Goal: Use online tool/utility: Utilize a website feature to perform a specific function

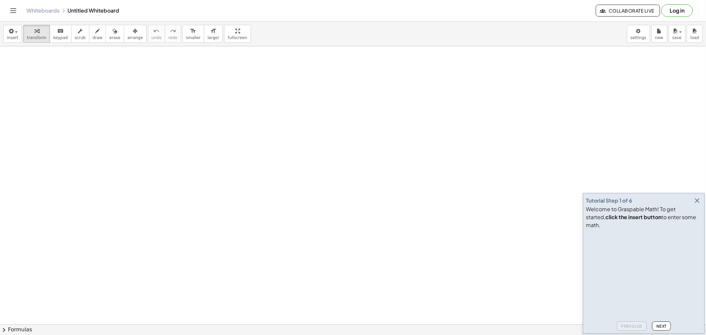
click at [697, 204] on icon "button" at bounding box center [697, 201] width 8 height 8
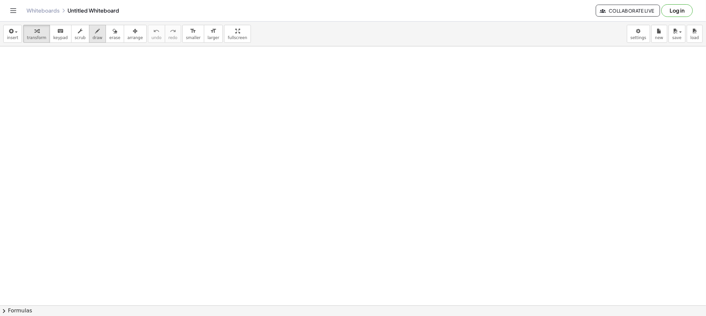
click at [93, 30] on div "button" at bounding box center [98, 31] width 10 height 8
click at [95, 31] on icon "button" at bounding box center [97, 31] width 5 height 8
click at [93, 40] on span "draw" at bounding box center [98, 37] width 10 height 5
click at [93, 38] on span "draw" at bounding box center [98, 37] width 10 height 5
drag, startPoint x: 89, startPoint y: 68, endPoint x: 67, endPoint y: 116, distance: 52.1
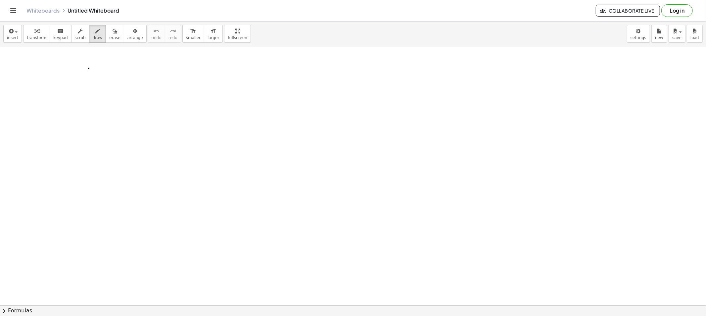
drag, startPoint x: 88, startPoint y: 67, endPoint x: 121, endPoint y: 121, distance: 63.0
drag, startPoint x: 89, startPoint y: 117, endPoint x: 122, endPoint y: 119, distance: 33.1
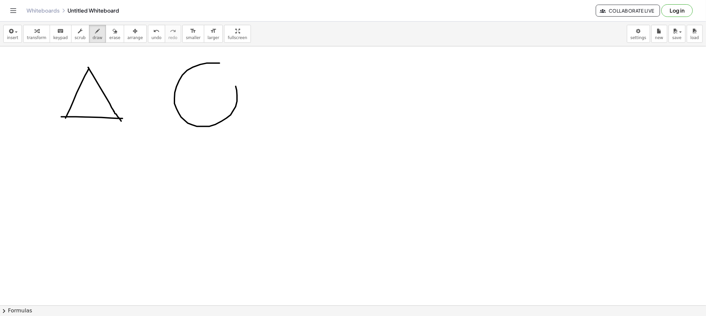
drag, startPoint x: 218, startPoint y: 63, endPoint x: 218, endPoint y: 70, distance: 6.9
click at [94, 32] on button "draw" at bounding box center [97, 34] width 17 height 18
drag, startPoint x: 110, startPoint y: 31, endPoint x: 170, endPoint y: 62, distance: 67.8
click at [110, 34] on div "button" at bounding box center [114, 31] width 11 height 8
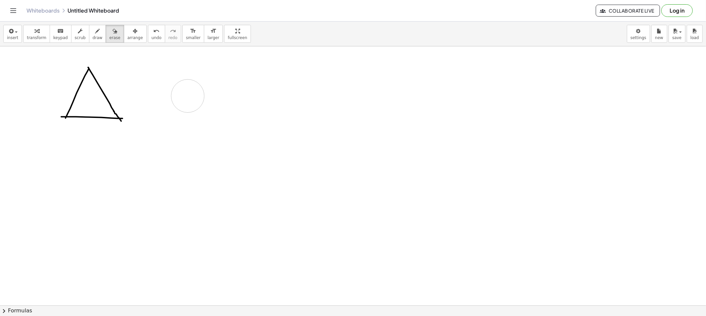
drag, startPoint x: 178, startPoint y: 63, endPoint x: 181, endPoint y: 93, distance: 30.6
drag, startPoint x: 142, startPoint y: 108, endPoint x: 136, endPoint y: 123, distance: 16.5
drag, startPoint x: 33, startPoint y: 115, endPoint x: 49, endPoint y: 122, distance: 17.0
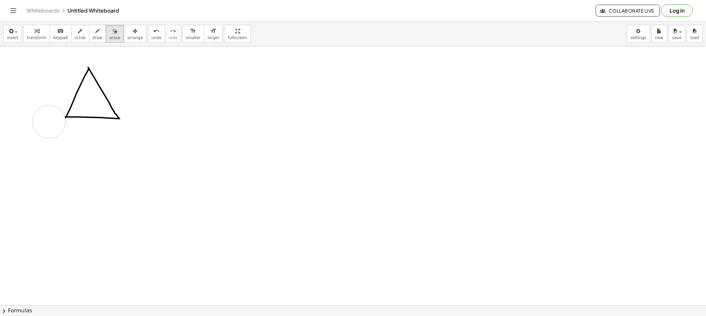
click at [93, 36] on span "draw" at bounding box center [98, 37] width 10 height 5
drag, startPoint x: 127, startPoint y: 73, endPoint x: 131, endPoint y: 80, distance: 7.6
drag, startPoint x: 124, startPoint y: 76, endPoint x: 130, endPoint y: 76, distance: 5.3
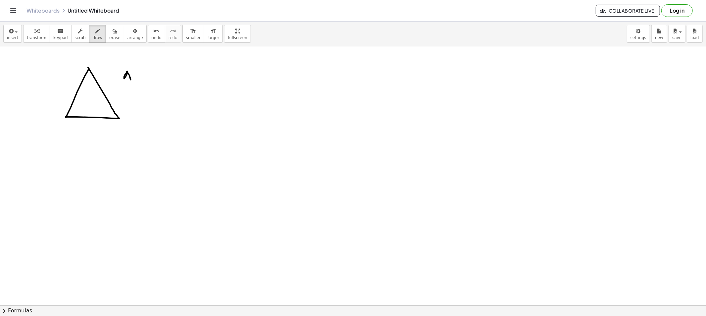
drag, startPoint x: 136, startPoint y: 77, endPoint x: 140, endPoint y: 77, distance: 3.7
drag, startPoint x: 154, startPoint y: 68, endPoint x: 161, endPoint y: 73, distance: 8.3
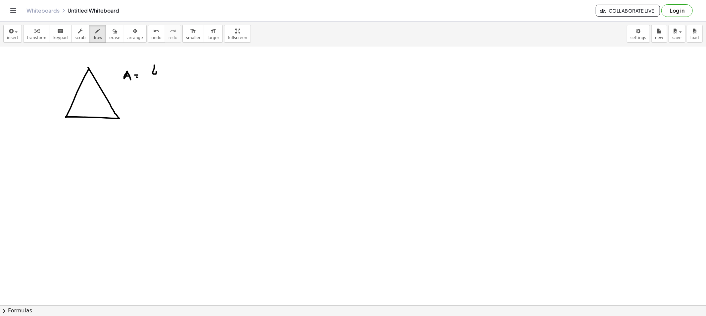
drag, startPoint x: 171, startPoint y: 70, endPoint x: 174, endPoint y: 74, distance: 5.2
drag, startPoint x: 146, startPoint y: 78, endPoint x: 176, endPoint y: 78, distance: 29.8
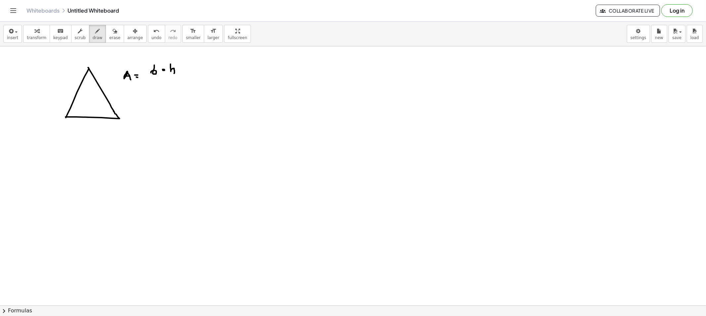
drag, startPoint x: 161, startPoint y: 81, endPoint x: 166, endPoint y: 87, distance: 7.5
drag, startPoint x: 123, startPoint y: 51, endPoint x: 134, endPoint y: 64, distance: 17.1
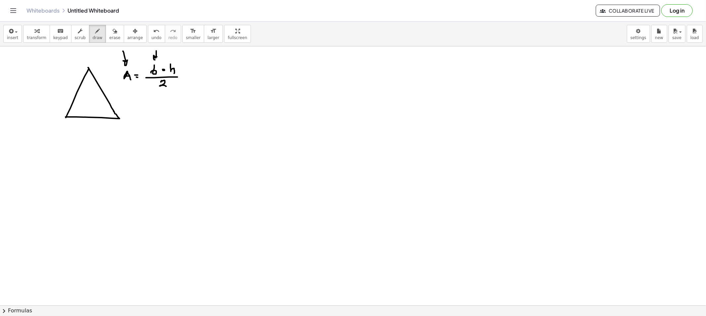
drag, startPoint x: 156, startPoint y: 51, endPoint x: 162, endPoint y: 60, distance: 10.7
drag, startPoint x: 177, startPoint y: 50, endPoint x: 179, endPoint y: 56, distance: 5.5
click at [109, 38] on span "erase" at bounding box center [114, 37] width 11 height 5
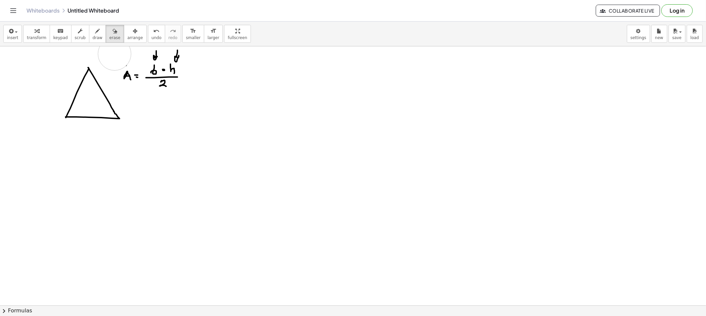
drag, startPoint x: 108, startPoint y: 55, endPoint x: 114, endPoint y: 54, distance: 6.7
drag, startPoint x: 142, startPoint y: 50, endPoint x: 183, endPoint y: 46, distance: 40.6
click at [12, 34] on icon "button" at bounding box center [11, 31] width 6 height 8
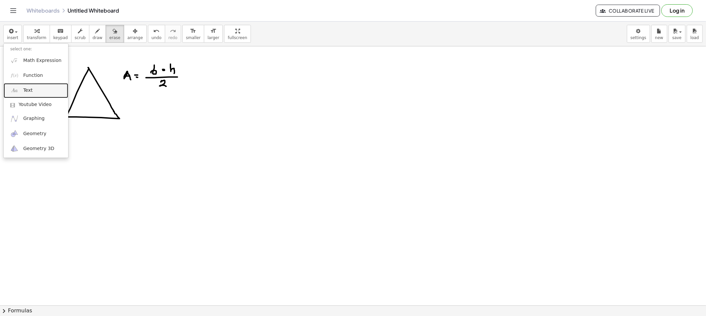
click at [31, 87] on span "Text" at bounding box center [27, 90] width 9 height 7
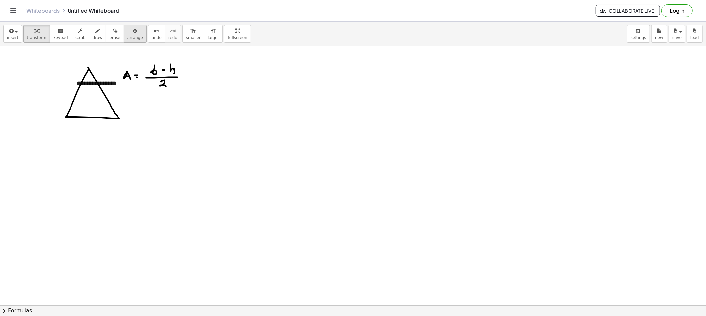
drag, startPoint x: 122, startPoint y: 32, endPoint x: 120, endPoint y: 36, distance: 4.2
click at [124, 36] on button "arrange" at bounding box center [135, 34] width 23 height 18
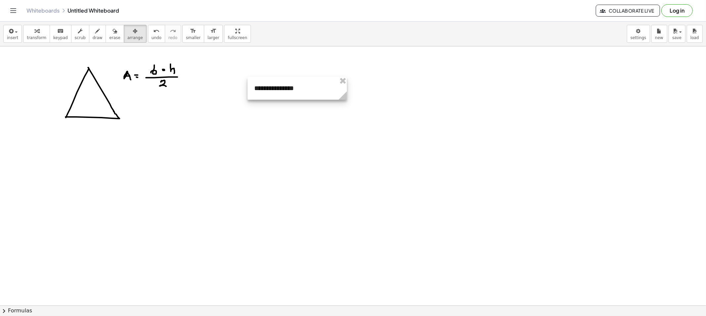
drag, startPoint x: 120, startPoint y: 91, endPoint x: 285, endPoint y: 93, distance: 165.5
click at [303, 93] on div at bounding box center [296, 88] width 99 height 23
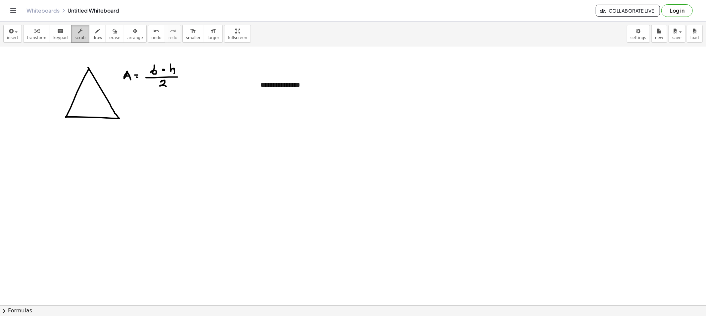
click at [78, 31] on div "button" at bounding box center [80, 31] width 11 height 8
drag, startPoint x: 311, startPoint y: 85, endPoint x: 215, endPoint y: 88, distance: 96.3
drag, startPoint x: 283, startPoint y: 88, endPoint x: 291, endPoint y: 90, distance: 7.7
click at [287, 89] on div "**********" at bounding box center [303, 84] width 99 height 23
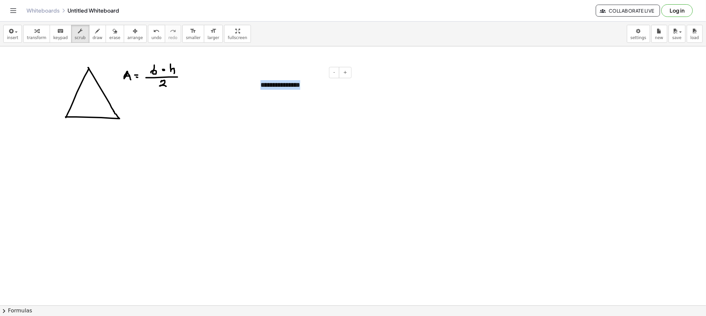
drag, startPoint x: 299, startPoint y: 88, endPoint x: 255, endPoint y: 89, distance: 43.3
click at [255, 89] on div "**********" at bounding box center [303, 84] width 99 height 23
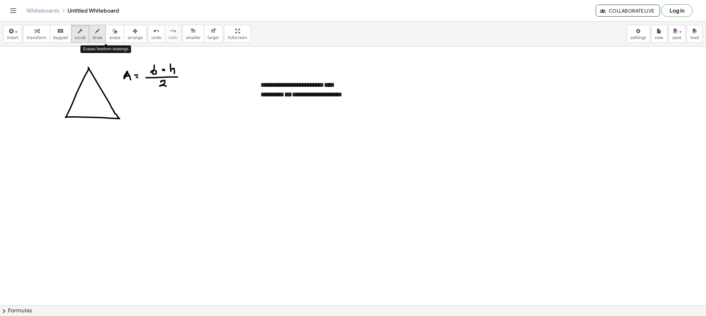
click at [95, 35] on button "draw" at bounding box center [97, 34] width 17 height 18
click at [124, 38] on button "arrange" at bounding box center [135, 34] width 23 height 18
click at [127, 38] on span "arrange" at bounding box center [135, 37] width 16 height 5
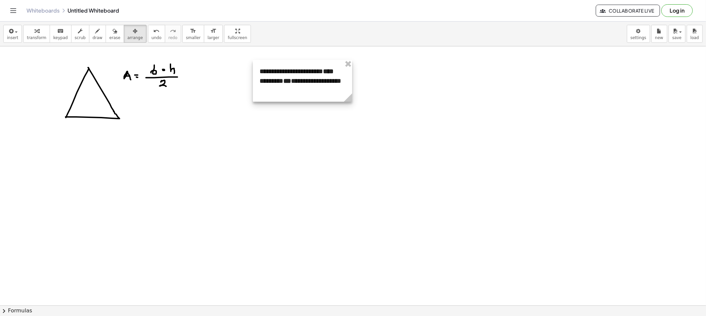
drag, startPoint x: 255, startPoint y: 81, endPoint x: 255, endPoint y: 69, distance: 12.2
click at [255, 69] on div at bounding box center [302, 81] width 99 height 42
click at [112, 32] on icon "button" at bounding box center [114, 31] width 5 height 8
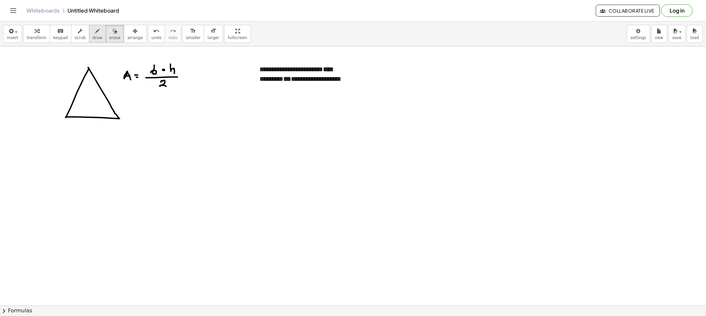
click at [93, 32] on div "button" at bounding box center [98, 31] width 10 height 8
drag, startPoint x: 335, startPoint y: 54, endPoint x: 335, endPoint y: 67, distance: 13.2
drag, startPoint x: 288, startPoint y: 89, endPoint x: 290, endPoint y: 85, distance: 4.2
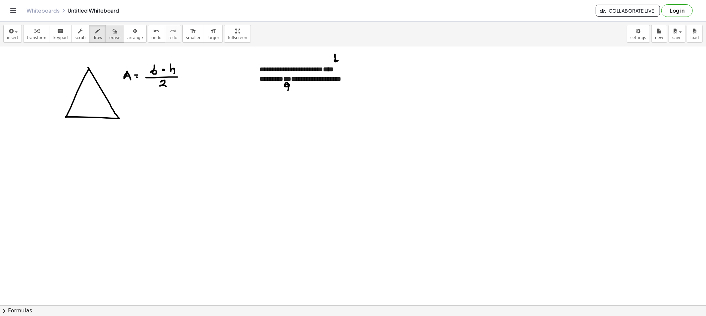
click at [109, 37] on span "erase" at bounding box center [114, 37] width 11 height 5
drag, startPoint x: 300, startPoint y: 107, endPoint x: 293, endPoint y: 94, distance: 15.0
drag, startPoint x: 345, startPoint y: 61, endPoint x: 342, endPoint y: 67, distance: 6.8
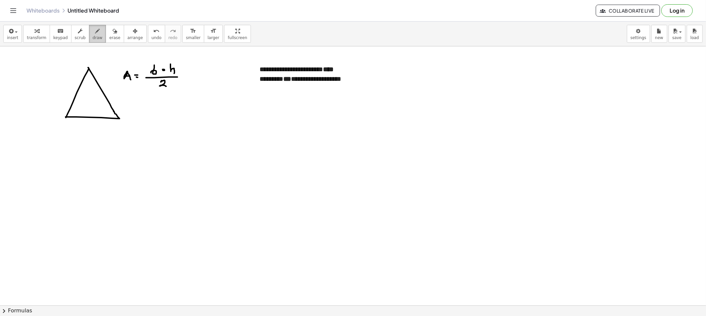
click at [93, 34] on div "button" at bounding box center [98, 31] width 10 height 8
drag, startPoint x: 130, startPoint y: 112, endPoint x: 134, endPoint y: 120, distance: 8.9
drag, startPoint x: 130, startPoint y: 116, endPoint x: 140, endPoint y: 117, distance: 10.0
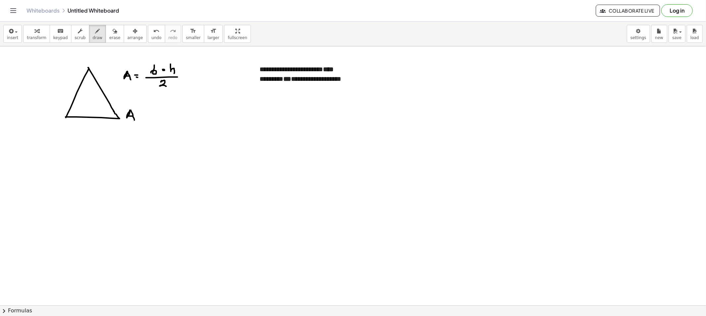
drag, startPoint x: 141, startPoint y: 117, endPoint x: 151, endPoint y: 118, distance: 9.9
drag, startPoint x: 146, startPoint y: 64, endPoint x: 151, endPoint y: 65, distance: 4.8
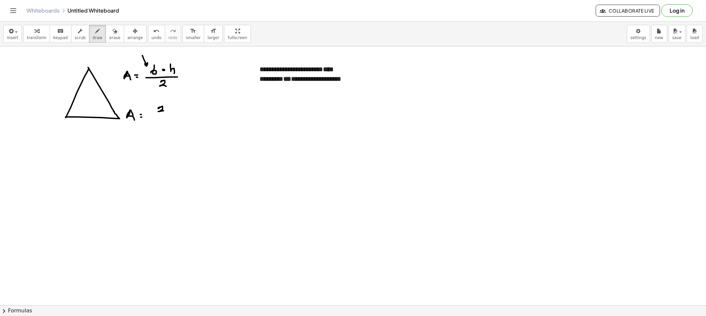
drag, startPoint x: 161, startPoint y: 107, endPoint x: 166, endPoint y: 113, distance: 8.0
drag, startPoint x: 197, startPoint y: 106, endPoint x: 193, endPoint y: 106, distance: 4.0
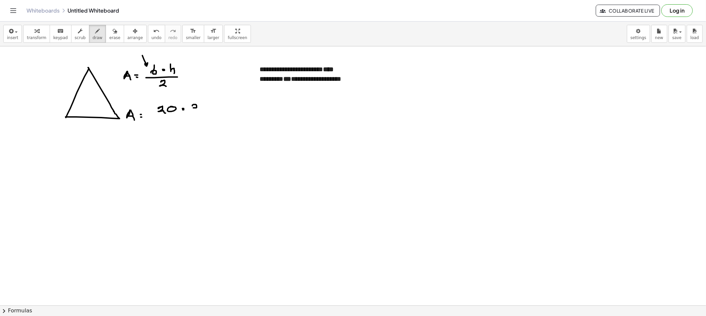
drag, startPoint x: 171, startPoint y: 115, endPoint x: 202, endPoint y: 115, distance: 31.1
drag, startPoint x: 176, startPoint y: 120, endPoint x: 185, endPoint y: 127, distance: 10.4
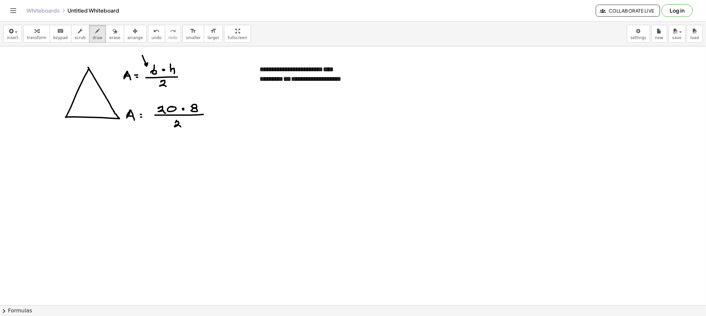
drag, startPoint x: 134, startPoint y: 147, endPoint x: 137, endPoint y: 154, distance: 7.6
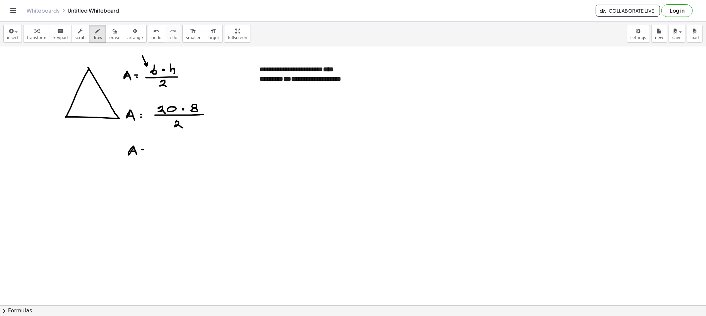
drag, startPoint x: 142, startPoint y: 153, endPoint x: 146, endPoint y: 153, distance: 4.6
drag, startPoint x: 153, startPoint y: 154, endPoint x: 161, endPoint y: 153, distance: 8.3
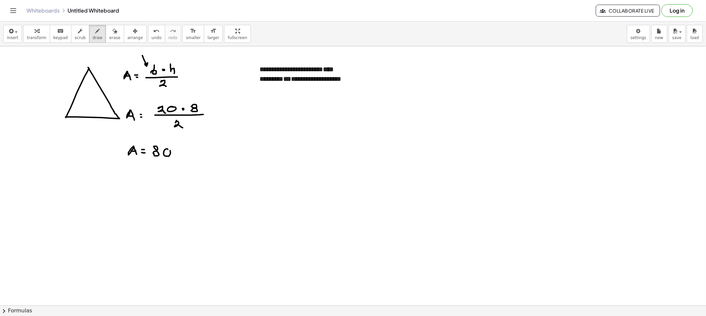
click at [107, 42] on button "erase" at bounding box center [115, 34] width 18 height 18
drag, startPoint x: 70, startPoint y: 27, endPoint x: 159, endPoint y: 64, distance: 97.0
click at [75, 27] on div "button" at bounding box center [80, 31] width 11 height 8
drag, startPoint x: 287, startPoint y: 95, endPoint x: 283, endPoint y: 80, distance: 15.8
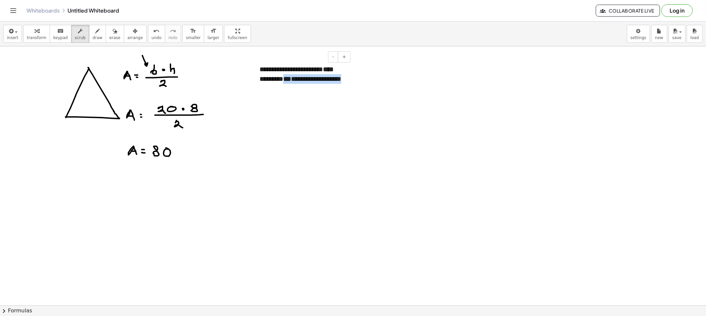
click at [283, 80] on div "**********" at bounding box center [302, 79] width 99 height 42
click at [283, 80] on strong "***" at bounding box center [287, 78] width 8 height 7
drag, startPoint x: 296, startPoint y: 80, endPoint x: 265, endPoint y: 78, distance: 31.5
click at [265, 78] on div "**********" at bounding box center [302, 79] width 99 height 42
click at [289, 88] on div "**********" at bounding box center [302, 79] width 99 height 42
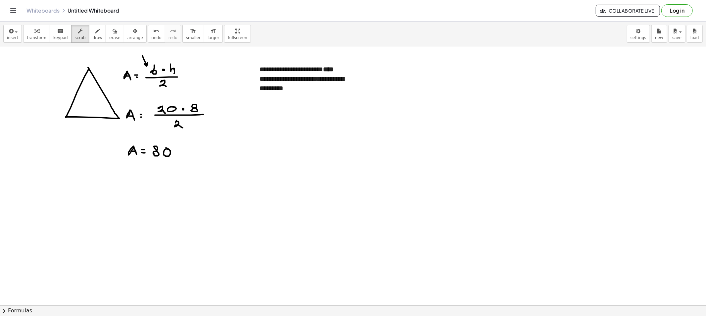
drag, startPoint x: 87, startPoint y: 35, endPoint x: 133, endPoint y: 50, distance: 48.0
click at [93, 35] on span "draw" at bounding box center [98, 37] width 10 height 5
drag, startPoint x: 322, startPoint y: 94, endPoint x: 325, endPoint y: 90, distance: 4.7
click at [95, 33] on icon "button" at bounding box center [97, 31] width 5 height 8
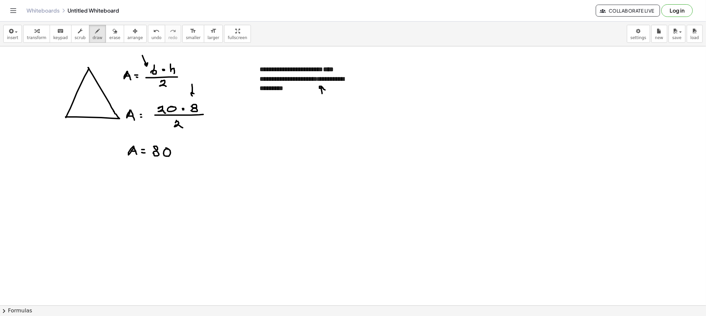
drag, startPoint x: 192, startPoint y: 88, endPoint x: 197, endPoint y: 93, distance: 7.0
click at [109, 37] on span "erase" at bounding box center [114, 37] width 11 height 5
drag, startPoint x: 197, startPoint y: 77, endPoint x: 199, endPoint y: 88, distance: 11.5
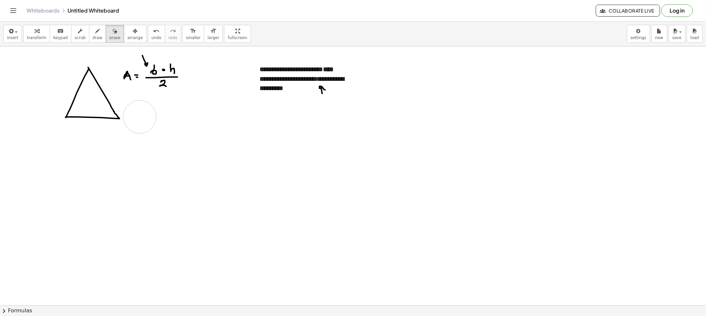
drag, startPoint x: 203, startPoint y: 114, endPoint x: 140, endPoint y: 112, distance: 63.2
drag, startPoint x: 134, startPoint y: 51, endPoint x: 138, endPoint y: 53, distance: 3.7
drag, startPoint x: 89, startPoint y: 39, endPoint x: 213, endPoint y: 15, distance: 127.1
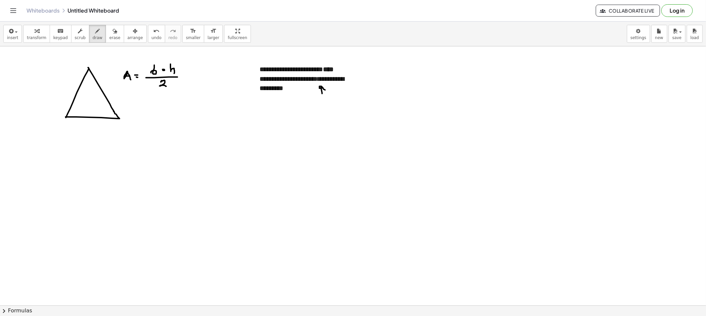
click at [93, 39] on span "draw" at bounding box center [98, 37] width 10 height 5
drag, startPoint x: 95, startPoint y: 31, endPoint x: 103, endPoint y: 36, distance: 9.5
click at [95, 31] on button "draw" at bounding box center [97, 34] width 17 height 18
click at [93, 31] on div "button" at bounding box center [98, 31] width 10 height 8
drag, startPoint x: 136, startPoint y: 139, endPoint x: 139, endPoint y: 136, distance: 4.7
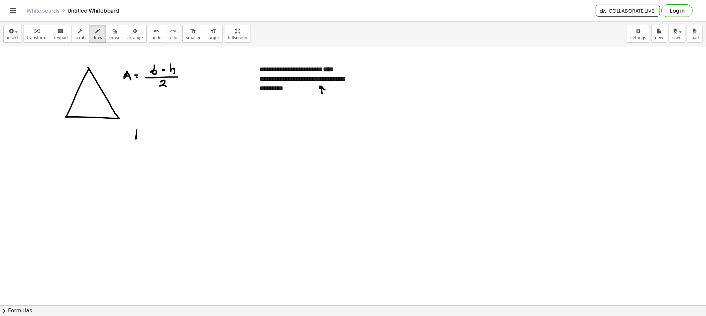
drag, startPoint x: 147, startPoint y: 133, endPoint x: 151, endPoint y: 134, distance: 4.6
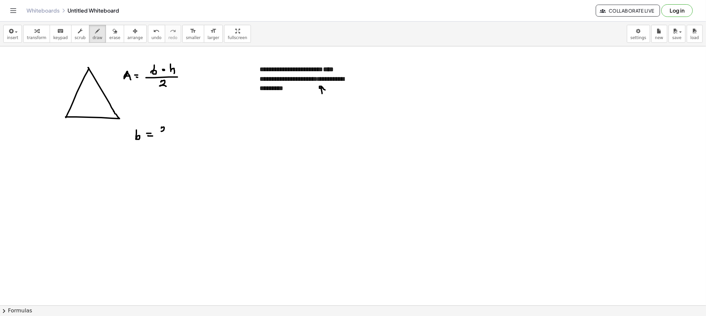
drag, startPoint x: 161, startPoint y: 128, endPoint x: 167, endPoint y: 133, distance: 7.5
drag, startPoint x: 183, startPoint y: 129, endPoint x: 193, endPoint y: 129, distance: 10.6
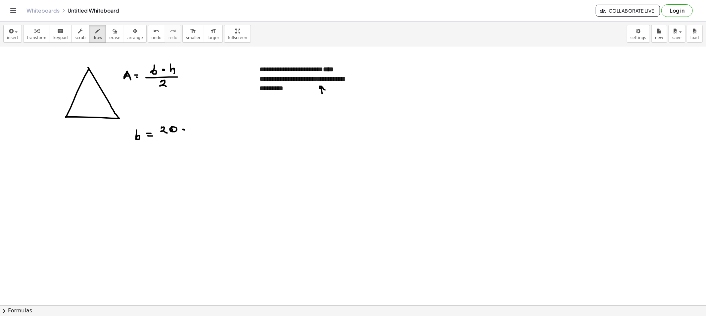
drag, startPoint x: 199, startPoint y: 126, endPoint x: 196, endPoint y: 126, distance: 3.3
drag, startPoint x: 197, startPoint y: 130, endPoint x: 204, endPoint y: 128, distance: 7.3
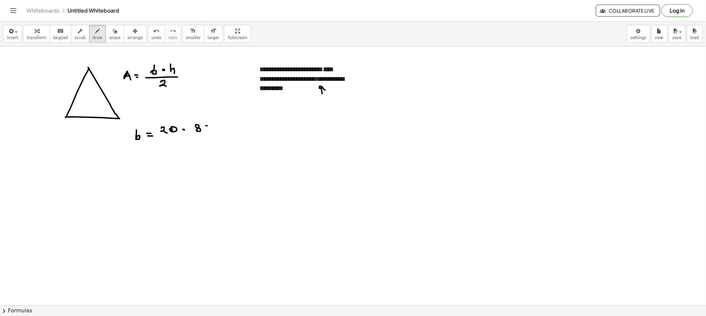
drag, startPoint x: 159, startPoint y: 135, endPoint x: 216, endPoint y: 134, distance: 57.2
drag, startPoint x: 187, startPoint y: 141, endPoint x: 195, endPoint y: 147, distance: 10.1
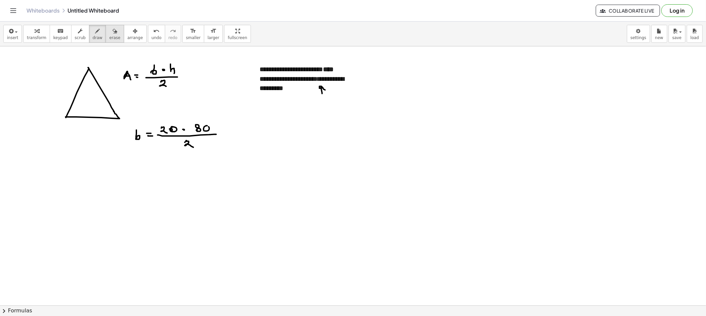
click at [110, 38] on span "erase" at bounding box center [114, 37] width 11 height 5
drag, startPoint x: 163, startPoint y: 132, endPoint x: 146, endPoint y: 145, distance: 21.7
drag, startPoint x: 312, startPoint y: 116, endPoint x: 320, endPoint y: 100, distance: 17.8
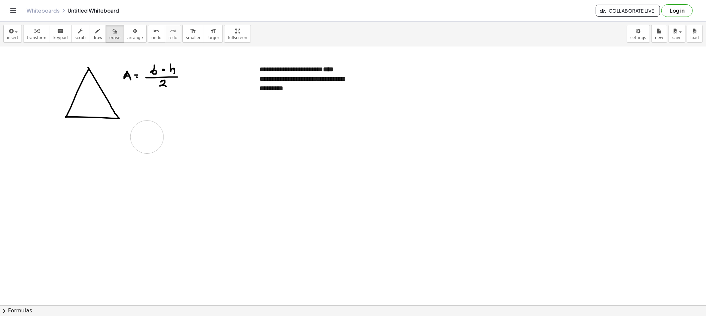
drag, startPoint x: 147, startPoint y: 137, endPoint x: 145, endPoint y: 134, distance: 3.5
click at [89, 35] on button "draw" at bounding box center [97, 34] width 17 height 18
click at [95, 33] on icon "button" at bounding box center [97, 31] width 5 height 8
drag, startPoint x: 126, startPoint y: 55, endPoint x: 128, endPoint y: 64, distance: 8.9
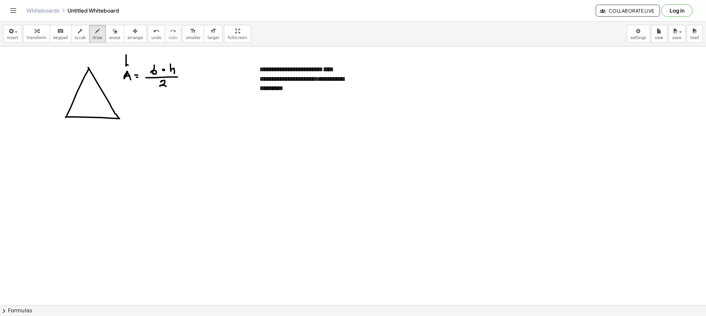
drag, startPoint x: 181, startPoint y: 53, endPoint x: 178, endPoint y: 63, distance: 10.7
click at [112, 34] on icon "button" at bounding box center [114, 31] width 5 height 8
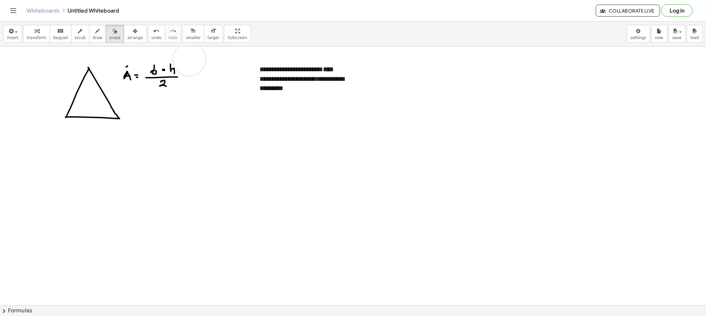
click at [95, 33] on button "draw" at bounding box center [97, 34] width 17 height 18
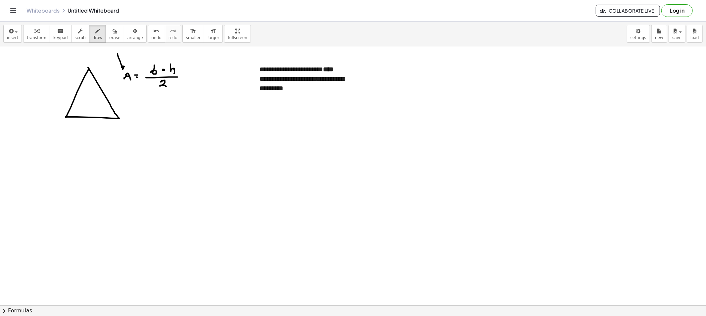
drag, startPoint x: 118, startPoint y: 57, endPoint x: 125, endPoint y: 67, distance: 12.4
click at [124, 32] on button "arrange" at bounding box center [135, 34] width 23 height 18
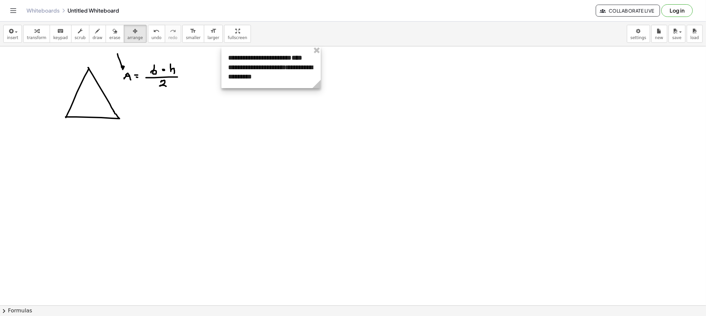
drag, startPoint x: 310, startPoint y: 80, endPoint x: 267, endPoint y: 63, distance: 45.9
click at [267, 63] on div at bounding box center [270, 67] width 99 height 42
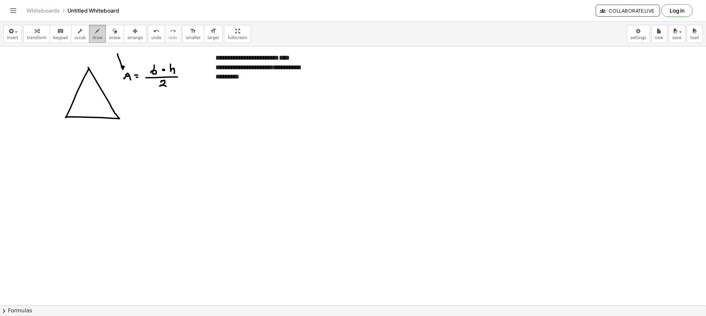
click at [95, 32] on icon "button" at bounding box center [97, 31] width 5 height 8
drag, startPoint x: 84, startPoint y: 35, endPoint x: 87, endPoint y: 41, distance: 6.4
click at [89, 35] on button "draw" at bounding box center [97, 34] width 17 height 18
drag, startPoint x: 126, startPoint y: 99, endPoint x: 127, endPoint y: 93, distance: 6.5
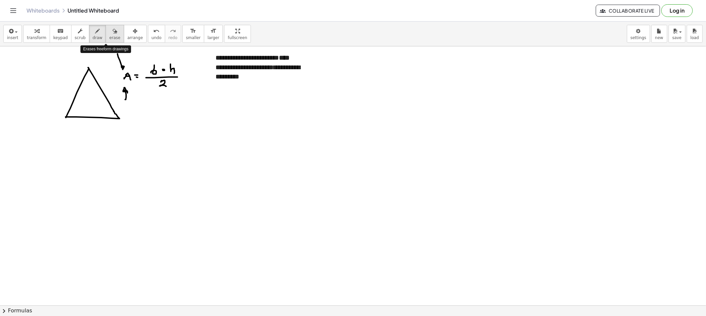
click at [109, 35] on span "erase" at bounding box center [114, 37] width 11 height 5
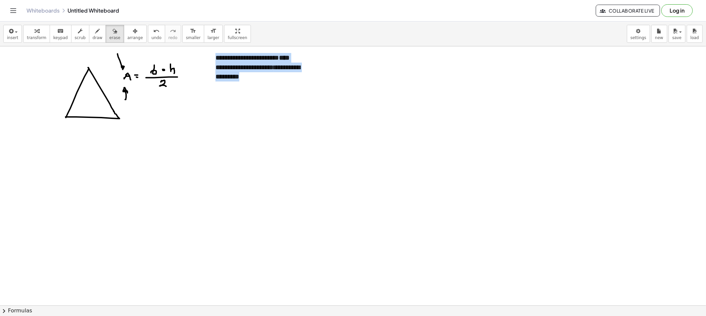
drag, startPoint x: 111, startPoint y: 51, endPoint x: 113, endPoint y: 56, distance: 5.5
click at [109, 35] on span "erase" at bounding box center [114, 37] width 11 height 5
drag, startPoint x: 138, startPoint y: 120, endPoint x: 136, endPoint y: 101, distance: 19.9
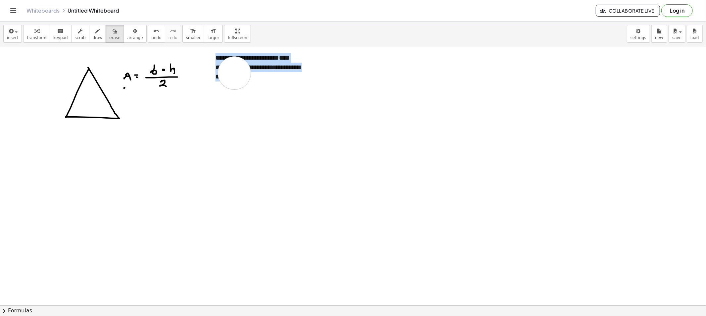
drag, startPoint x: 234, startPoint y: 73, endPoint x: 229, endPoint y: 70, distance: 5.9
click at [95, 32] on icon "button" at bounding box center [97, 31] width 5 height 8
click at [109, 39] on span "erase" at bounding box center [114, 37] width 11 height 5
drag, startPoint x: 138, startPoint y: 105, endPoint x: 134, endPoint y: 100, distance: 6.6
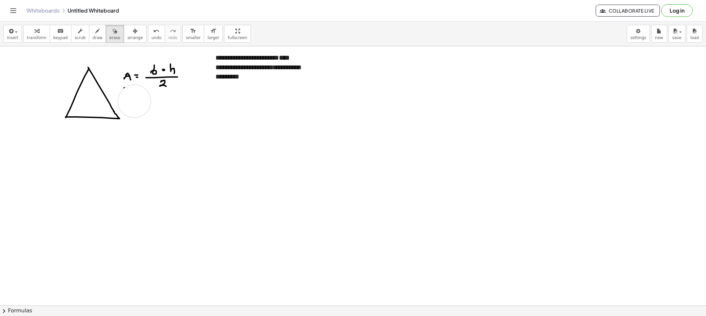
click at [93, 35] on span "draw" at bounding box center [98, 37] width 10 height 5
drag, startPoint x: 203, startPoint y: 50, endPoint x: 322, endPoint y: 83, distance: 123.1
drag, startPoint x: 202, startPoint y: 48, endPoint x: 322, endPoint y: 87, distance: 125.5
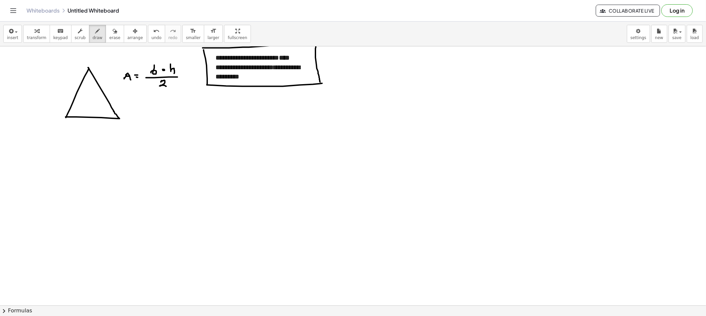
drag, startPoint x: 274, startPoint y: 84, endPoint x: 276, endPoint y: 76, distance: 8.1
click at [109, 37] on span "erase" at bounding box center [114, 37] width 11 height 5
drag, startPoint x: 272, startPoint y: 114, endPoint x: 275, endPoint y: 88, distance: 26.6
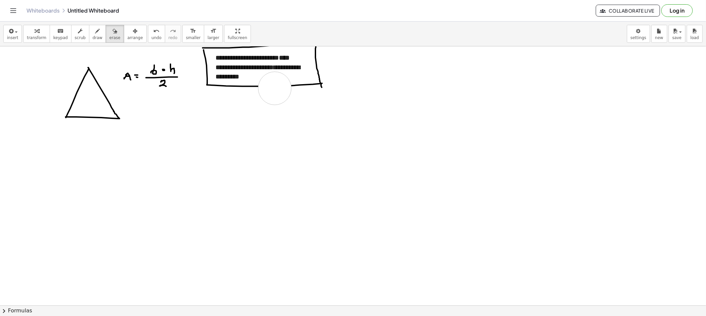
drag, startPoint x: 94, startPoint y: 37, endPoint x: 243, endPoint y: 90, distance: 157.5
click at [95, 37] on button "draw" at bounding box center [97, 34] width 17 height 18
drag, startPoint x: 257, startPoint y: 86, endPoint x: 291, endPoint y: 86, distance: 34.1
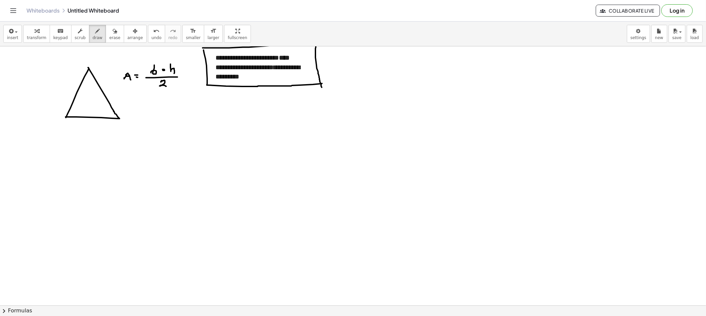
click at [93, 43] on div "insert select one: Math Expression Function Text Youtube Video Graphing Geometr…" at bounding box center [353, 34] width 706 height 25
click at [93, 42] on button "draw" at bounding box center [97, 34] width 17 height 18
drag, startPoint x: 122, startPoint y: 57, endPoint x: 123, endPoint y: 65, distance: 8.4
click at [109, 32] on div "button" at bounding box center [114, 31] width 11 height 8
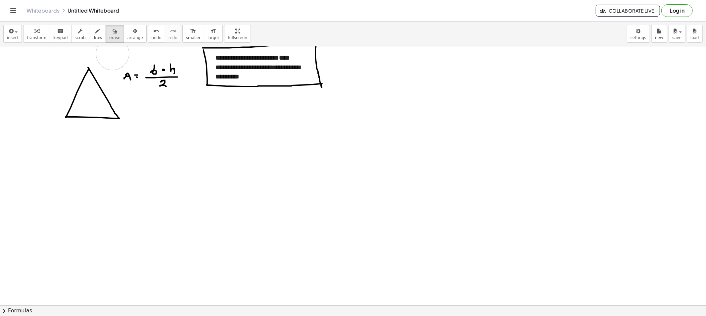
drag, startPoint x: 109, startPoint y: 47, endPoint x: 113, endPoint y: 54, distance: 8.4
click at [93, 36] on span "draw" at bounding box center [98, 37] width 10 height 5
drag, startPoint x: 111, startPoint y: 62, endPoint x: 118, endPoint y: 75, distance: 14.8
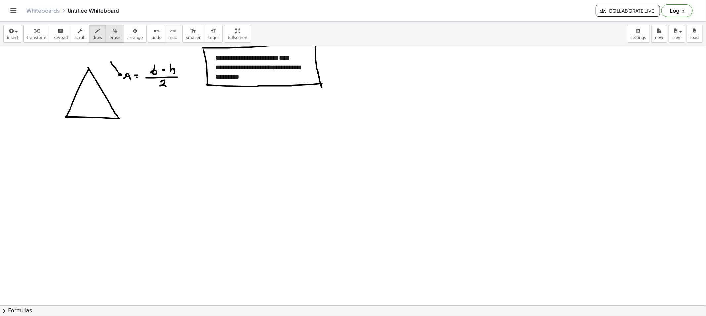
click at [107, 42] on button "erase" at bounding box center [115, 34] width 18 height 18
drag, startPoint x: 109, startPoint y: 58, endPoint x: 111, endPoint y: 63, distance: 5.8
click at [93, 37] on span "draw" at bounding box center [98, 37] width 10 height 5
drag, startPoint x: 107, startPoint y: 36, endPoint x: 202, endPoint y: 65, distance: 99.1
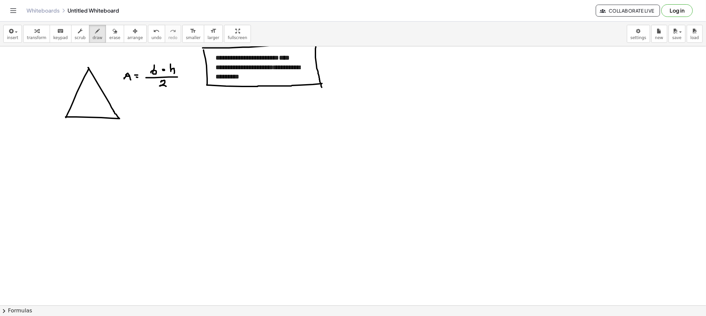
click at [109, 36] on span "erase" at bounding box center [114, 37] width 11 height 5
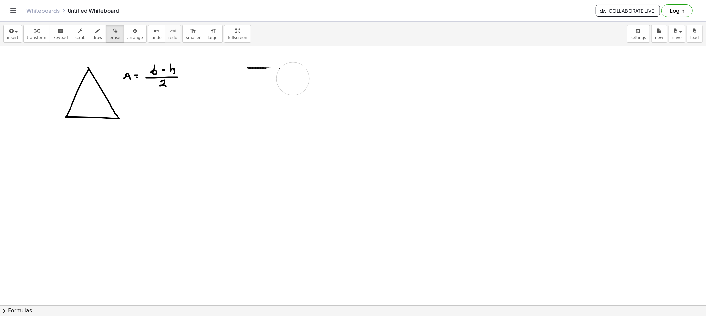
drag, startPoint x: 256, startPoint y: 90, endPoint x: 293, endPoint y: 79, distance: 38.3
drag, startPoint x: 89, startPoint y: 32, endPoint x: 151, endPoint y: 63, distance: 68.7
click at [95, 32] on icon "button" at bounding box center [97, 31] width 5 height 8
drag, startPoint x: 247, startPoint y: 63, endPoint x: 282, endPoint y: 64, distance: 34.1
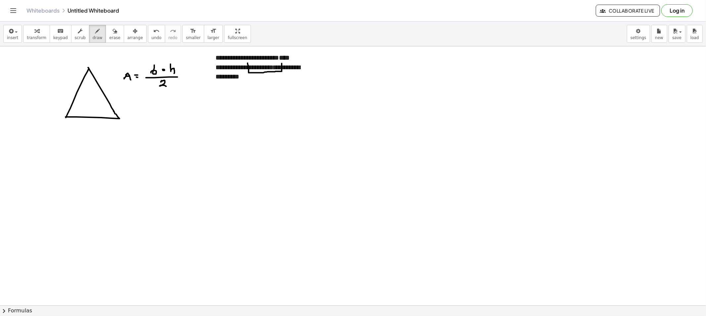
click at [112, 34] on button "erase" at bounding box center [115, 34] width 18 height 18
drag, startPoint x: 264, startPoint y: 84, endPoint x: 285, endPoint y: 67, distance: 27.2
click at [95, 33] on icon "button" at bounding box center [97, 31] width 5 height 8
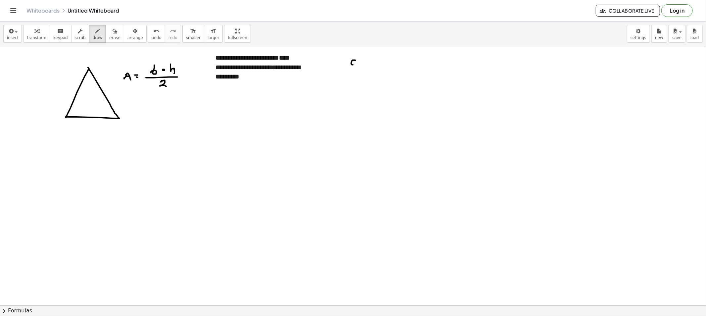
drag, startPoint x: 351, startPoint y: 64, endPoint x: 358, endPoint y: 66, distance: 7.1
drag, startPoint x: 362, startPoint y: 60, endPoint x: 366, endPoint y: 61, distance: 4.0
drag, startPoint x: 371, startPoint y: 63, endPoint x: 375, endPoint y: 64, distance: 4.1
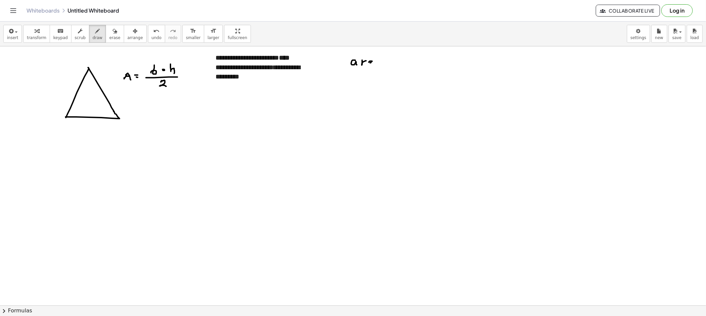
drag, startPoint x: 380, startPoint y: 62, endPoint x: 382, endPoint y: 66, distance: 5.2
drag, startPoint x: 129, startPoint y: 96, endPoint x: 130, endPoint y: 92, distance: 4.7
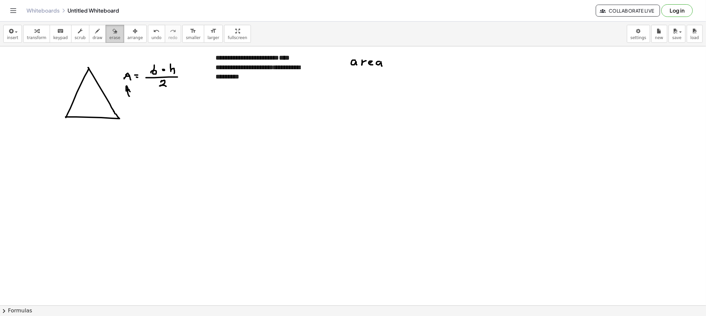
click at [109, 40] on span "erase" at bounding box center [114, 37] width 11 height 5
drag, startPoint x: 137, startPoint y: 106, endPoint x: 134, endPoint y: 100, distance: 6.5
click at [89, 38] on button "draw" at bounding box center [97, 34] width 17 height 18
drag, startPoint x: 276, startPoint y: 83, endPoint x: 279, endPoint y: 77, distance: 6.8
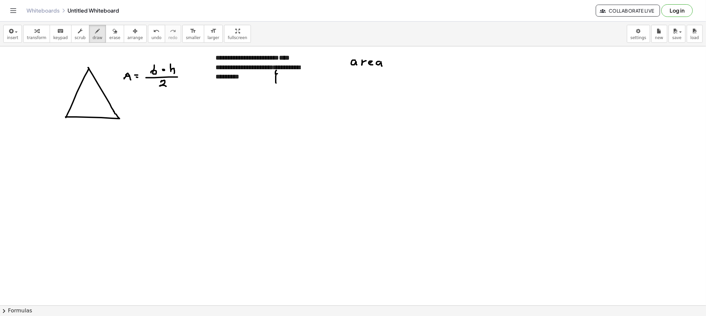
drag, startPoint x: 133, startPoint y: 107, endPoint x: 139, endPoint y: 108, distance: 5.8
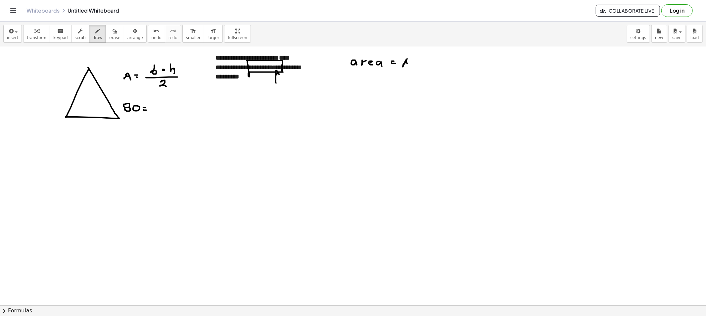
drag, startPoint x: 407, startPoint y: 59, endPoint x: 405, endPoint y: 65, distance: 6.4
drag, startPoint x: 405, startPoint y: 65, endPoint x: 421, endPoint y: 72, distance: 17.5
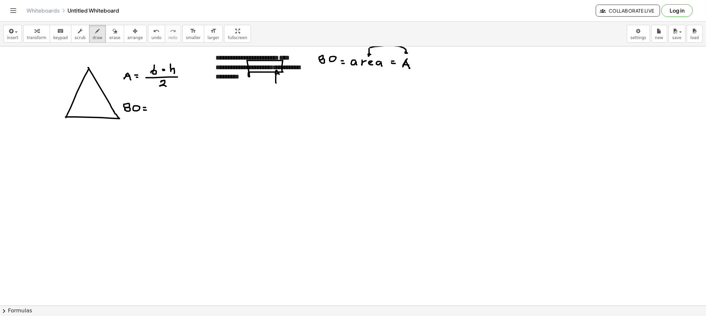
drag, startPoint x: 370, startPoint y: 48, endPoint x: 405, endPoint y: 54, distance: 35.3
drag, startPoint x: 130, startPoint y: 135, endPoint x: 134, endPoint y: 124, distance: 10.9
click at [106, 32] on button "erase" at bounding box center [115, 34] width 18 height 18
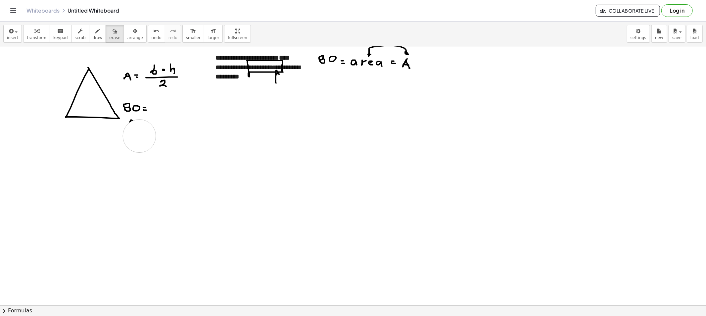
drag, startPoint x: 133, startPoint y: 151, endPoint x: 139, endPoint y: 136, distance: 16.3
drag, startPoint x: 111, startPoint y: 33, endPoint x: 151, endPoint y: 49, distance: 42.6
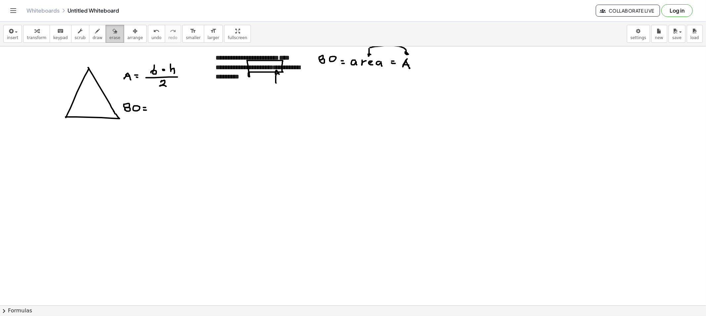
click at [113, 34] on button "erase" at bounding box center [115, 34] width 18 height 18
drag, startPoint x: 252, startPoint y: 73, endPoint x: 273, endPoint y: 76, distance: 20.8
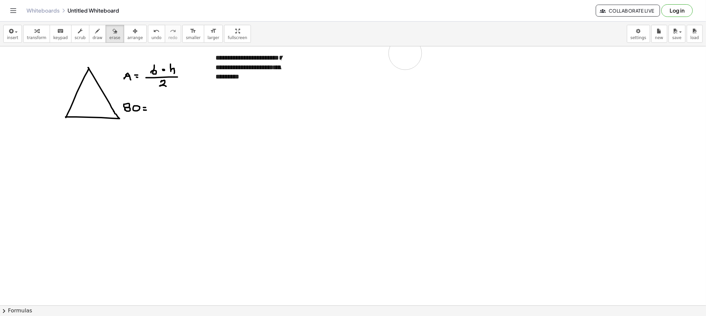
drag, startPoint x: 297, startPoint y: 65, endPoint x: 332, endPoint y: 62, distance: 34.5
click at [93, 37] on span "draw" at bounding box center [98, 37] width 10 height 5
drag, startPoint x: 153, startPoint y: 111, endPoint x: 198, endPoint y: 111, distance: 45.0
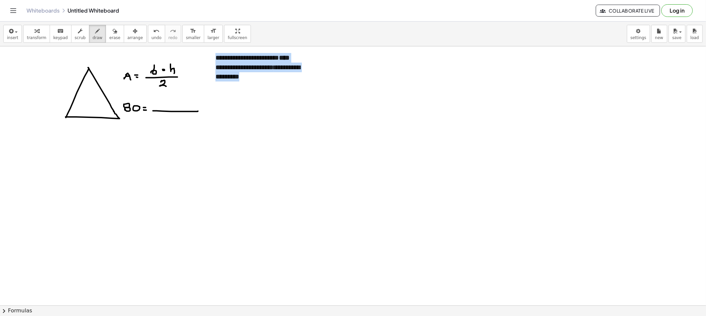
drag, startPoint x: 147, startPoint y: 46, endPoint x: 148, endPoint y: 55, distance: 9.0
click at [148, 55] on div "**********" at bounding box center [353, 169] width 706 height 294
drag, startPoint x: 148, startPoint y: 51, endPoint x: 155, endPoint y: 56, distance: 8.3
click at [112, 32] on icon "button" at bounding box center [114, 31] width 5 height 8
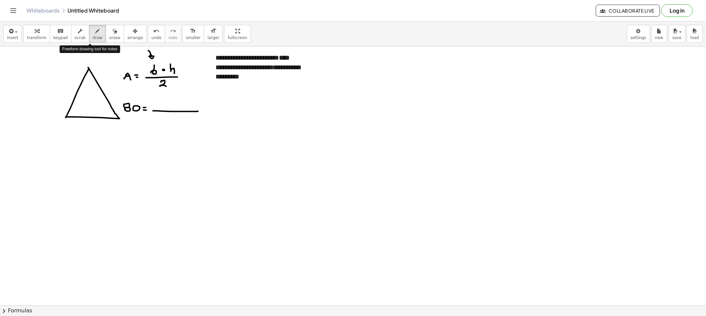
drag, startPoint x: 87, startPoint y: 34, endPoint x: 177, endPoint y: 88, distance: 105.5
click at [93, 35] on span "draw" at bounding box center [98, 37] width 10 height 5
drag, startPoint x: 155, startPoint y: 104, endPoint x: 162, endPoint y: 107, distance: 8.1
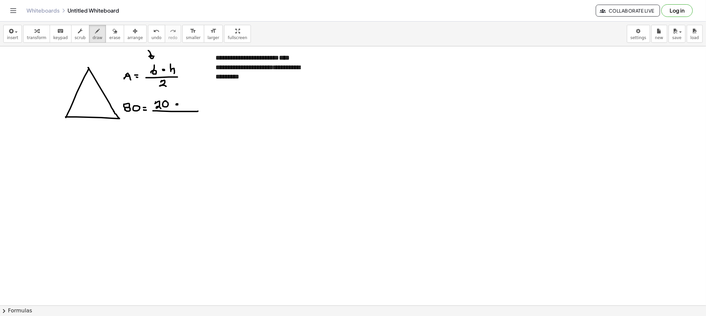
drag, startPoint x: 187, startPoint y: 95, endPoint x: 189, endPoint y: 111, distance: 15.7
drag, startPoint x: 172, startPoint y: 118, endPoint x: 179, endPoint y: 125, distance: 9.6
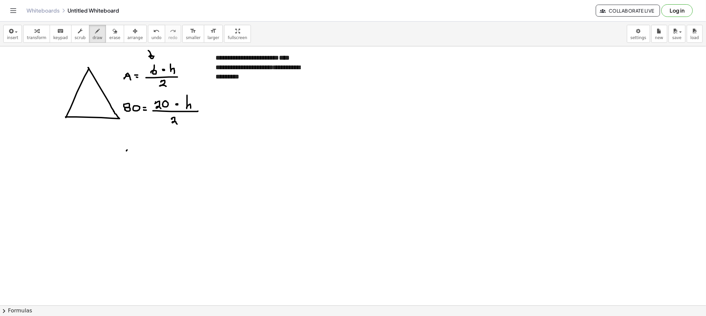
drag, startPoint x: 128, startPoint y: 155, endPoint x: 132, endPoint y: 154, distance: 4.4
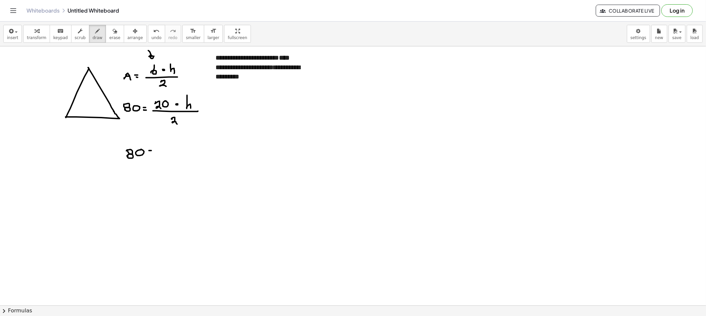
drag, startPoint x: 149, startPoint y: 153, endPoint x: 154, endPoint y: 153, distance: 4.7
drag, startPoint x: 169, startPoint y: 146, endPoint x: 181, endPoint y: 145, distance: 12.6
drag, startPoint x: 181, startPoint y: 144, endPoint x: 177, endPoint y: 146, distance: 4.7
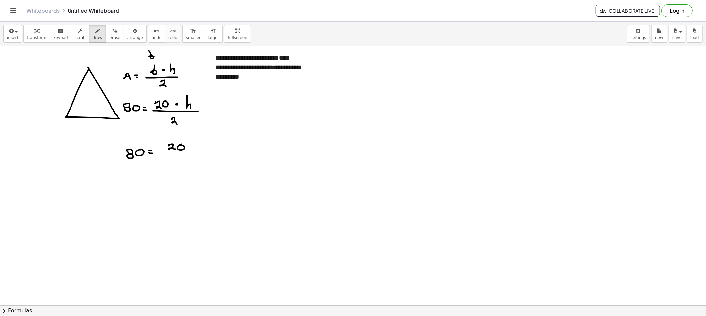
drag, startPoint x: 165, startPoint y: 153, endPoint x: 191, endPoint y: 152, distance: 25.1
drag, startPoint x: 177, startPoint y: 158, endPoint x: 198, endPoint y: 156, distance: 20.6
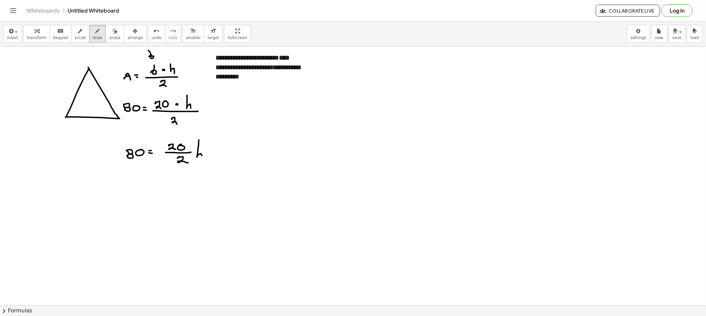
drag, startPoint x: 199, startPoint y: 140, endPoint x: 214, endPoint y: 162, distance: 27.0
drag, startPoint x: 209, startPoint y: 131, endPoint x: 210, endPoint y: 144, distance: 13.0
drag, startPoint x: 109, startPoint y: 39, endPoint x: 119, endPoint y: 50, distance: 14.8
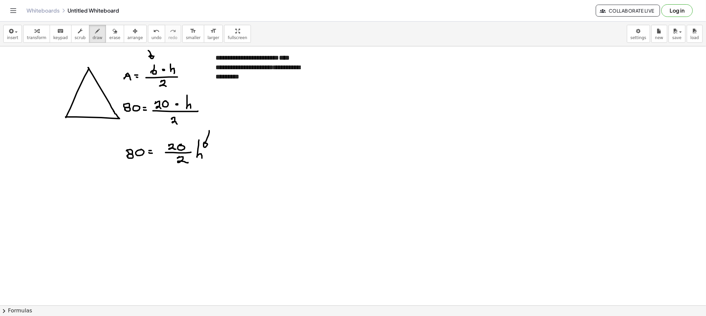
click at [109, 38] on button "erase" at bounding box center [115, 34] width 18 height 18
drag, startPoint x: 223, startPoint y: 132, endPoint x: 216, endPoint y: 143, distance: 13.0
click at [95, 33] on icon "button" at bounding box center [97, 31] width 5 height 8
drag, startPoint x: 212, startPoint y: 109, endPoint x: 231, endPoint y: 110, distance: 19.2
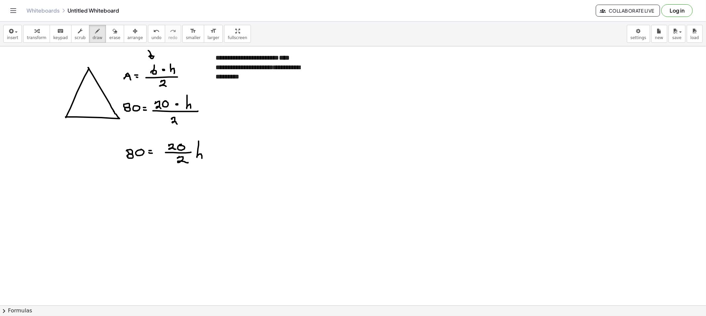
drag, startPoint x: 217, startPoint y: 105, endPoint x: 216, endPoint y: 112, distance: 8.0
drag, startPoint x: 220, startPoint y: 111, endPoint x: 207, endPoint y: 135, distance: 26.5
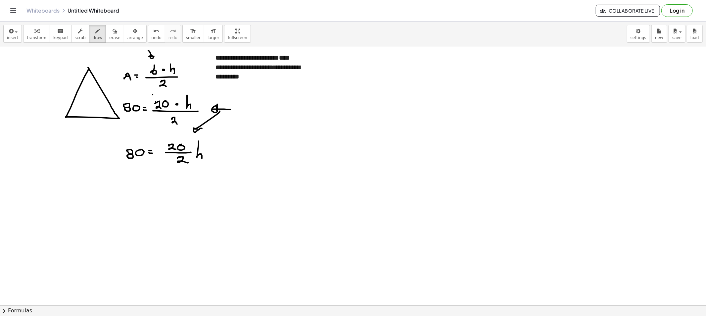
drag, startPoint x: 153, startPoint y: 95, endPoint x: 152, endPoint y: 110, distance: 15.3
click at [109, 41] on button "erase" at bounding box center [115, 34] width 18 height 18
drag, startPoint x: 239, startPoint y: 108, endPoint x: 207, endPoint y: 124, distance: 35.5
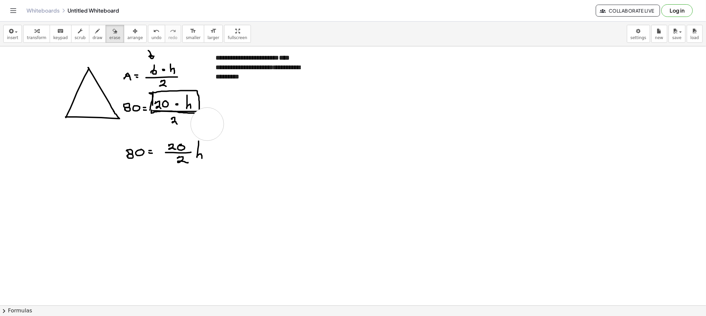
drag, startPoint x: 94, startPoint y: 40, endPoint x: 201, endPoint y: 138, distance: 144.7
click at [94, 40] on button "draw" at bounding box center [97, 34] width 17 height 18
drag, startPoint x: 192, startPoint y: 158, endPoint x: 211, endPoint y: 158, distance: 18.9
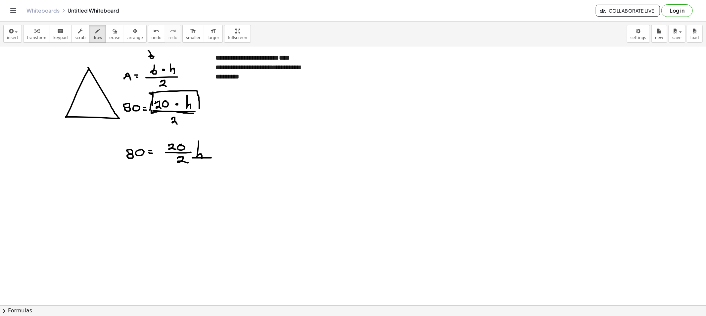
drag, startPoint x: 201, startPoint y: 159, endPoint x: 200, endPoint y: 166, distance: 6.6
drag, startPoint x: 189, startPoint y: 147, endPoint x: 194, endPoint y: 153, distance: 7.8
drag, startPoint x: 131, startPoint y: 193, endPoint x: 127, endPoint y: 200, distance: 8.6
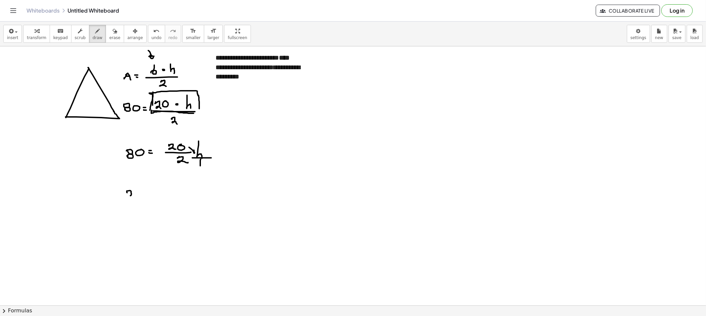
drag, startPoint x: 153, startPoint y: 197, endPoint x: 164, endPoint y: 194, distance: 12.0
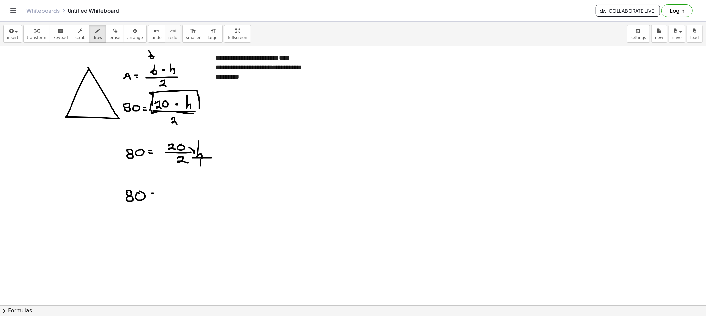
drag, startPoint x: 172, startPoint y: 195, endPoint x: 221, endPoint y: 195, distance: 48.3
drag, startPoint x: 197, startPoint y: 200, endPoint x: 203, endPoint y: 207, distance: 9.6
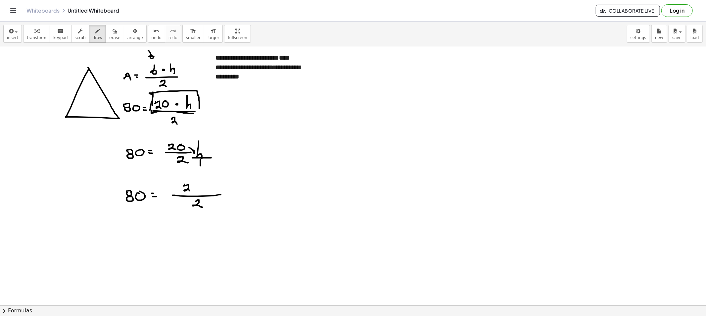
drag, startPoint x: 184, startPoint y: 184, endPoint x: 196, endPoint y: 186, distance: 11.4
drag, startPoint x: 196, startPoint y: 184, endPoint x: 200, endPoint y: 189, distance: 6.1
drag, startPoint x: 206, startPoint y: 192, endPoint x: 210, endPoint y: 196, distance: 5.6
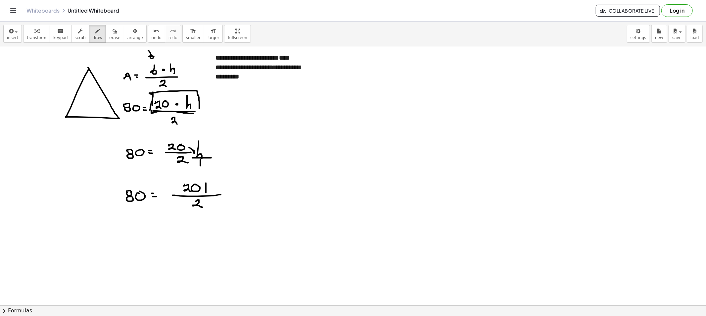
drag, startPoint x: 229, startPoint y: 199, endPoint x: 237, endPoint y: 198, distance: 8.1
drag, startPoint x: 228, startPoint y: 196, endPoint x: 232, endPoint y: 200, distance: 5.9
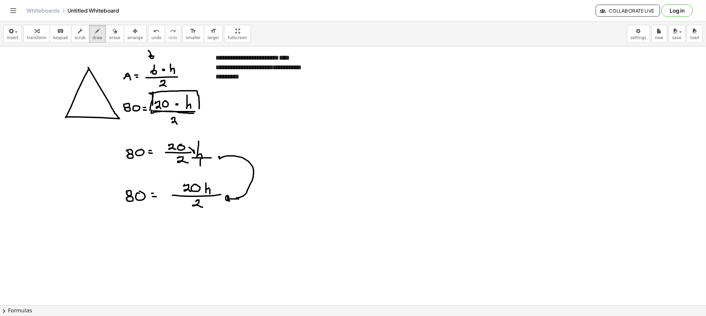
drag, startPoint x: 236, startPoint y: 198, endPoint x: 221, endPoint y: 158, distance: 42.6
drag, startPoint x: 247, startPoint y: 155, endPoint x: 209, endPoint y: 120, distance: 51.5
click at [113, 44] on div "insert select one: Math Expression Function Text Youtube Video Graphing Geometr…" at bounding box center [353, 34] width 706 height 25
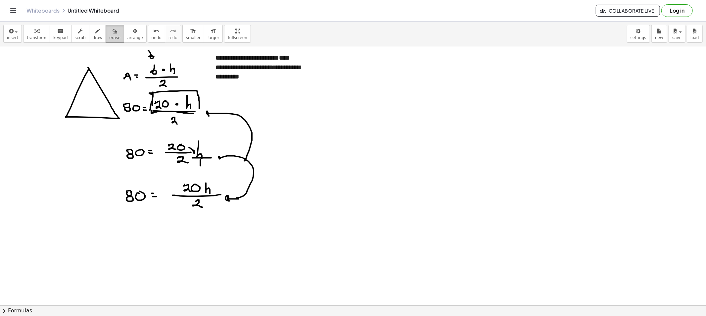
click at [112, 41] on button "erase" at bounding box center [115, 34] width 18 height 18
drag, startPoint x: 210, startPoint y: 161, endPoint x: 208, endPoint y: 158, distance: 3.6
click at [89, 40] on button "draw" at bounding box center [97, 34] width 17 height 18
drag, startPoint x: 196, startPoint y: 152, endPoint x: 203, endPoint y: 159, distance: 9.6
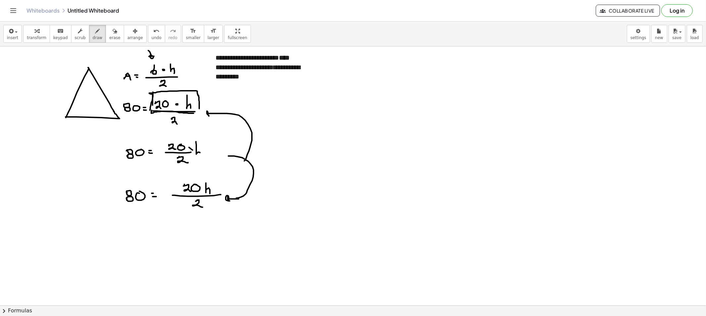
click at [109, 38] on span "erase" at bounding box center [114, 37] width 11 height 5
drag, startPoint x: 227, startPoint y: 132, endPoint x: 241, endPoint y: 201, distance: 70.9
click at [93, 36] on span "draw" at bounding box center [98, 37] width 10 height 5
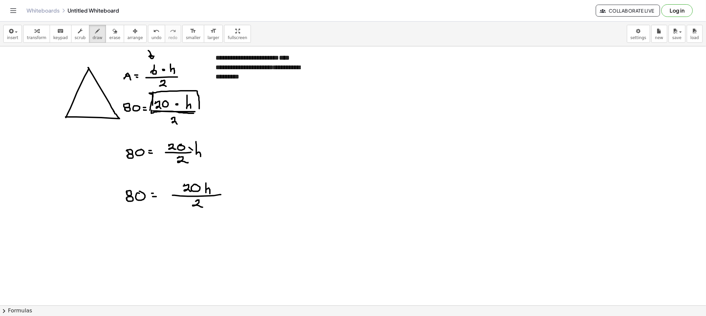
drag, startPoint x: 97, startPoint y: 34, endPoint x: 109, endPoint y: 45, distance: 16.6
click at [106, 34] on button "erase" at bounding box center [115, 34] width 18 height 18
drag, startPoint x: 156, startPoint y: 195, endPoint x: 367, endPoint y: 194, distance: 211.8
click at [97, 34] on button "draw" at bounding box center [97, 34] width 17 height 18
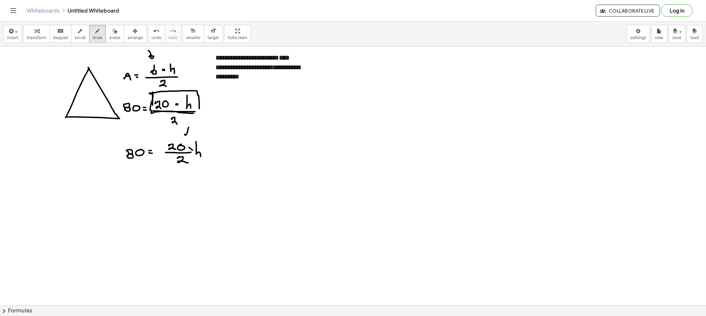
drag, startPoint x: 189, startPoint y: 127, endPoint x: 188, endPoint y: 135, distance: 7.6
drag, startPoint x: 138, startPoint y: 196, endPoint x: 135, endPoint y: 201, distance: 5.2
drag, startPoint x: 136, startPoint y: 199, endPoint x: 145, endPoint y: 199, distance: 8.6
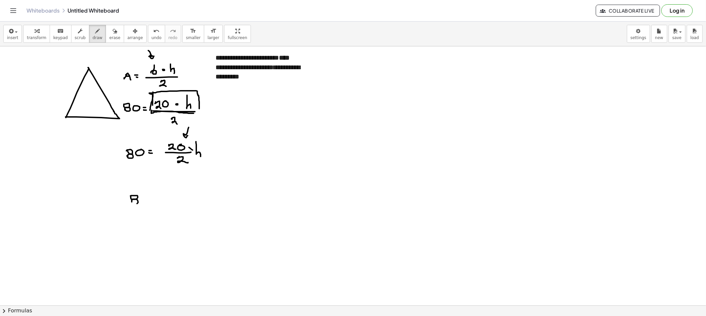
drag, startPoint x: 143, startPoint y: 197, endPoint x: 152, endPoint y: 198, distance: 9.3
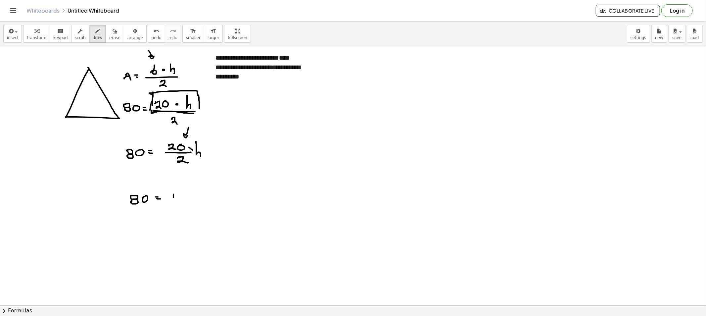
drag, startPoint x: 173, startPoint y: 196, endPoint x: 175, endPoint y: 199, distance: 3.9
drag, startPoint x: 189, startPoint y: 191, endPoint x: 193, endPoint y: 203, distance: 12.9
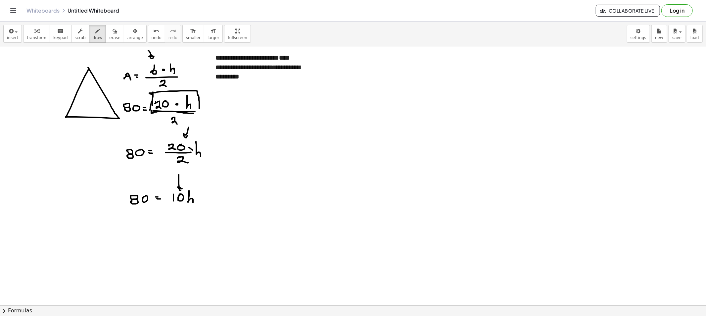
drag, startPoint x: 179, startPoint y: 187, endPoint x: 181, endPoint y: 181, distance: 6.0
drag, startPoint x: 180, startPoint y: 173, endPoint x: 199, endPoint y: 186, distance: 23.6
drag, startPoint x: 177, startPoint y: 207, endPoint x: 144, endPoint y: 211, distance: 33.3
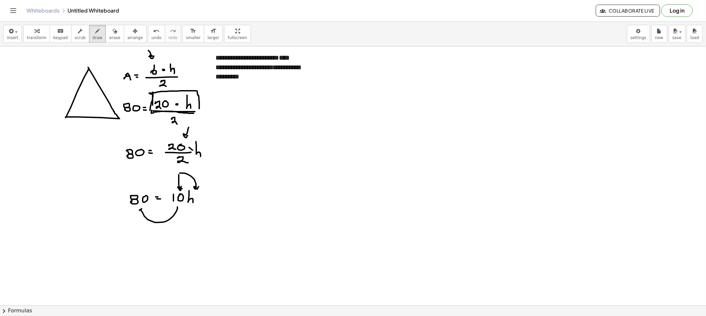
drag, startPoint x: 132, startPoint y: 214, endPoint x: 135, endPoint y: 214, distance: 3.3
drag, startPoint x: 132, startPoint y: 222, endPoint x: 137, endPoint y: 220, distance: 4.9
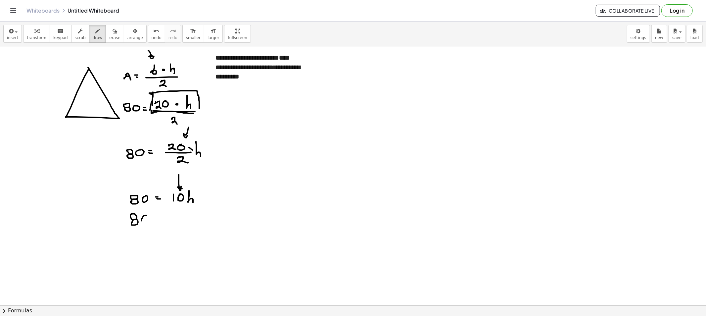
drag, startPoint x: 148, startPoint y: 227, endPoint x: 154, endPoint y: 227, distance: 6.0
drag, startPoint x: 134, startPoint y: 230, endPoint x: 138, endPoint y: 236, distance: 6.5
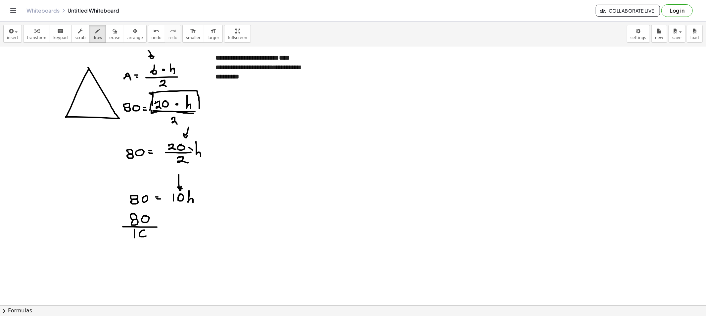
drag, startPoint x: 144, startPoint y: 230, endPoint x: 143, endPoint y: 234, distance: 4.0
drag, startPoint x: 166, startPoint y: 226, endPoint x: 170, endPoint y: 226, distance: 4.0
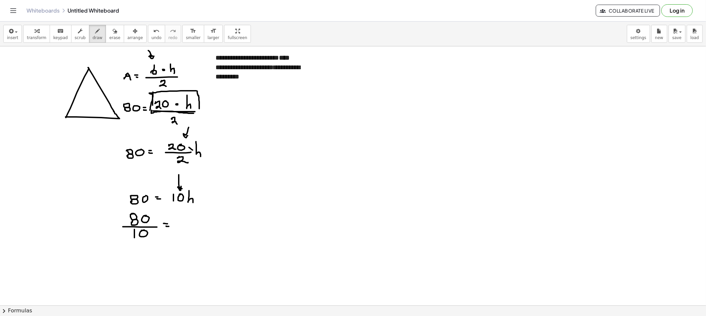
drag, startPoint x: 187, startPoint y: 220, endPoint x: 189, endPoint y: 224, distance: 4.1
drag, startPoint x: 187, startPoint y: 224, endPoint x: 202, endPoint y: 224, distance: 15.2
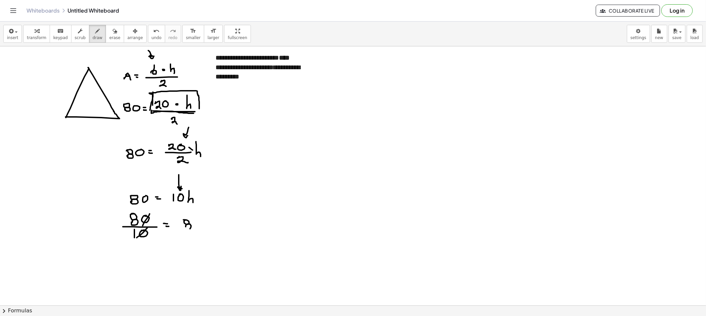
drag, startPoint x: 206, startPoint y: 193, endPoint x: 203, endPoint y: 197, distance: 5.4
drag, startPoint x: 203, startPoint y: 223, endPoint x: 212, endPoint y: 223, distance: 9.3
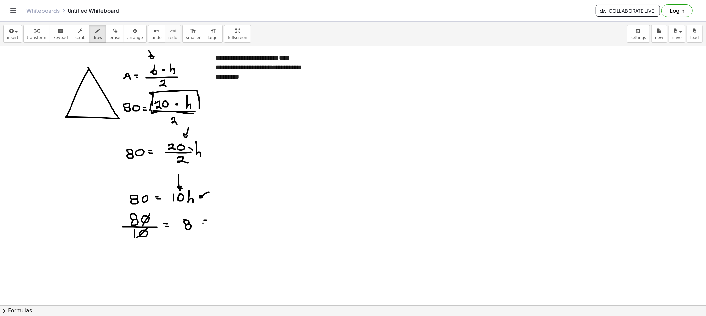
drag, startPoint x: 197, startPoint y: 210, endPoint x: 204, endPoint y: 219, distance: 12.0
drag, startPoint x: 217, startPoint y: 213, endPoint x: 227, endPoint y: 233, distance: 22.0
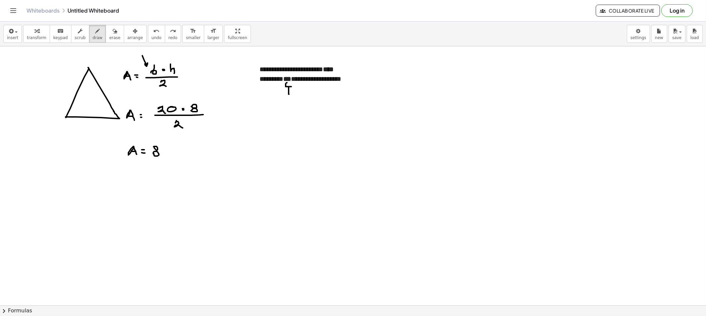
drag, startPoint x: 289, startPoint y: 90, endPoint x: 295, endPoint y: 91, distance: 6.4
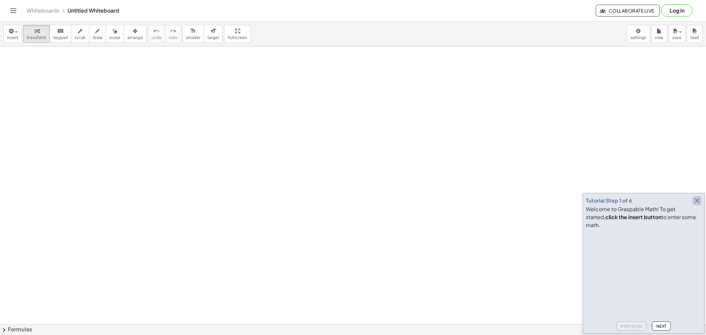
click at [697, 204] on icon "button" at bounding box center [697, 201] width 8 height 8
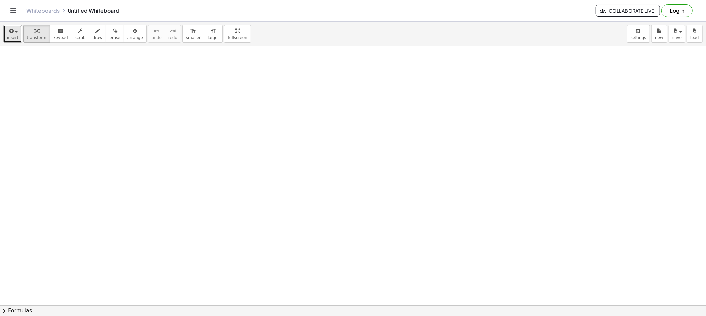
click at [18, 34] on button "insert" at bounding box center [12, 34] width 19 height 18
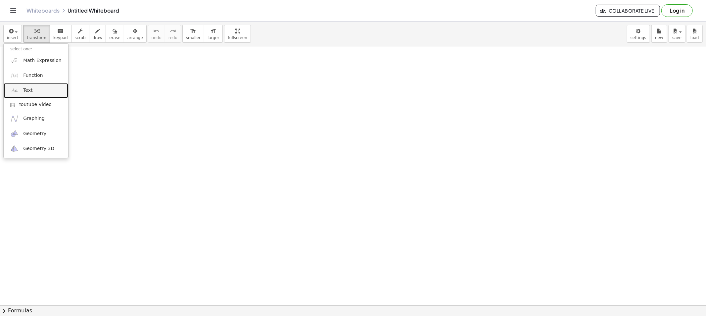
click at [35, 87] on link "Text" at bounding box center [36, 90] width 65 height 15
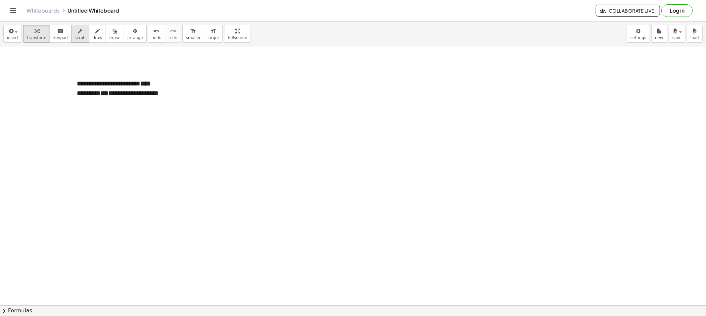
click at [78, 27] on icon "button" at bounding box center [80, 31] width 5 height 8
click at [108, 95] on strong "***" at bounding box center [105, 93] width 8 height 7
click at [108, 94] on strong "***" at bounding box center [105, 93] width 8 height 7
drag, startPoint x: 111, startPoint y: 94, endPoint x: 102, endPoint y: 93, distance: 9.7
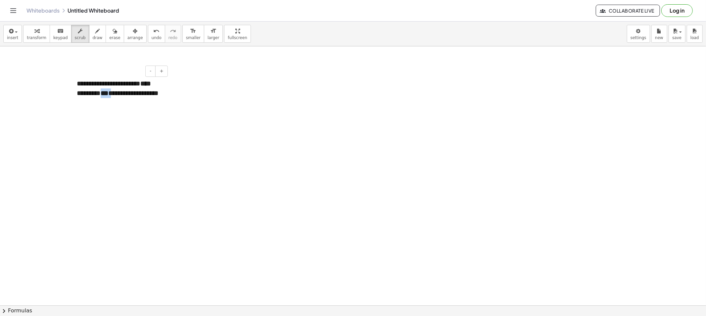
click at [102, 93] on strong "***" at bounding box center [105, 93] width 8 height 7
drag, startPoint x: 163, startPoint y: 83, endPoint x: 147, endPoint y: 83, distance: 15.6
click at [147, 83] on div "**********" at bounding box center [119, 88] width 99 height 32
click at [94, 93] on div "**********" at bounding box center [119, 88] width 99 height 32
click at [130, 94] on div "**********" at bounding box center [119, 88] width 99 height 32
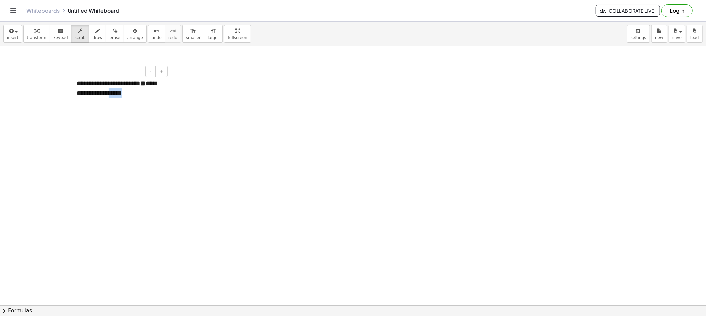
drag, startPoint x: 130, startPoint y: 94, endPoint x: 122, endPoint y: 94, distance: 7.9
click at [122, 94] on div "**********" at bounding box center [119, 88] width 99 height 32
click at [83, 94] on div "**********" at bounding box center [119, 88] width 99 height 32
click at [128, 30] on div "button" at bounding box center [135, 31] width 16 height 8
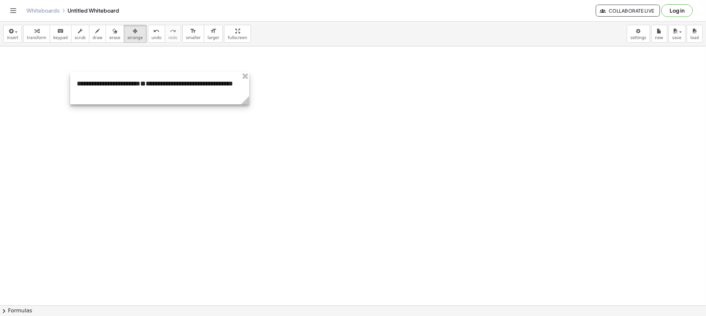
drag, startPoint x: 170, startPoint y: 111, endPoint x: 238, endPoint y: 105, distance: 68.1
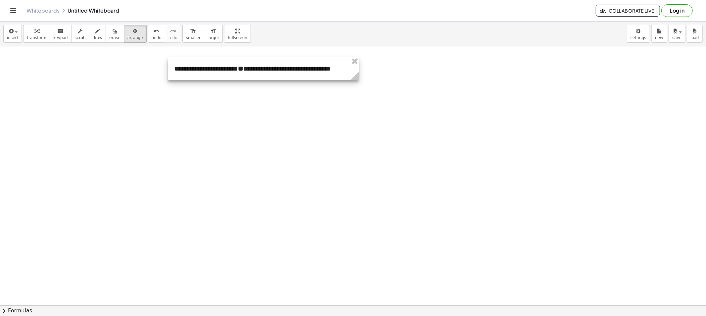
drag, startPoint x: 191, startPoint y: 87, endPoint x: 293, endPoint y: 60, distance: 105.7
click at [293, 60] on div at bounding box center [263, 68] width 191 height 23
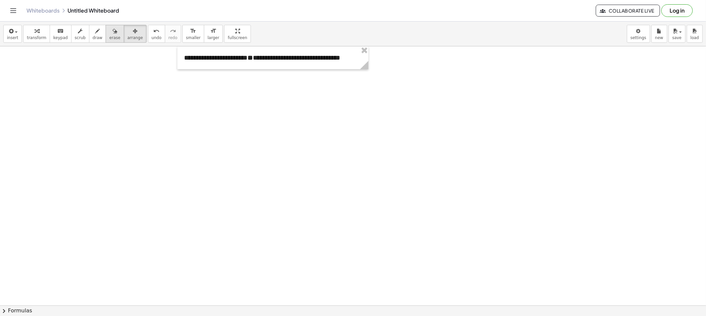
click at [112, 33] on icon "button" at bounding box center [114, 31] width 5 height 8
drag, startPoint x: 255, startPoint y: 70, endPoint x: 256, endPoint y: 67, distance: 3.9
click at [80, 35] on button "scrub" at bounding box center [80, 34] width 18 height 18
click at [93, 35] on span "draw" at bounding box center [98, 37] width 10 height 5
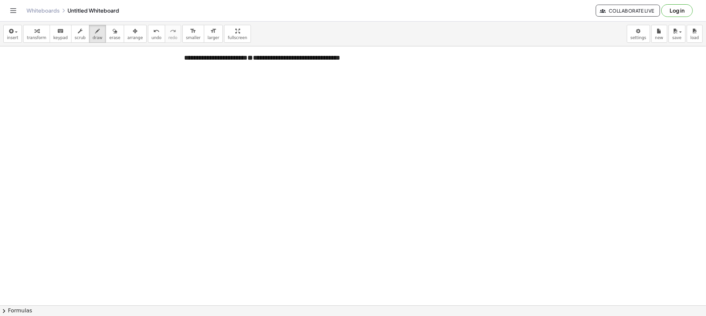
drag, startPoint x: 88, startPoint y: 35, endPoint x: 98, endPoint y: 43, distance: 12.2
click at [93, 35] on span "draw" at bounding box center [98, 37] width 10 height 5
drag, startPoint x: 94, startPoint y: 80, endPoint x: 93, endPoint y: 84, distance: 3.8
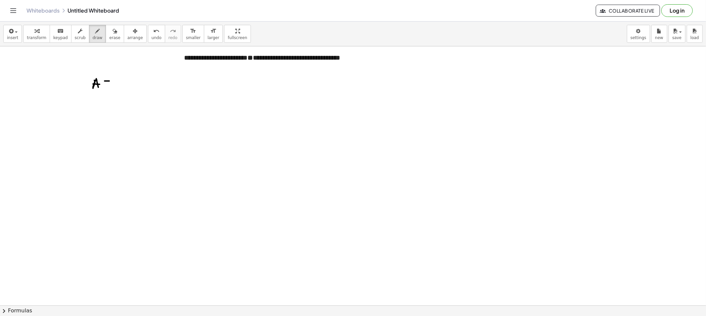
drag, startPoint x: 134, startPoint y: 74, endPoint x: 123, endPoint y: 81, distance: 12.5
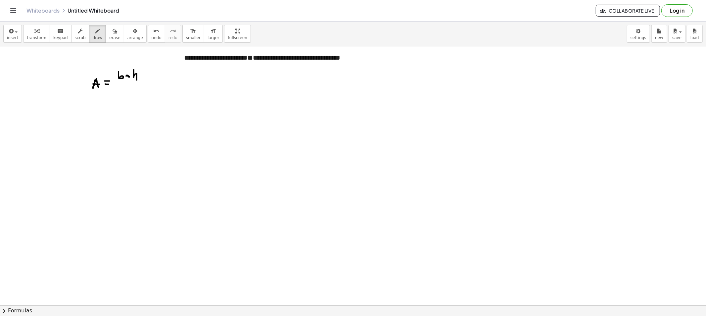
drag, startPoint x: 123, startPoint y: 80, endPoint x: 134, endPoint y: 84, distance: 11.8
drag, startPoint x: 130, startPoint y: 84, endPoint x: 144, endPoint y: 91, distance: 15.1
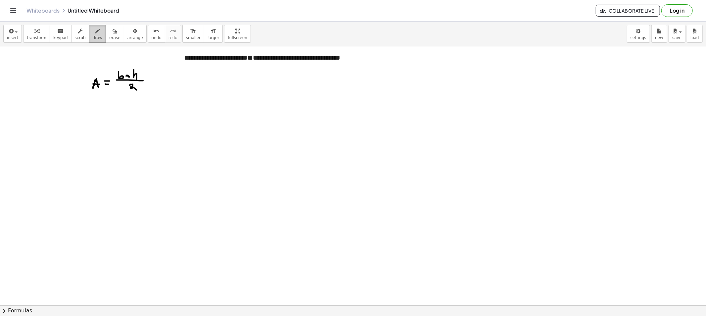
click at [93, 37] on span "draw" at bounding box center [98, 37] width 10 height 5
drag, startPoint x: 93, startPoint y: 67, endPoint x: 98, endPoint y: 64, distance: 4.9
click at [109, 34] on div "button" at bounding box center [114, 31] width 11 height 8
drag, startPoint x: 79, startPoint y: 58, endPoint x: 85, endPoint y: 61, distance: 5.9
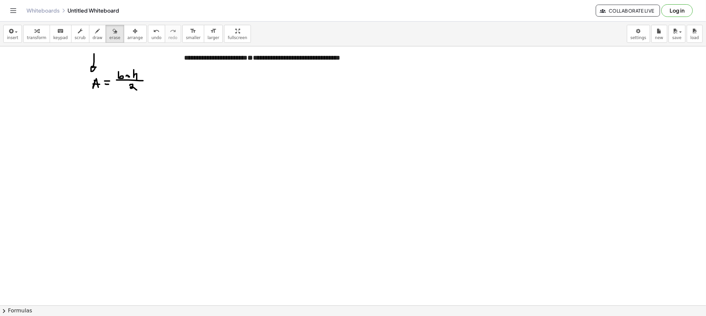
drag, startPoint x: 85, startPoint y: 61, endPoint x: 89, endPoint y: 58, distance: 4.8
click at [95, 34] on icon "button" at bounding box center [97, 31] width 5 height 8
drag, startPoint x: 85, startPoint y: 113, endPoint x: 91, endPoint y: 118, distance: 7.7
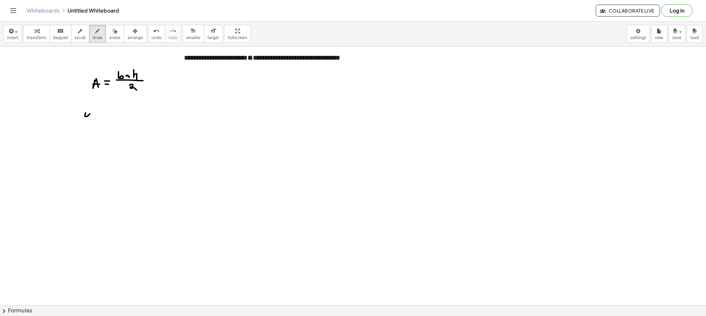
drag, startPoint x: 94, startPoint y: 114, endPoint x: 101, endPoint y: 118, distance: 7.8
drag, startPoint x: 104, startPoint y: 116, endPoint x: 110, endPoint y: 117, distance: 6.0
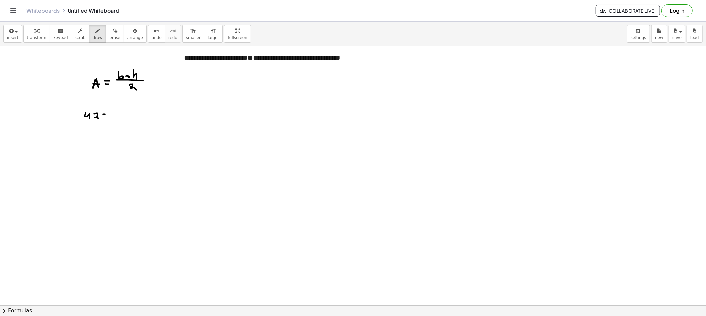
drag, startPoint x: 111, startPoint y: 105, endPoint x: 118, endPoint y: 108, distance: 7.3
drag, startPoint x: 118, startPoint y: 107, endPoint x: 122, endPoint y: 110, distance: 5.2
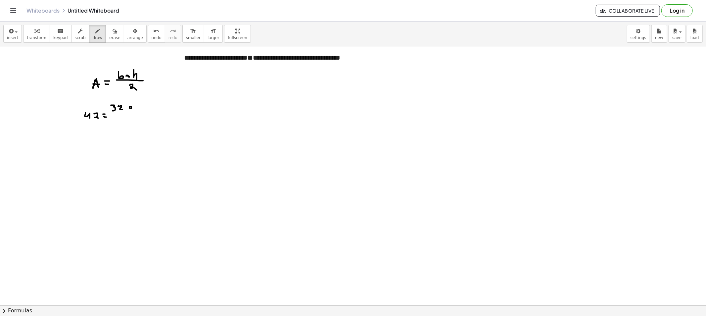
drag, startPoint x: 139, startPoint y: 101, endPoint x: 143, endPoint y: 109, distance: 8.3
drag, startPoint x: 110, startPoint y: 113, endPoint x: 155, endPoint y: 113, distance: 44.3
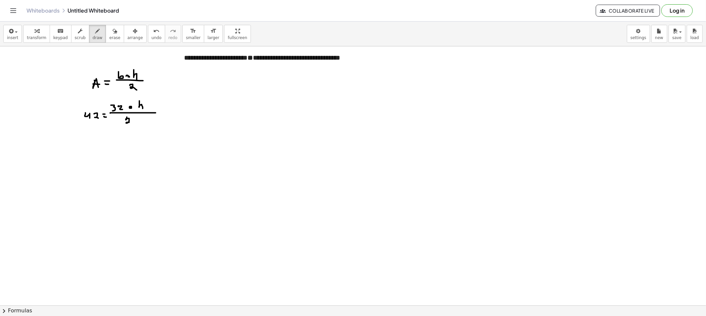
drag, startPoint x: 127, startPoint y: 117, endPoint x: 144, endPoint y: 126, distance: 19.5
drag, startPoint x: 85, startPoint y: 159, endPoint x: 91, endPoint y: 167, distance: 10.4
drag, startPoint x: 95, startPoint y: 160, endPoint x: 106, endPoint y: 160, distance: 10.9
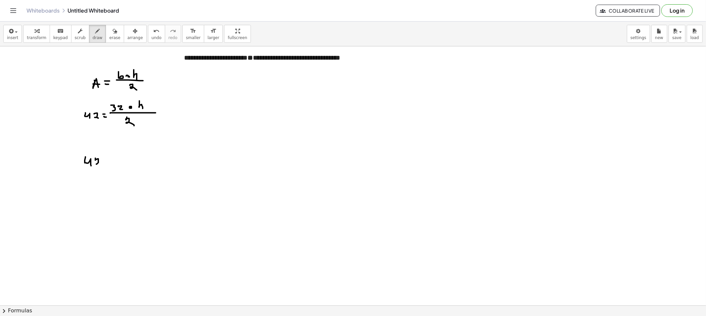
drag, startPoint x: 119, startPoint y: 165, endPoint x: 126, endPoint y: 159, distance: 8.7
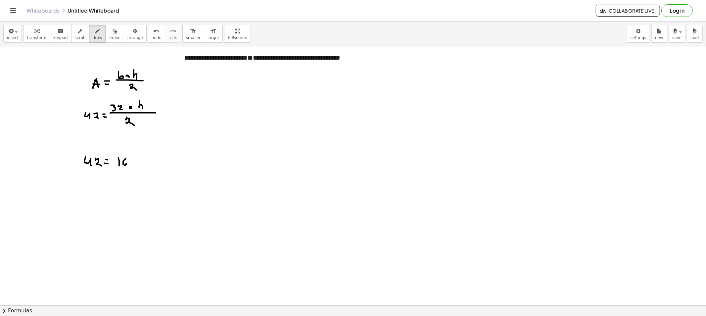
drag, startPoint x: 126, startPoint y: 159, endPoint x: 127, endPoint y: 166, distance: 7.1
drag, startPoint x: 133, startPoint y: 162, endPoint x: 141, endPoint y: 163, distance: 7.7
drag, startPoint x: 142, startPoint y: 157, endPoint x: 151, endPoint y: 167, distance: 13.4
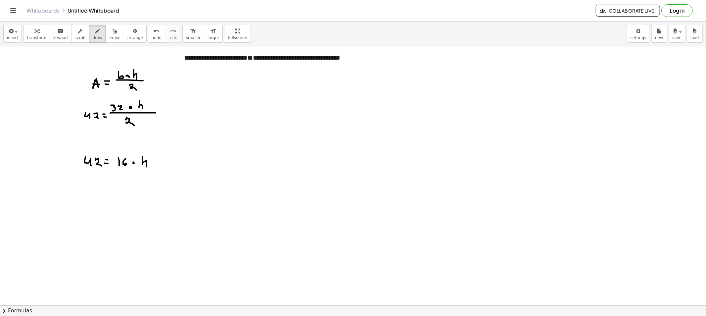
click at [106, 36] on button "erase" at bounding box center [115, 34] width 18 height 18
click at [93, 35] on span "draw" at bounding box center [98, 37] width 10 height 5
drag, startPoint x: 120, startPoint y: 169, endPoint x: 96, endPoint y: 180, distance: 26.4
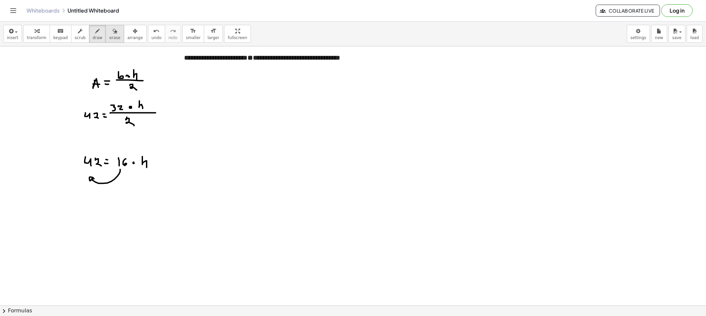
click at [109, 31] on div "button" at bounding box center [114, 31] width 11 height 8
drag, startPoint x: 88, startPoint y: 192, endPoint x: 116, endPoint y: 184, distance: 29.5
click at [93, 39] on span "draw" at bounding box center [98, 37] width 10 height 5
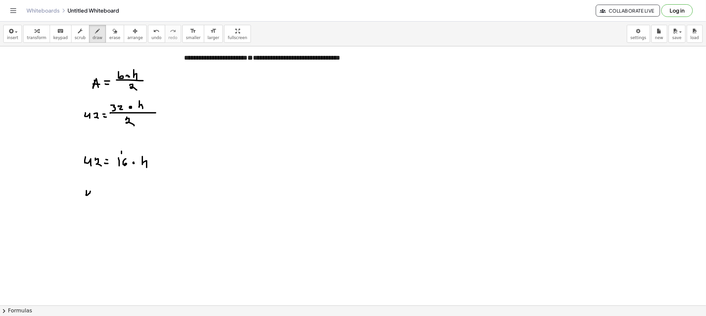
drag, startPoint x: 86, startPoint y: 194, endPoint x: 90, endPoint y: 198, distance: 5.4
drag, startPoint x: 93, startPoint y: 193, endPoint x: 98, endPoint y: 198, distance: 6.6
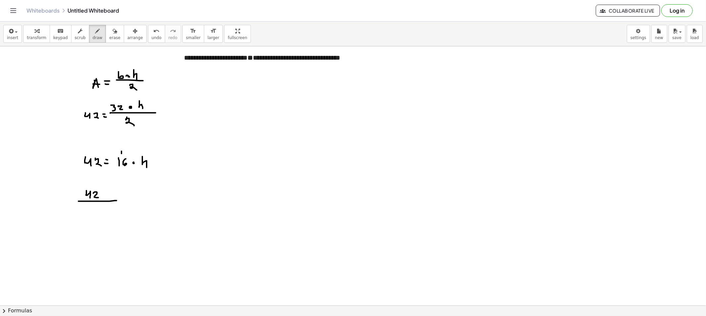
drag, startPoint x: 91, startPoint y: 204, endPoint x: 92, endPoint y: 209, distance: 4.7
drag, startPoint x: 100, startPoint y: 204, endPoint x: 98, endPoint y: 210, distance: 5.7
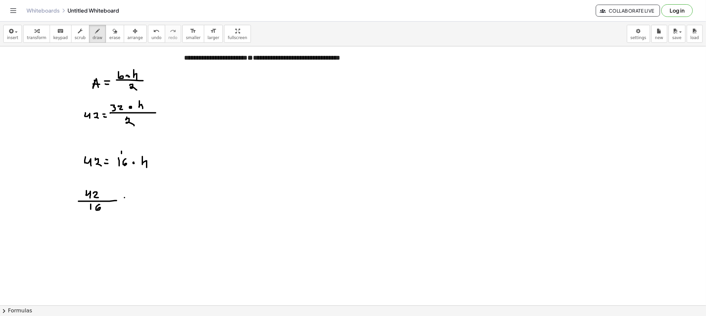
drag, startPoint x: 126, startPoint y: 200, endPoint x: 131, endPoint y: 201, distance: 5.3
drag, startPoint x: 144, startPoint y: 192, endPoint x: 148, endPoint y: 204, distance: 13.1
click at [96, 35] on button "draw" at bounding box center [97, 34] width 17 height 18
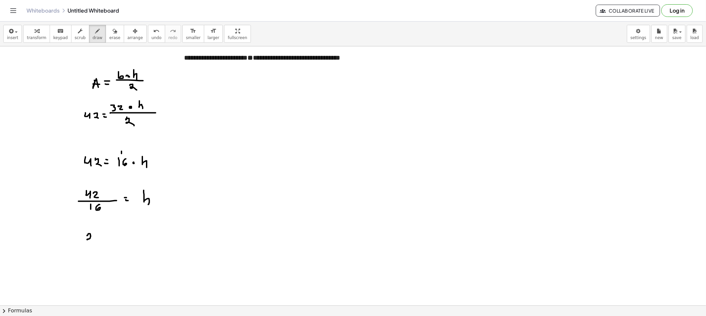
drag, startPoint x: 88, startPoint y: 234, endPoint x: 94, endPoint y: 240, distance: 8.4
drag, startPoint x: 94, startPoint y: 240, endPoint x: 102, endPoint y: 236, distance: 8.6
drag, startPoint x: 104, startPoint y: 233, endPoint x: 101, endPoint y: 240, distance: 7.4
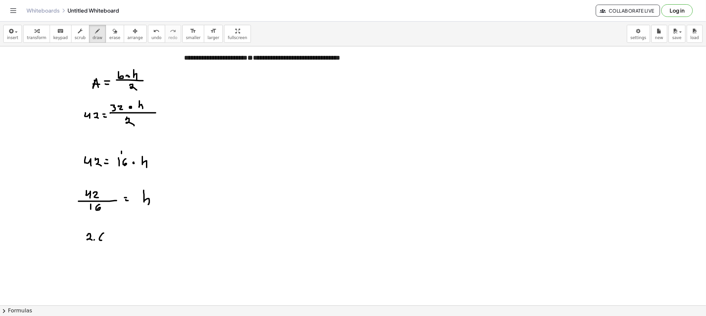
drag, startPoint x: 109, startPoint y: 238, endPoint x: 113, endPoint y: 240, distance: 4.1
drag, startPoint x: 122, startPoint y: 241, endPoint x: 126, endPoint y: 242, distance: 4.4
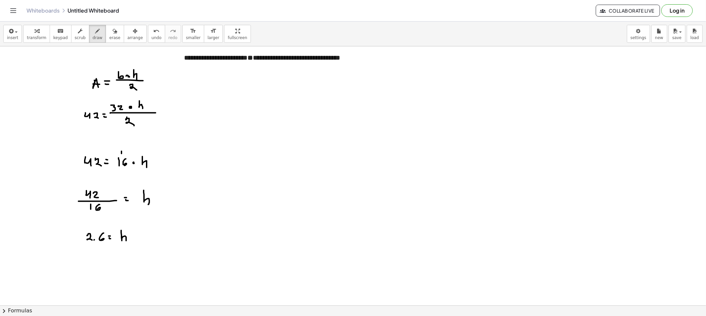
drag, startPoint x: 254, startPoint y: 71, endPoint x: 255, endPoint y: 65, distance: 7.1
drag, startPoint x: 290, startPoint y: 79, endPoint x: 292, endPoint y: 72, distance: 7.7
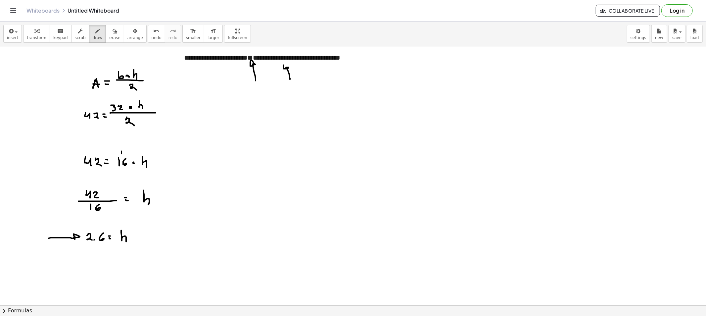
drag, startPoint x: 133, startPoint y: 55, endPoint x: 134, endPoint y: 63, distance: 8.3
click at [109, 34] on div "button" at bounding box center [114, 31] width 11 height 8
drag, startPoint x: 91, startPoint y: 55, endPoint x: 131, endPoint y: 49, distance: 40.9
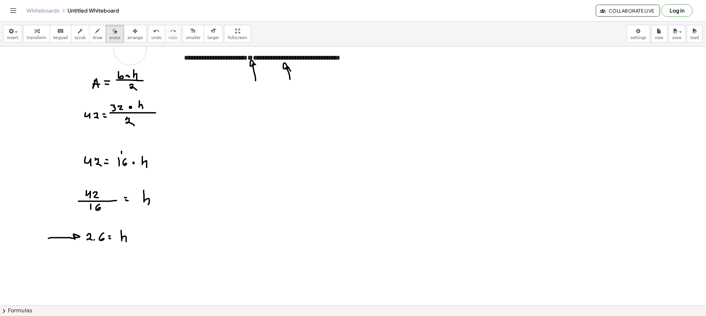
drag, startPoint x: 245, startPoint y: 64, endPoint x: 285, endPoint y: 73, distance: 41.2
drag, startPoint x: 52, startPoint y: 238, endPoint x: 58, endPoint y: 238, distance: 5.6
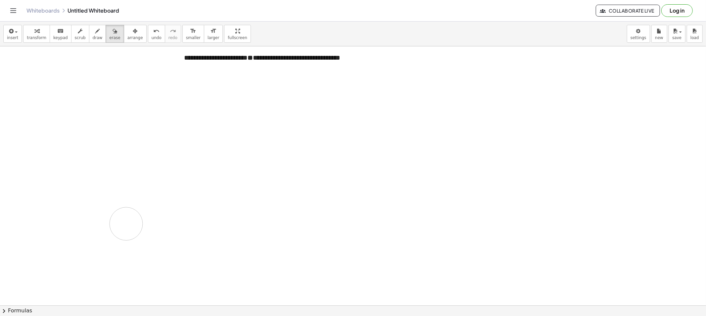
drag, startPoint x: 88, startPoint y: 88, endPoint x: 126, endPoint y: 224, distance: 140.5
click at [95, 39] on button "draw" at bounding box center [97, 34] width 17 height 18
click at [127, 34] on div "button" at bounding box center [135, 31] width 16 height 8
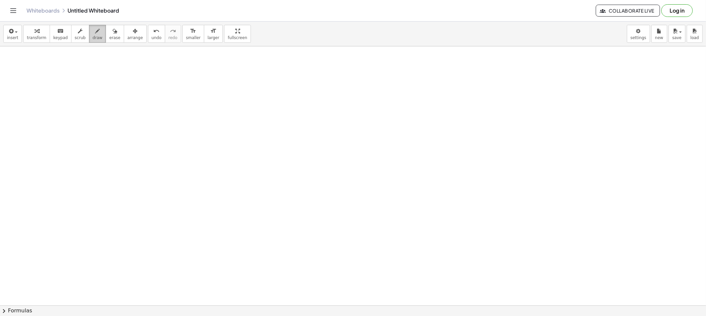
click at [93, 33] on div "button" at bounding box center [98, 31] width 10 height 8
drag, startPoint x: 69, startPoint y: 62, endPoint x: 71, endPoint y: 65, distance: 3.8
drag, startPoint x: 73, startPoint y: 63, endPoint x: 86, endPoint y: 63, distance: 12.9
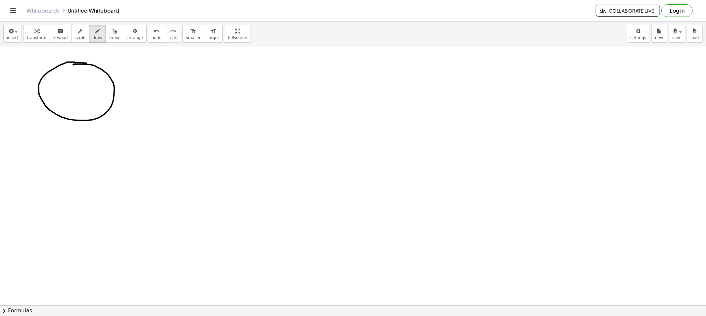
drag, startPoint x: 136, startPoint y: 73, endPoint x: 140, endPoint y: 73, distance: 4.0
drag, startPoint x: 137, startPoint y: 75, endPoint x: 143, endPoint y: 75, distance: 5.6
drag, startPoint x: 104, startPoint y: 39, endPoint x: 114, endPoint y: 48, distance: 13.1
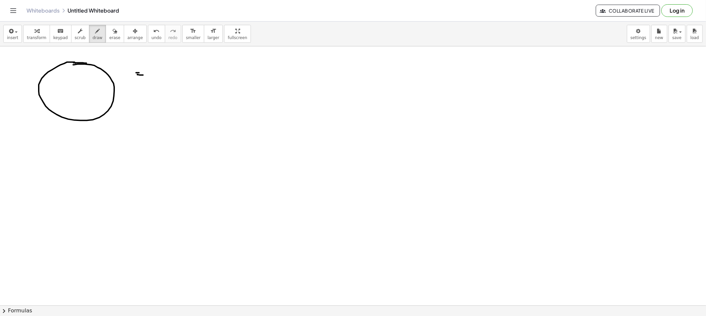
click at [109, 40] on span "erase" at bounding box center [114, 37] width 11 height 5
drag, startPoint x: 135, startPoint y: 62, endPoint x: 138, endPoint y: 68, distance: 6.7
click at [95, 35] on button "draw" at bounding box center [97, 34] width 17 height 18
drag, startPoint x: 153, startPoint y: 68, endPoint x: 157, endPoint y: 76, distance: 8.6
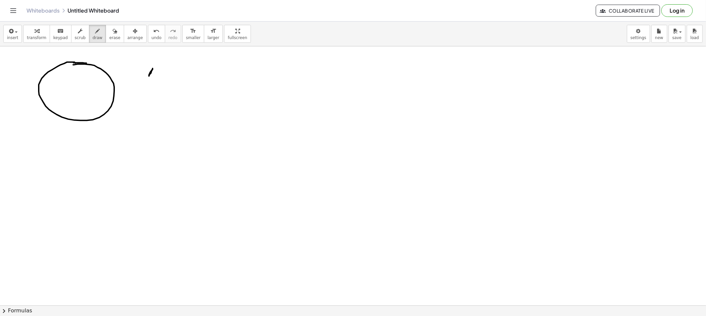
drag, startPoint x: 153, startPoint y: 71, endPoint x: 159, endPoint y: 73, distance: 6.9
drag, startPoint x: 166, startPoint y: 71, endPoint x: 170, endPoint y: 72, distance: 4.0
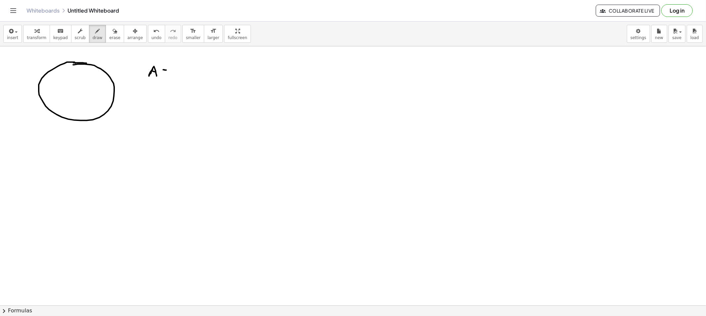
drag, startPoint x: 178, startPoint y: 68, endPoint x: 194, endPoint y: 71, distance: 16.2
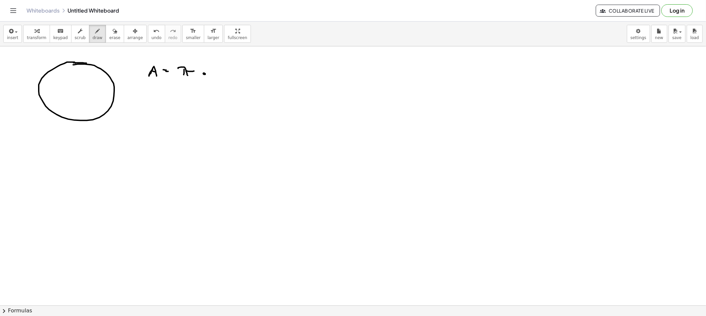
drag, startPoint x: 213, startPoint y: 70, endPoint x: 216, endPoint y: 71, distance: 3.3
drag, startPoint x: 217, startPoint y: 64, endPoint x: 211, endPoint y: 77, distance: 14.7
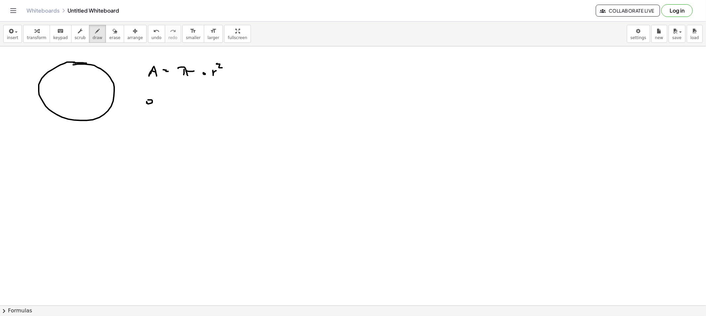
drag, startPoint x: 148, startPoint y: 100, endPoint x: 153, endPoint y: 108, distance: 9.6
drag, startPoint x: 159, startPoint y: 104, endPoint x: 159, endPoint y: 107, distance: 3.7
drag, startPoint x: 159, startPoint y: 107, endPoint x: 164, endPoint y: 107, distance: 4.6
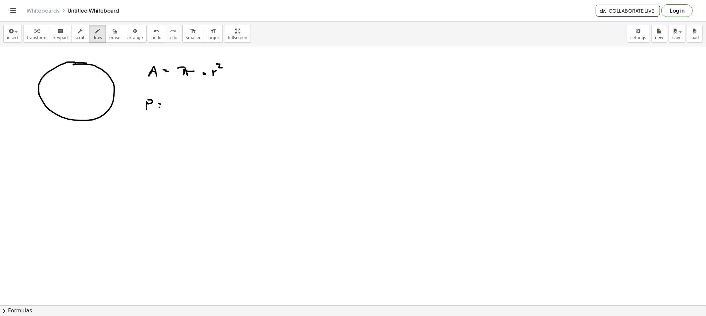
drag, startPoint x: 176, startPoint y: 103, endPoint x: 182, endPoint y: 110, distance: 9.4
drag, startPoint x: 188, startPoint y: 105, endPoint x: 200, endPoint y: 106, distance: 11.6
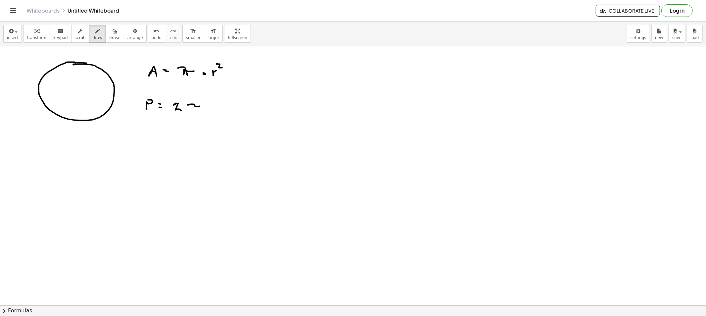
drag, startPoint x: 193, startPoint y: 106, endPoint x: 193, endPoint y: 110, distance: 4.0
drag, startPoint x: 207, startPoint y: 105, endPoint x: 246, endPoint y: 105, distance: 39.0
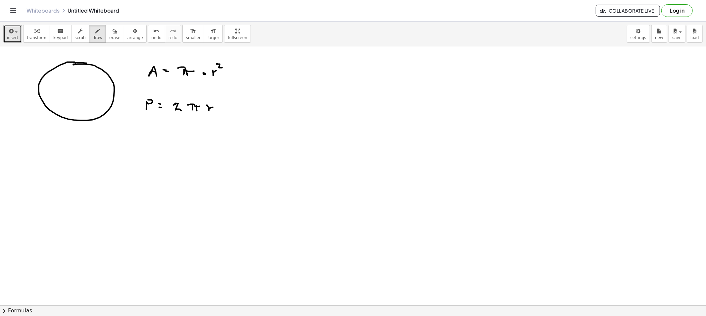
click at [14, 30] on span "button" at bounding box center [14, 31] width 1 height 5
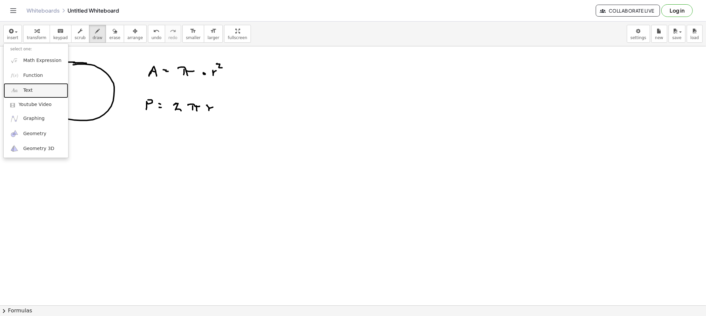
click at [32, 92] on link "Text" at bounding box center [36, 90] width 65 height 15
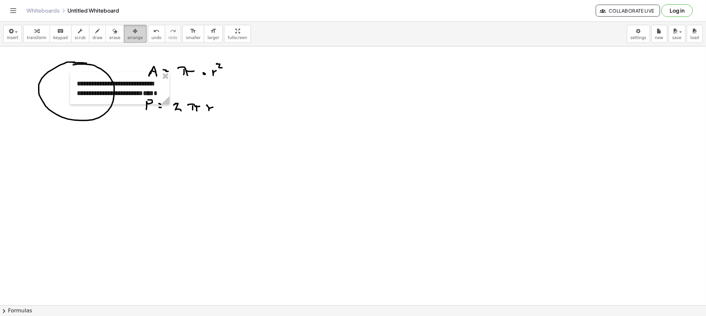
click at [124, 27] on button "arrange" at bounding box center [135, 34] width 23 height 18
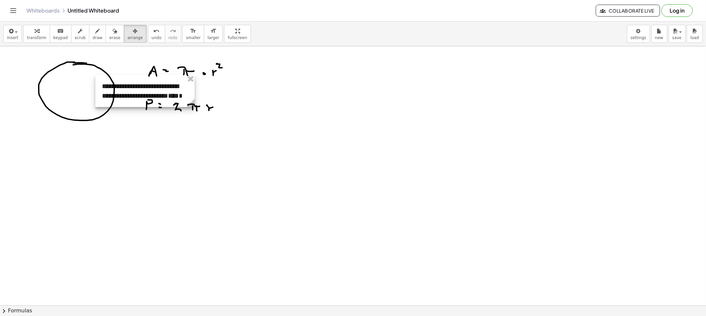
drag, startPoint x: 156, startPoint y: 91, endPoint x: 276, endPoint y: 79, distance: 120.7
click at [195, 79] on div at bounding box center [144, 91] width 99 height 32
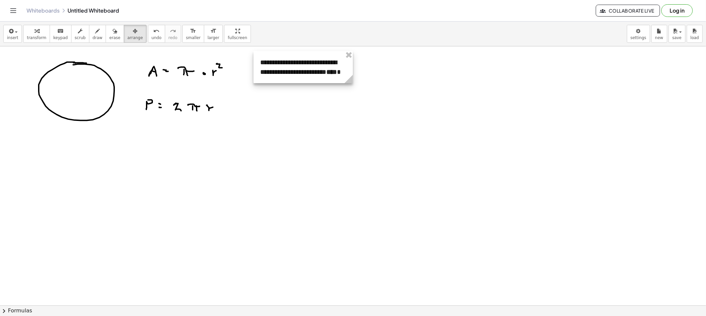
drag, startPoint x: 276, startPoint y: 79, endPoint x: 330, endPoint y: 67, distance: 55.4
click at [330, 67] on div at bounding box center [302, 67] width 99 height 32
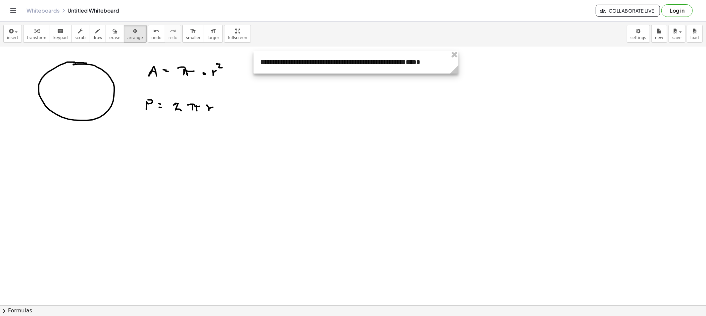
drag, startPoint x: 349, startPoint y: 84, endPoint x: 452, endPoint y: 90, distance: 103.1
drag, startPoint x: 336, startPoint y: 64, endPoint x: 324, endPoint y: 64, distance: 12.6
click at [324, 64] on div at bounding box center [343, 62] width 205 height 23
click at [93, 35] on span "draw" at bounding box center [98, 37] width 10 height 5
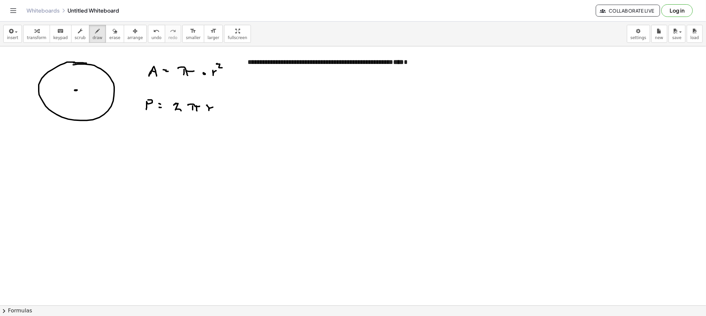
drag, startPoint x: 77, startPoint y: 90, endPoint x: 113, endPoint y: 92, distance: 35.8
click at [77, 33] on div "button" at bounding box center [80, 31] width 11 height 8
click at [402, 63] on strong "****" at bounding box center [398, 62] width 11 height 7
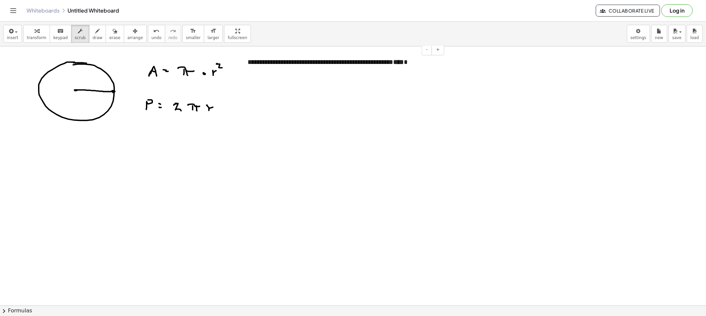
click at [399, 63] on div "**********" at bounding box center [343, 62] width 205 height 23
click at [412, 64] on strong "****" at bounding box center [406, 62] width 11 height 7
click at [417, 67] on div "**********" at bounding box center [343, 62] width 205 height 23
drag, startPoint x: 88, startPoint y: 34, endPoint x: 304, endPoint y: 61, distance: 217.1
click at [95, 34] on icon "button" at bounding box center [97, 31] width 5 height 8
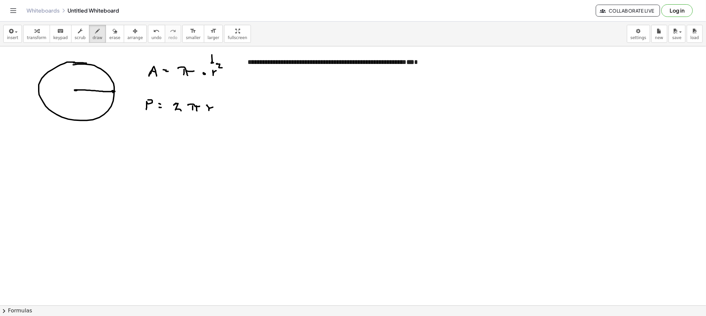
drag, startPoint x: 212, startPoint y: 55, endPoint x: 213, endPoint y: 65, distance: 10.0
drag, startPoint x: 209, startPoint y: 93, endPoint x: 215, endPoint y: 97, distance: 7.3
click at [109, 38] on span "erase" at bounding box center [114, 37] width 11 height 5
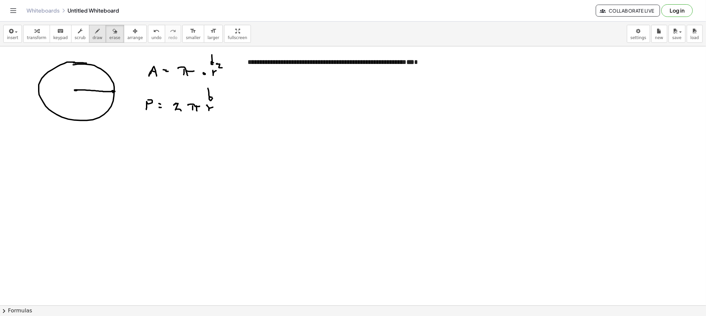
click at [94, 40] on span "draw" at bounding box center [98, 37] width 10 height 5
drag, startPoint x: 259, startPoint y: 79, endPoint x: 256, endPoint y: 84, distance: 5.2
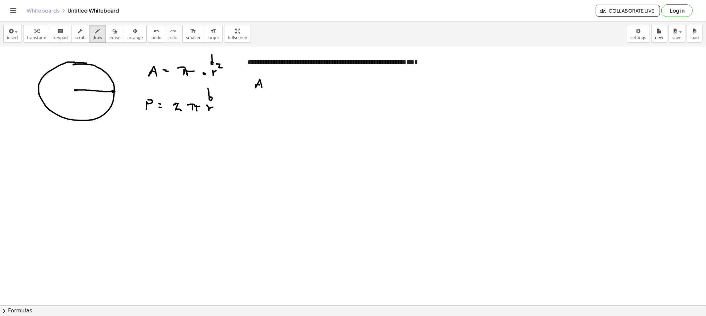
drag, startPoint x: 271, startPoint y: 83, endPoint x: 279, endPoint y: 85, distance: 8.1
drag, startPoint x: 282, startPoint y: 80, endPoint x: 296, endPoint y: 83, distance: 13.9
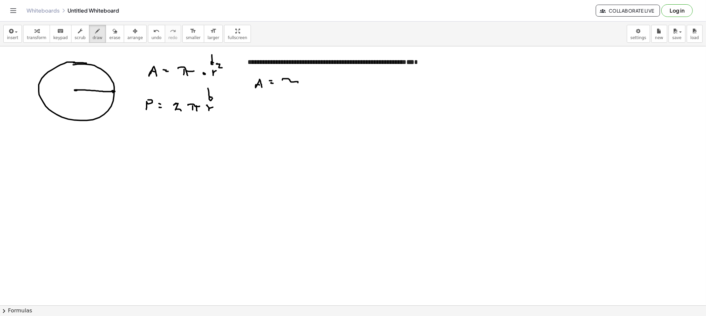
drag, startPoint x: 292, startPoint y: 80, endPoint x: 294, endPoint y: 88, distance: 8.2
drag, startPoint x: 306, startPoint y: 85, endPoint x: 311, endPoint y: 83, distance: 5.7
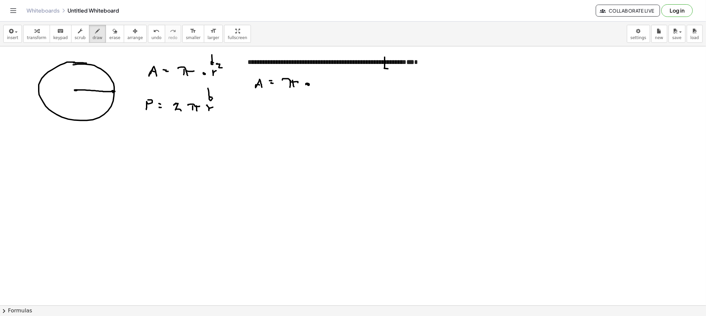
drag, startPoint x: 384, startPoint y: 57, endPoint x: 422, endPoint y: 68, distance: 39.3
drag, startPoint x: 383, startPoint y: 56, endPoint x: 438, endPoint y: 73, distance: 58.2
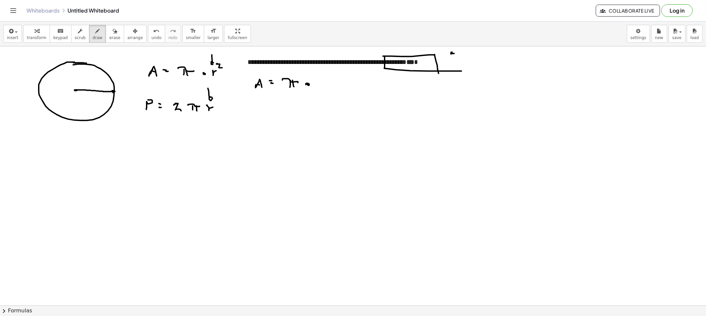
drag, startPoint x: 451, startPoint y: 54, endPoint x: 456, endPoint y: 54, distance: 4.6
drag, startPoint x: 456, startPoint y: 53, endPoint x: 445, endPoint y: 61, distance: 13.3
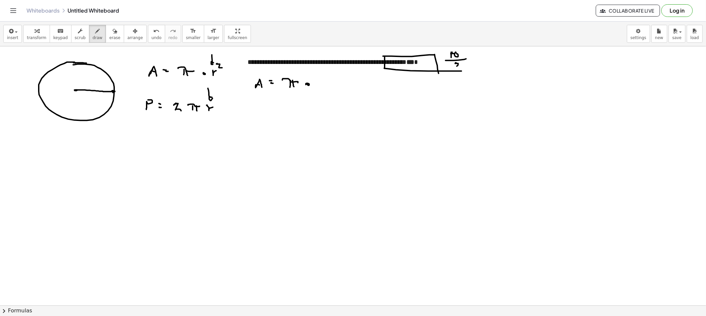
drag, startPoint x: 456, startPoint y: 63, endPoint x: 468, endPoint y: 67, distance: 12.1
drag, startPoint x: 489, startPoint y: 56, endPoint x: 493, endPoint y: 56, distance: 4.0
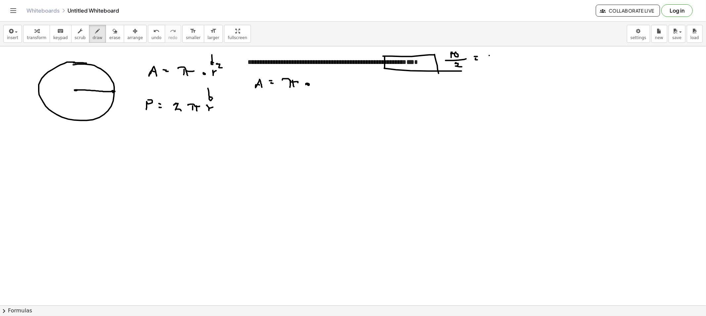
drag, startPoint x: 490, startPoint y: 58, endPoint x: 491, endPoint y: 62, distance: 4.6
drag, startPoint x: 320, startPoint y: 85, endPoint x: 328, endPoint y: 90, distance: 9.8
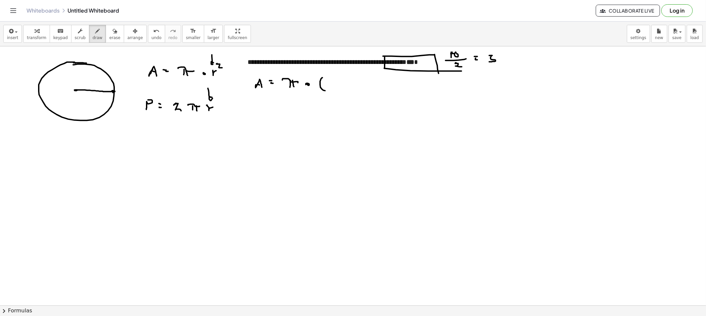
drag, startPoint x: 328, startPoint y: 81, endPoint x: 332, endPoint y: 81, distance: 4.0
drag, startPoint x: 336, startPoint y: 82, endPoint x: 335, endPoint y: 90, distance: 8.4
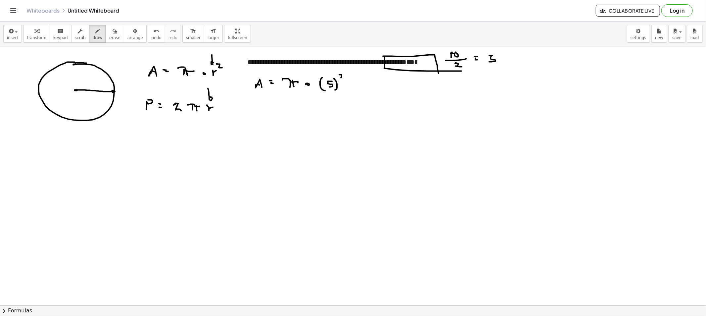
drag, startPoint x: 341, startPoint y: 75, endPoint x: 344, endPoint y: 80, distance: 6.5
drag, startPoint x: 251, startPoint y: 113, endPoint x: 256, endPoint y: 111, distance: 4.9
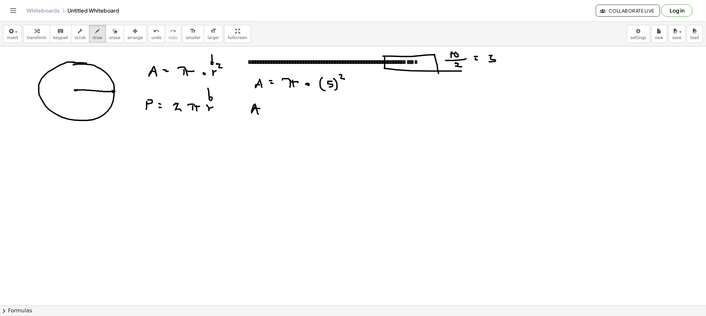
drag, startPoint x: 270, startPoint y: 109, endPoint x: 276, endPoint y: 111, distance: 6.5
drag, startPoint x: 284, startPoint y: 104, endPoint x: 295, endPoint y: 107, distance: 12.0
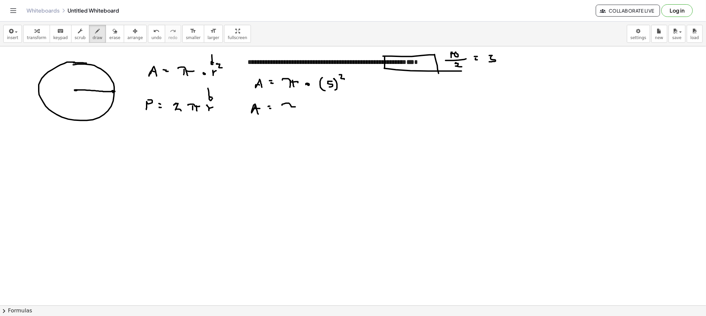
drag, startPoint x: 288, startPoint y: 106, endPoint x: 289, endPoint y: 110, distance: 3.7
drag, startPoint x: 302, startPoint y: 109, endPoint x: 306, endPoint y: 107, distance: 4.4
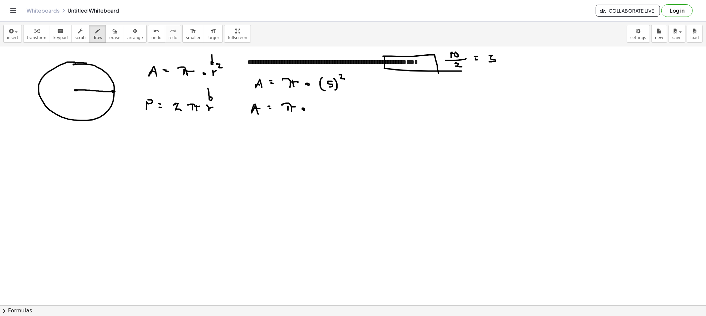
drag, startPoint x: 87, startPoint y: 36, endPoint x: 262, endPoint y: 99, distance: 186.1
click at [93, 36] on span "draw" at bounding box center [98, 37] width 10 height 5
drag, startPoint x: 319, startPoint y: 104, endPoint x: 324, endPoint y: 112, distance: 8.9
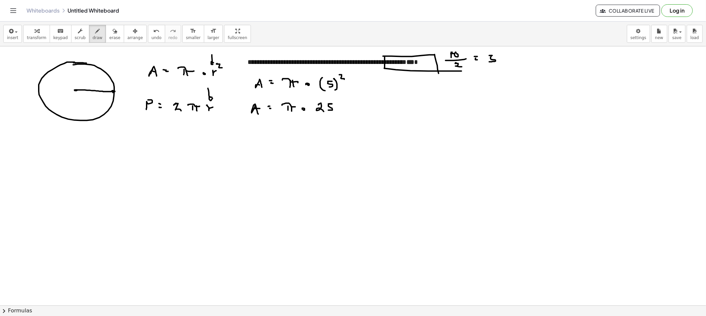
drag, startPoint x: 329, startPoint y: 104, endPoint x: 330, endPoint y: 110, distance: 6.3
drag, startPoint x: 252, startPoint y: 136, endPoint x: 256, endPoint y: 141, distance: 6.6
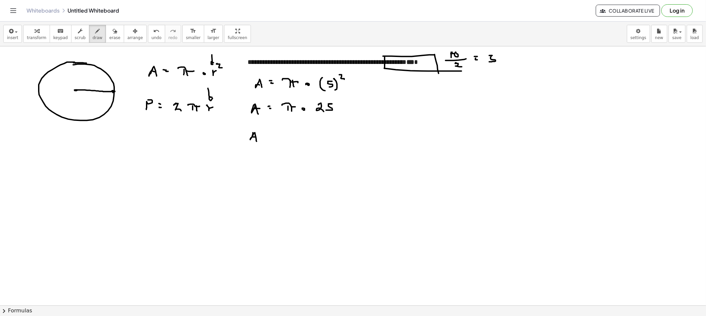
drag, startPoint x: 281, startPoint y: 134, endPoint x: 289, endPoint y: 139, distance: 8.9
drag, startPoint x: 295, startPoint y: 134, endPoint x: 301, endPoint y: 136, distance: 6.0
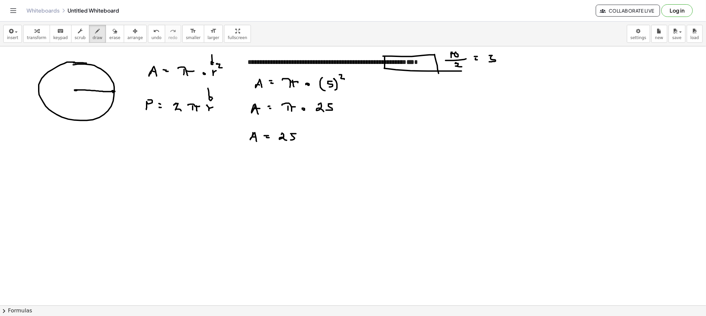
drag, startPoint x: 302, startPoint y: 134, endPoint x: 318, endPoint y: 137, distance: 16.5
drag, startPoint x: 308, startPoint y: 134, endPoint x: 308, endPoint y: 139, distance: 4.6
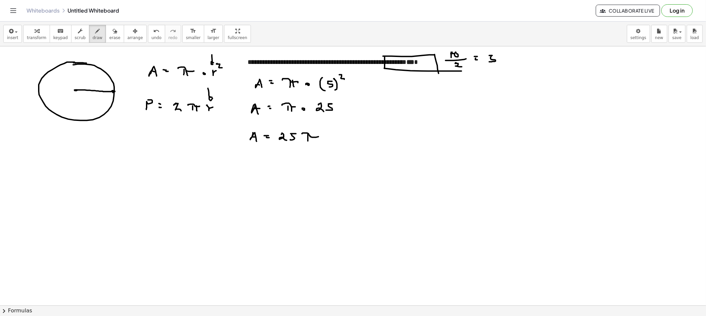
drag, startPoint x: 310, startPoint y: 136, endPoint x: 310, endPoint y: 144, distance: 8.6
drag
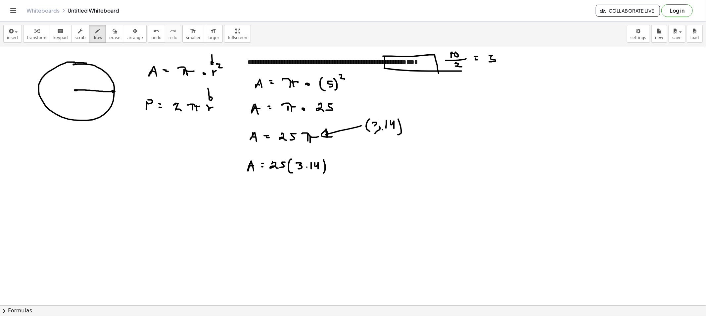
click at [95, 31] on icon "button" at bounding box center [97, 31] width 5 height 8
drag, startPoint x: 396, startPoint y: 166, endPoint x: 405, endPoint y: 168, distance: 9.7
drag, startPoint x: 405, startPoint y: 166, endPoint x: 404, endPoint y: 172, distance: 6.0
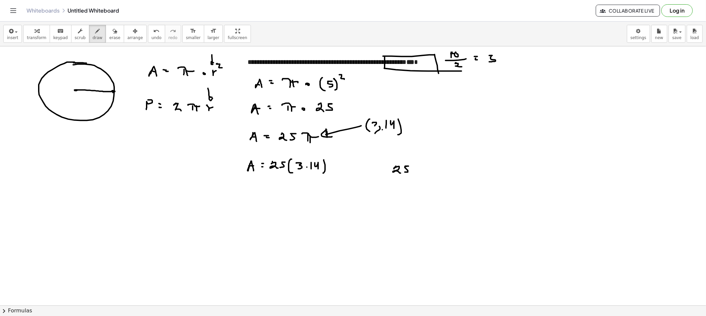
drag, startPoint x: 384, startPoint y: 166, endPoint x: 379, endPoint y: 167, distance: 5.7
drag, startPoint x: 384, startPoint y: 151, endPoint x: 383, endPoint y: 156, distance: 5.4
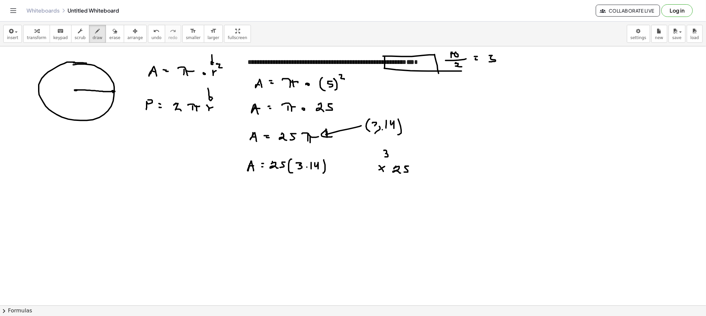
drag, startPoint x: 395, startPoint y: 154, endPoint x: 395, endPoint y: 157, distance: 3.6
drag, startPoint x: 402, startPoint y: 151, endPoint x: 406, endPoint y: 158, distance: 8.2
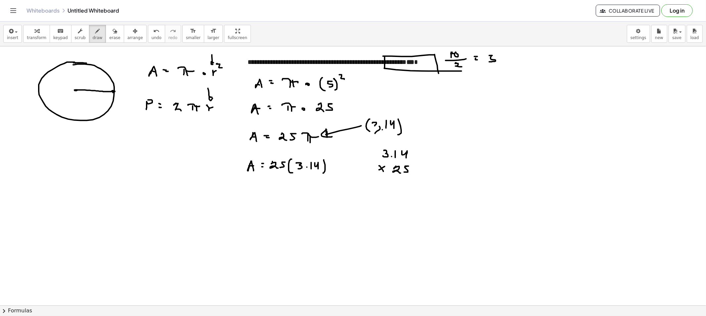
drag, startPoint x: 370, startPoint y: 177, endPoint x: 429, endPoint y: 182, distance: 59.5
drag, startPoint x: 409, startPoint y: 153, endPoint x: 413, endPoint y: 172, distance: 19.8
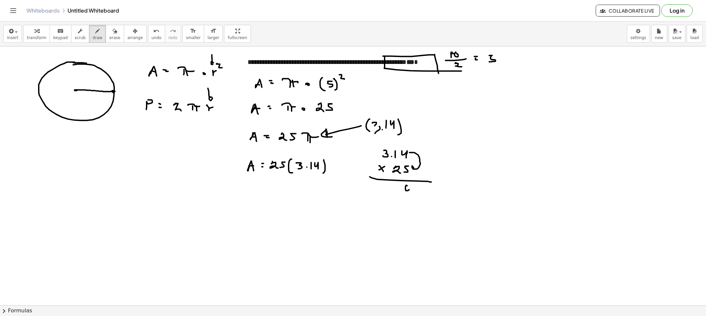
drag, startPoint x: 395, startPoint y: 140, endPoint x: 399, endPoint y: 145, distance: 6.2
drag, startPoint x: 394, startPoint y: 185, endPoint x: 395, endPoint y: 194, distance: 8.9
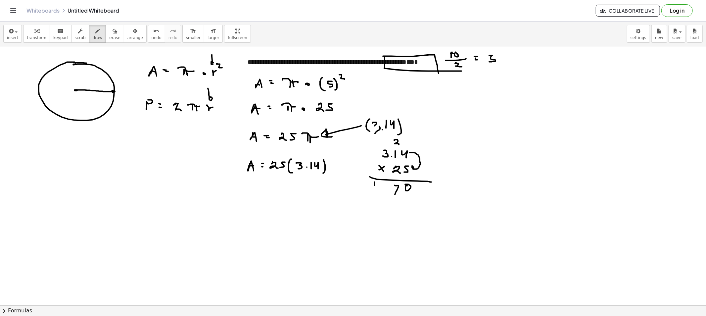
drag, startPoint x: 374, startPoint y: 182, endPoint x: 374, endPoint y: 189, distance: 6.6
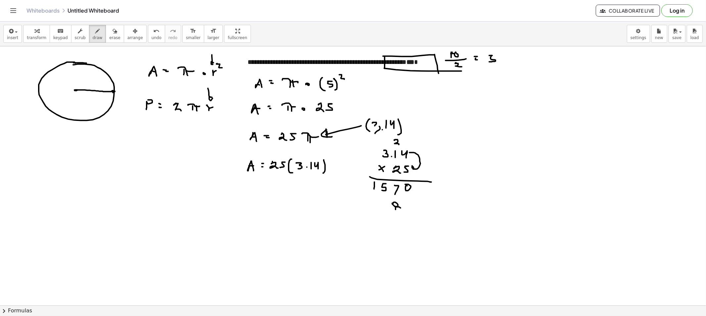
drag, startPoint x: 395, startPoint y: 209, endPoint x: 395, endPoint y: 205, distance: 4.0
drag, startPoint x: 382, startPoint y: 206, endPoint x: 387, endPoint y: 213, distance: 8.0
drag, startPoint x: 372, startPoint y: 202, endPoint x: 369, endPoint y: 211, distance: 9.1
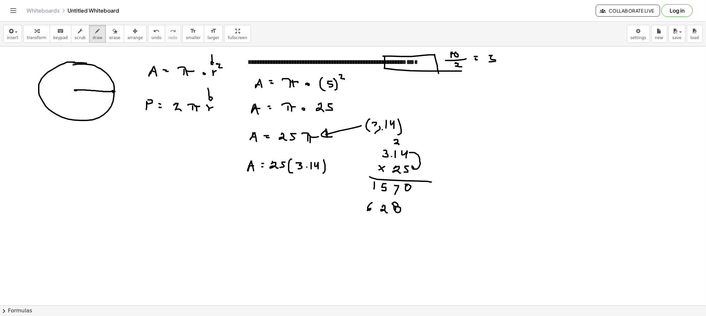
drag, startPoint x: 357, startPoint y: 215, endPoint x: 426, endPoint y: 214, distance: 68.2
drag, startPoint x: 397, startPoint y: 222, endPoint x: 402, endPoint y: 222, distance: 5.0
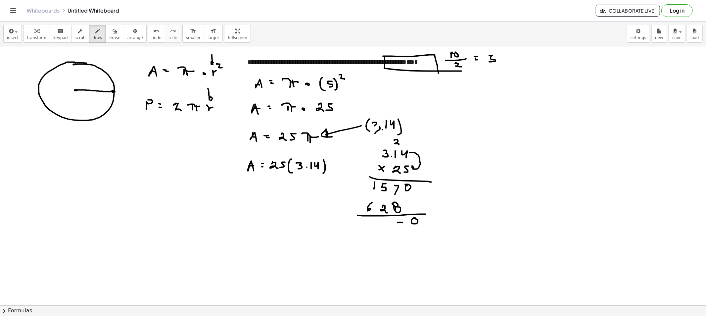
drag, startPoint x: 398, startPoint y: 223, endPoint x: 397, endPoint y: 227, distance: 4.7
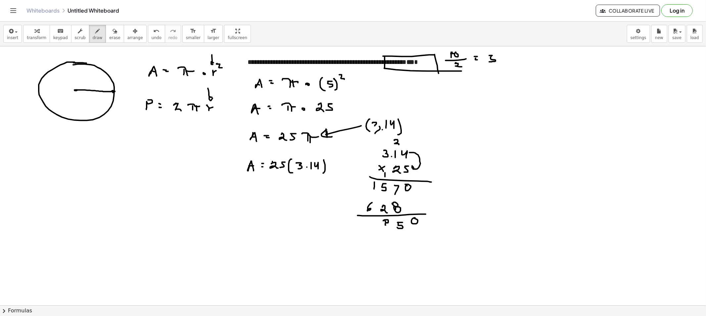
drag, startPoint x: 371, startPoint y: 220, endPoint x: 370, endPoint y: 226, distance: 6.4
drag, startPoint x: 390, startPoint y: 144, endPoint x: 392, endPoint y: 151, distance: 7.5
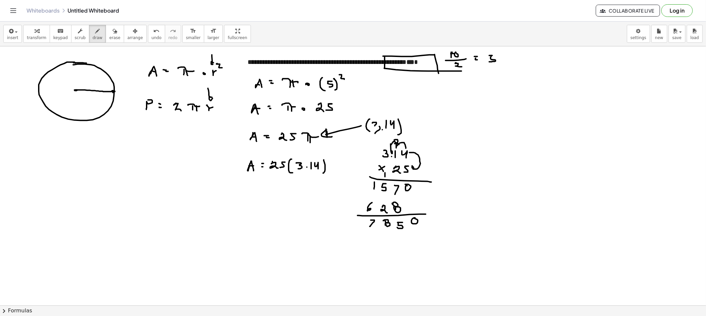
drag, startPoint x: 391, startPoint y: 144, endPoint x: 406, endPoint y: 148, distance: 14.9
drag, startPoint x: 383, startPoint y: 195, endPoint x: 384, endPoint y: 198, distance: 3.7
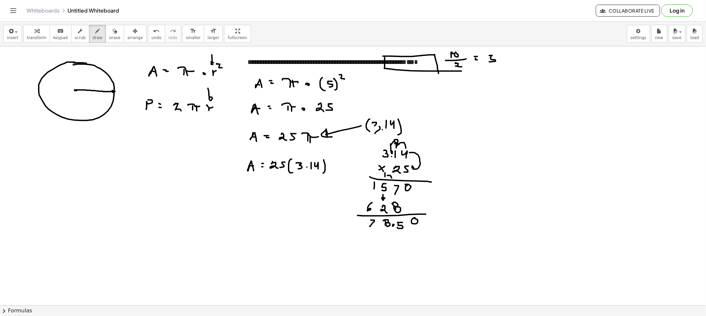
drag, startPoint x: 387, startPoint y: 175, endPoint x: 391, endPoint y: 178, distance: 5.1
drag, startPoint x: 388, startPoint y: 176, endPoint x: 388, endPoint y: 189, distance: 12.2
drag, startPoint x: 388, startPoint y: 189, endPoint x: 388, endPoint y: 205, distance: 16.9
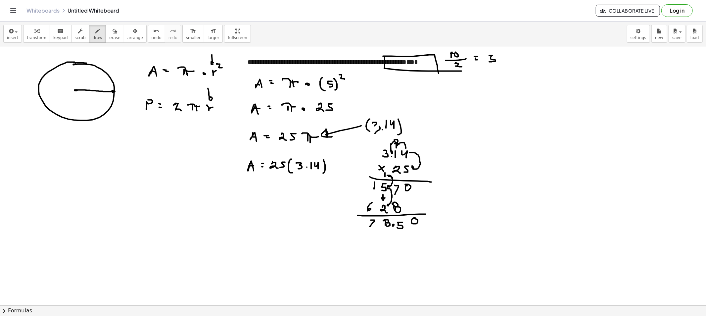
drag, startPoint x: 323, startPoint y: 214, endPoint x: 316, endPoint y: 219, distance: 7.8
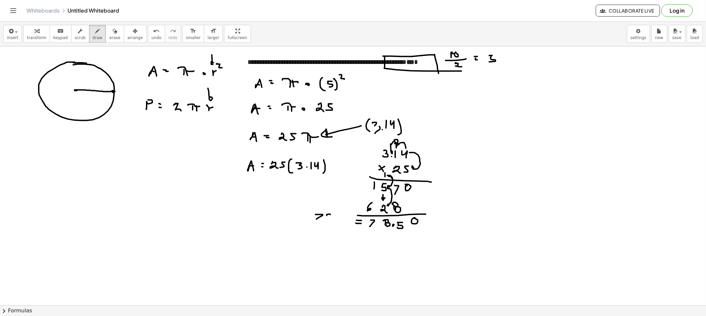
drag, startPoint x: 342, startPoint y: 214, endPoint x: 355, endPoint y: 225, distance: 16.9
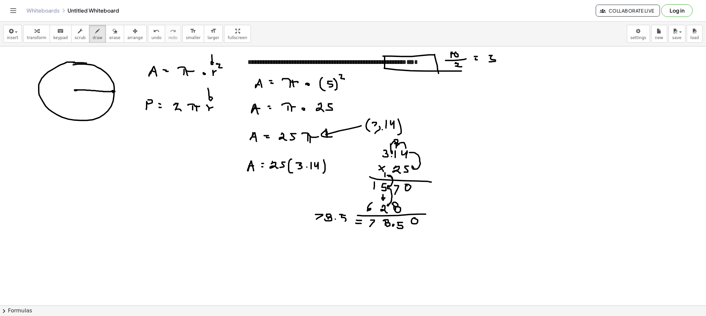
drag, startPoint x: 326, startPoint y: 220, endPoint x: 329, endPoint y: 216, distance: 5.1
drag, startPoint x: 247, startPoint y: 189, endPoint x: 246, endPoint y: 193, distance: 4.1
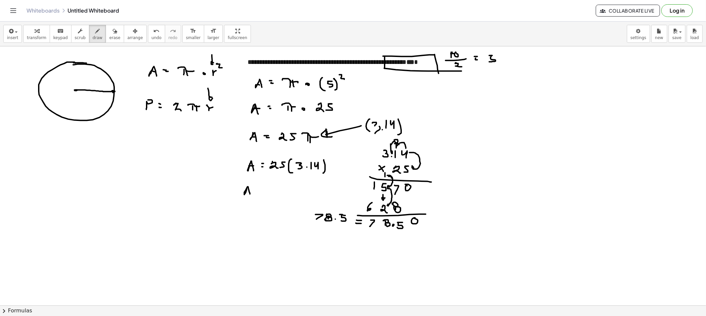
drag, startPoint x: 265, startPoint y: 189, endPoint x: 268, endPoint y: 193, distance: 5.5
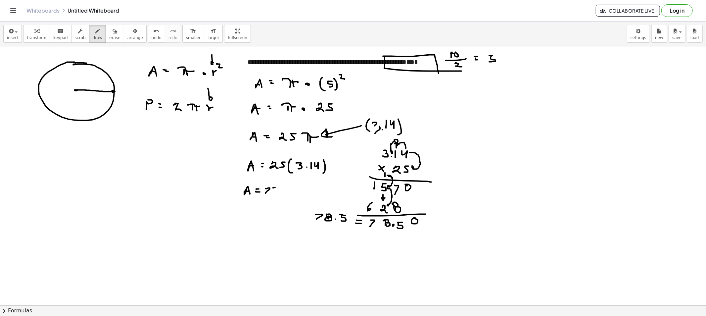
drag, startPoint x: 292, startPoint y: 186, endPoint x: 291, endPoint y: 194, distance: 7.5
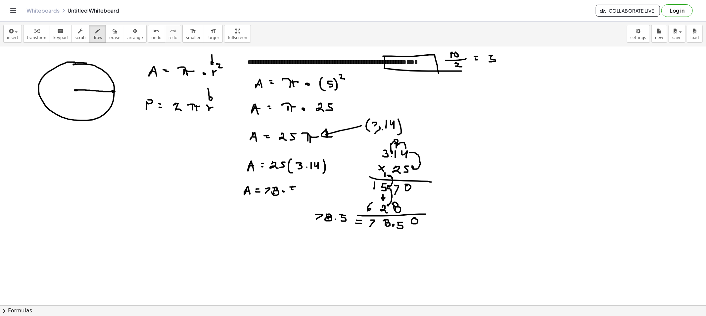
click at [112, 28] on icon "button" at bounding box center [114, 31] width 5 height 8
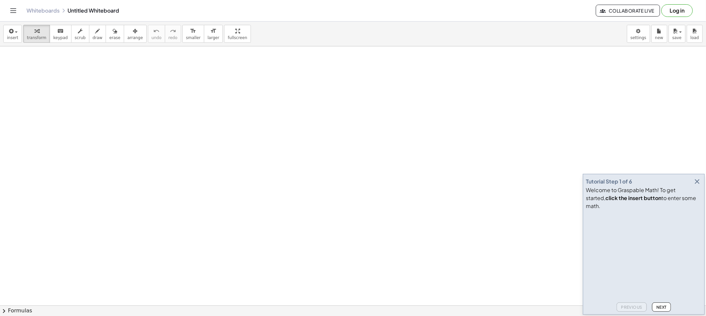
click at [696, 185] on icon "button" at bounding box center [697, 181] width 8 height 8
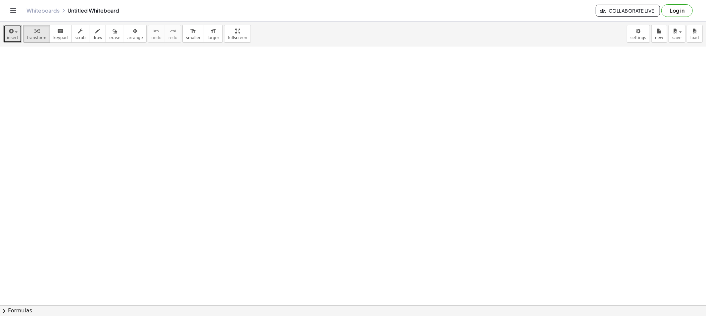
click at [17, 33] on div "button" at bounding box center [12, 31] width 11 height 8
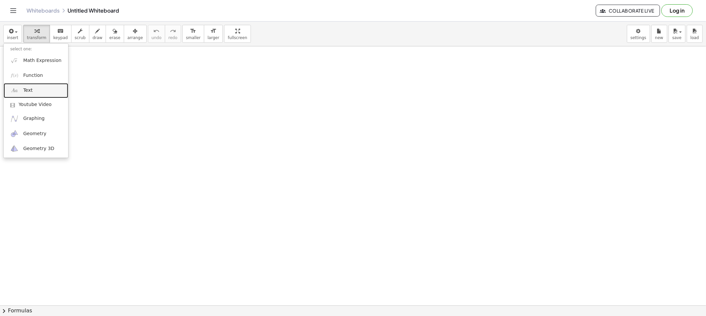
drag, startPoint x: 35, startPoint y: 88, endPoint x: 50, endPoint y: 95, distance: 16.9
click at [35, 88] on link "Text" at bounding box center [36, 90] width 65 height 15
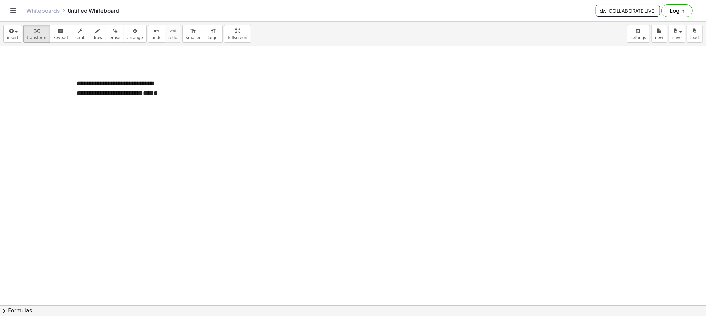
click at [127, 32] on div "button" at bounding box center [135, 31] width 16 height 8
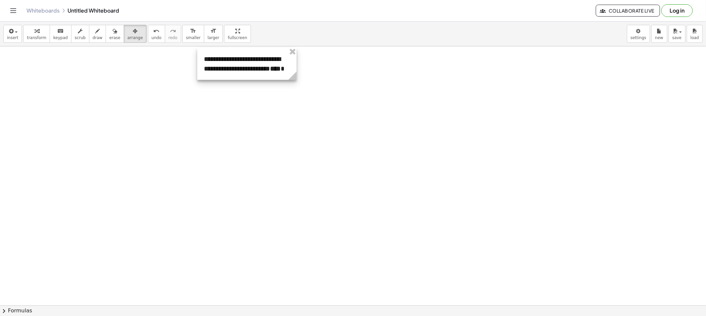
drag, startPoint x: 149, startPoint y: 94, endPoint x: 258, endPoint y: 68, distance: 112.2
click at [259, 67] on div at bounding box center [246, 64] width 99 height 32
drag, startPoint x: 290, startPoint y: 80, endPoint x: 393, endPoint y: 84, distance: 102.7
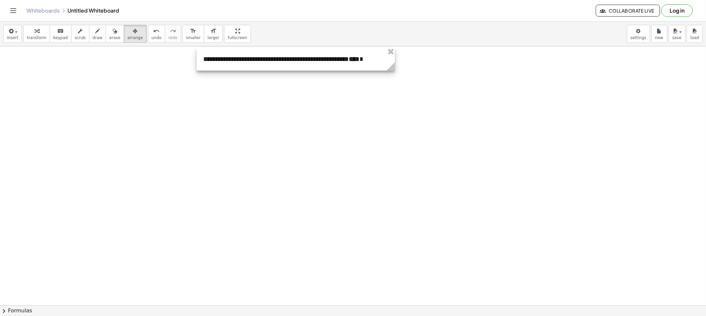
drag, startPoint x: 242, startPoint y: 60, endPoint x: 252, endPoint y: 87, distance: 28.6
click at [252, 70] on div at bounding box center [296, 59] width 198 height 23
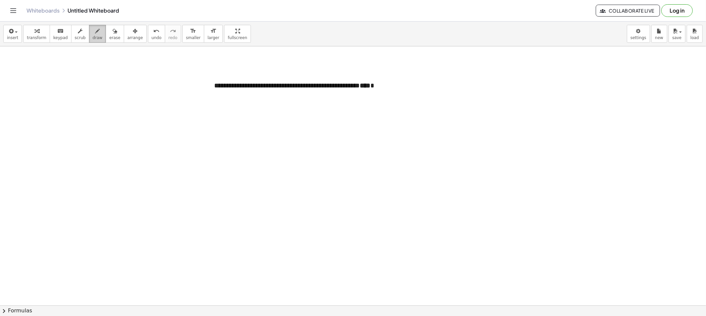
click at [95, 31] on button "draw" at bounding box center [97, 34] width 17 height 18
click at [109, 36] on span "erase" at bounding box center [114, 37] width 11 height 5
click at [114, 34] on div "transform keyboard keypad scrub draw erase arrange" at bounding box center [84, 34] width 123 height 18
click at [133, 34] on icon "button" at bounding box center [135, 31] width 5 height 8
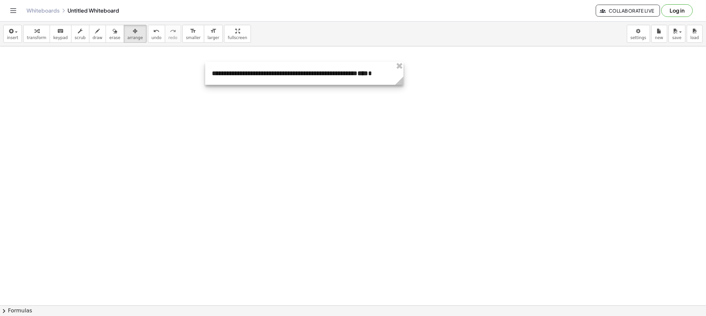
drag, startPoint x: 239, startPoint y: 87, endPoint x: 237, endPoint y: 77, distance: 10.5
click at [237, 77] on div at bounding box center [304, 73] width 198 height 23
click at [93, 35] on span "draw" at bounding box center [98, 37] width 10 height 5
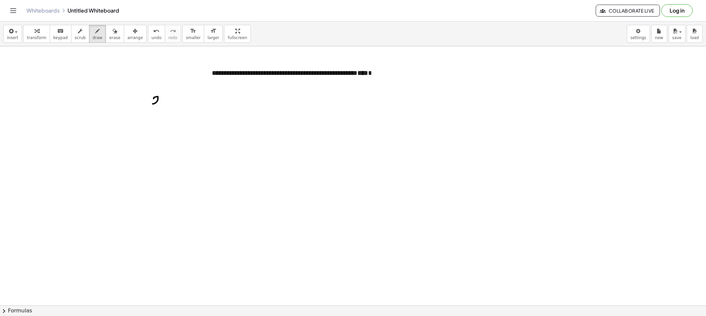
drag, startPoint x: 154, startPoint y: 98, endPoint x: 161, endPoint y: 105, distance: 10.3
drag, startPoint x: 183, startPoint y: 99, endPoint x: 193, endPoint y: 100, distance: 9.6
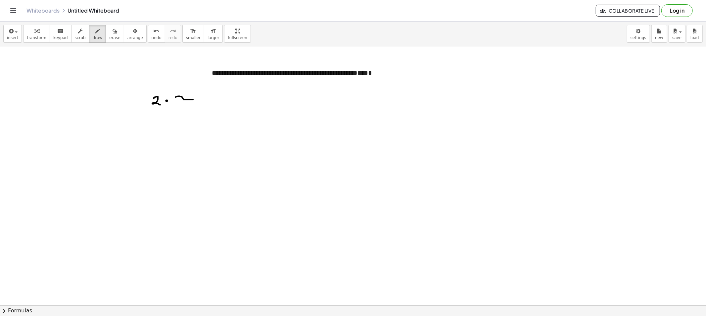
drag, startPoint x: 182, startPoint y: 98, endPoint x: 182, endPoint y: 104, distance: 5.6
drag, startPoint x: 184, startPoint y: 100, endPoint x: 184, endPoint y: 106, distance: 6.0
drag, startPoint x: 199, startPoint y: 102, endPoint x: 204, endPoint y: 102, distance: 4.6
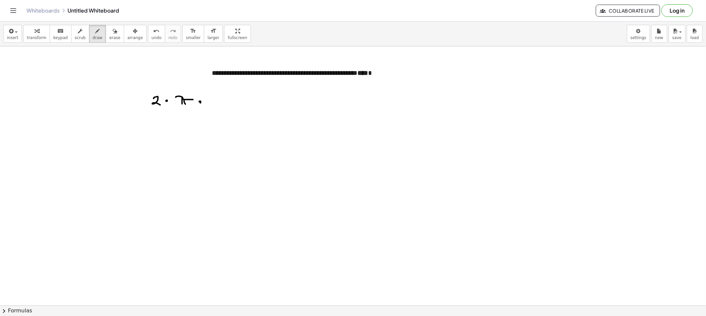
drag, startPoint x: 206, startPoint y: 101, endPoint x: 229, endPoint y: 99, distance: 22.2
drag, startPoint x: 143, startPoint y: 102, endPoint x: 148, endPoint y: 105, distance: 5.7
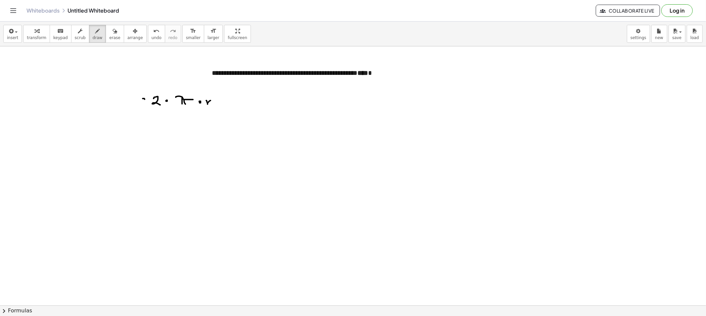
drag, startPoint x: 122, startPoint y: 97, endPoint x: 124, endPoint y: 104, distance: 8.1
drag, startPoint x: 122, startPoint y: 134, endPoint x: 120, endPoint y: 142, distance: 8.8
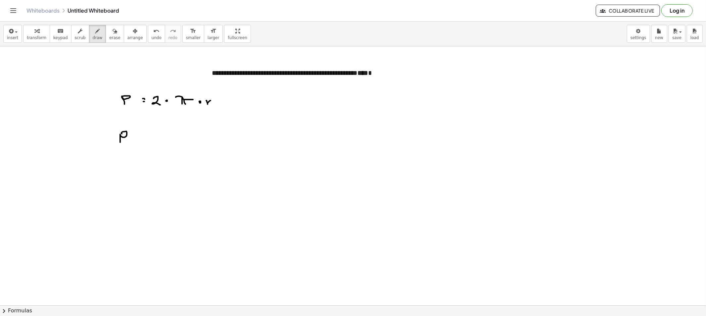
drag, startPoint x: 133, startPoint y: 140, endPoint x: 138, endPoint y: 142, distance: 5.2
drag, startPoint x: 146, startPoint y: 137, endPoint x: 157, endPoint y: 141, distance: 11.2
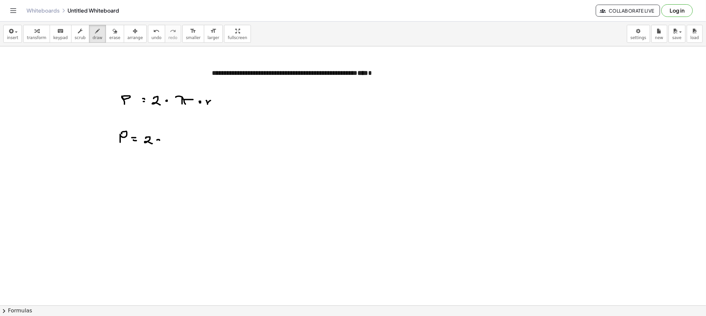
drag, startPoint x: 169, startPoint y: 136, endPoint x: 183, endPoint y: 137, distance: 13.9
drag, startPoint x: 174, startPoint y: 136, endPoint x: 176, endPoint y: 142, distance: 6.2
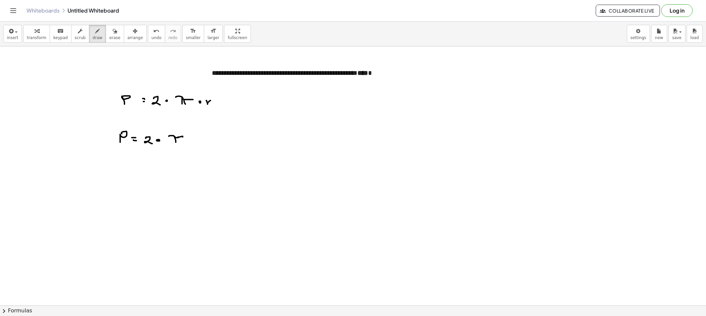
drag, startPoint x: 178, startPoint y: 137, endPoint x: 181, endPoint y: 144, distance: 8.0
drag, startPoint x: 205, startPoint y: 135, endPoint x: 209, endPoint y: 136, distance: 3.4
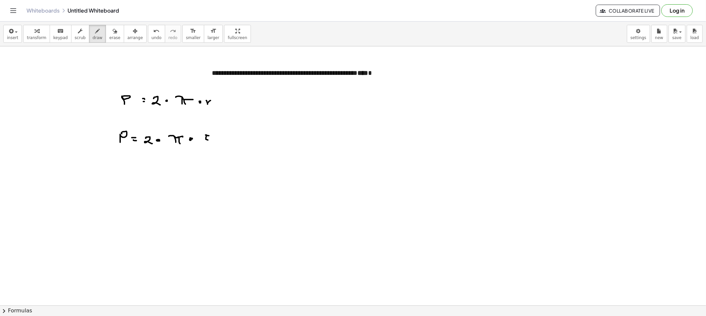
drag, startPoint x: 208, startPoint y: 128, endPoint x: 157, endPoint y: 130, distance: 50.4
drag, startPoint x: 119, startPoint y: 170, endPoint x: 118, endPoint y: 179, distance: 9.1
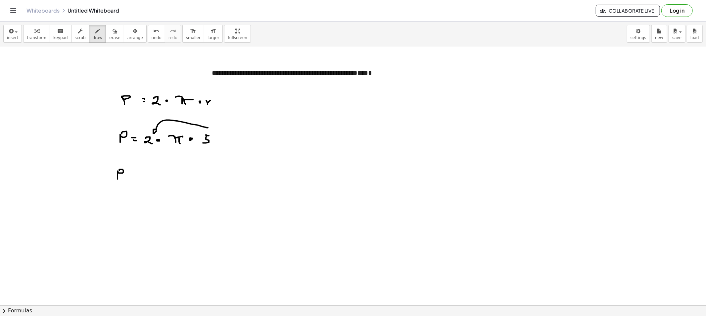
drag, startPoint x: 131, startPoint y: 177, endPoint x: 140, endPoint y: 178, distance: 9.0
drag, startPoint x: 146, startPoint y: 173, endPoint x: 149, endPoint y: 177, distance: 5.6
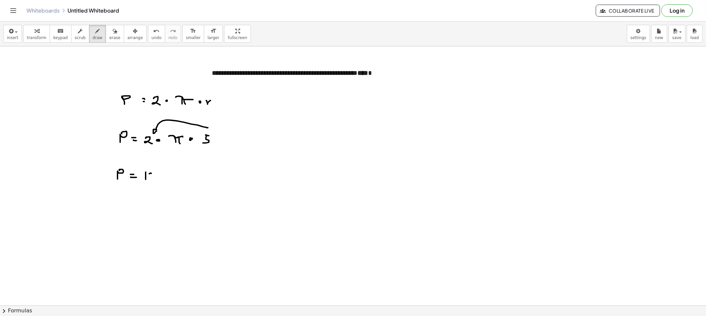
drag, startPoint x: 163, startPoint y: 174, endPoint x: 177, endPoint y: 175, distance: 14.0
drag, startPoint x: 172, startPoint y: 175, endPoint x: 177, endPoint y: 184, distance: 9.5
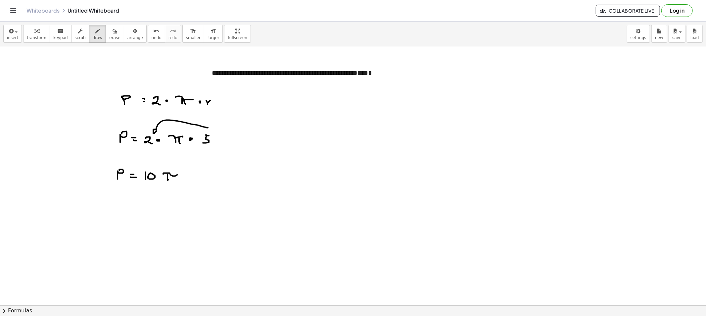
drag, startPoint x: 188, startPoint y: 174, endPoint x: 250, endPoint y: 162, distance: 62.9
drag, startPoint x: 186, startPoint y: 171, endPoint x: 189, endPoint y: 179, distance: 9.1
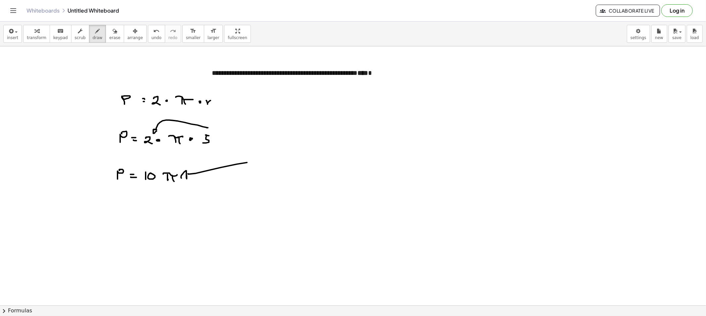
drag, startPoint x: 252, startPoint y: 159, endPoint x: 268, endPoint y: 164, distance: 16.3
drag, startPoint x: 273, startPoint y: 156, endPoint x: 274, endPoint y: 162, distance: 6.3
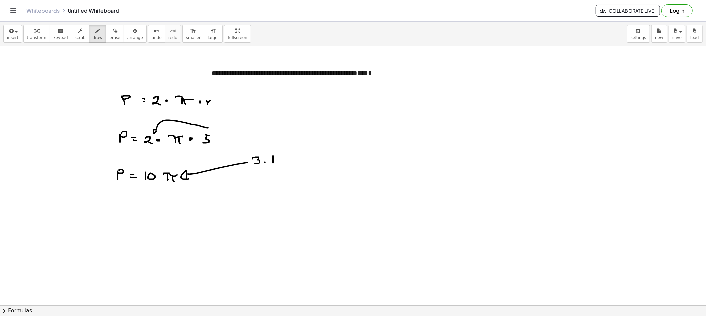
drag
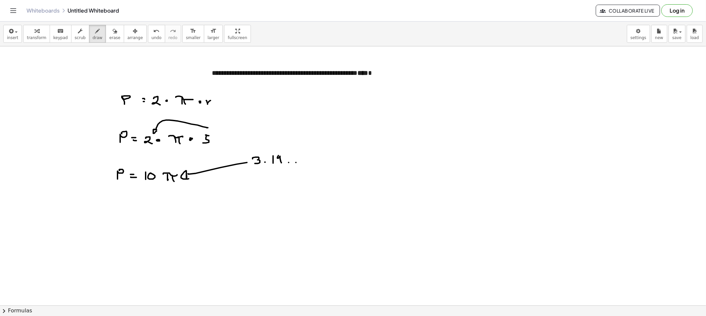
click at [106, 34] on button "erase" at bounding box center [115, 34] width 18 height 18
click at [93, 38] on span "draw" at bounding box center [98, 37] width 10 height 5
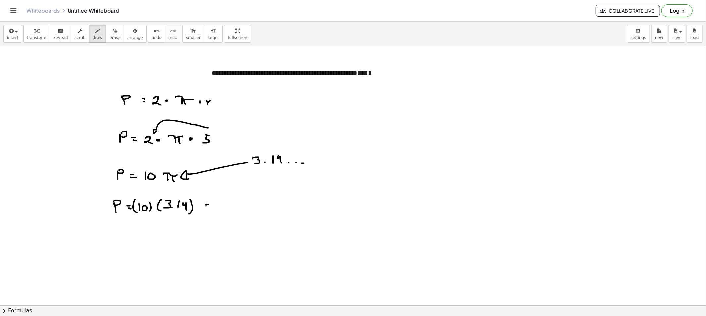
drag, startPoint x: 206, startPoint y: 206, endPoint x: 213, endPoint y: 207, distance: 7.6
drag, startPoint x: 224, startPoint y: 201, endPoint x: 234, endPoint y: 204, distance: 10.6
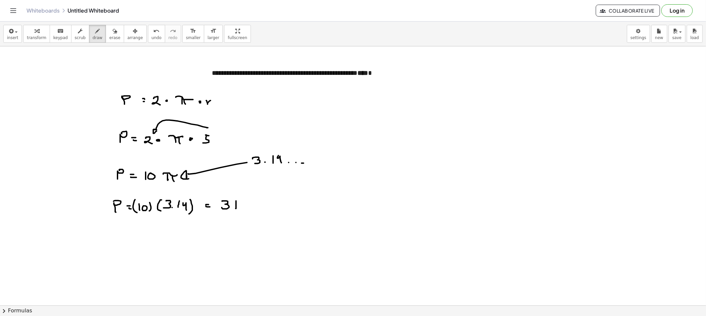
drag, startPoint x: 250, startPoint y: 201, endPoint x: 253, endPoint y: 211, distance: 10.6
click at [106, 34] on button "erase" at bounding box center [115, 34] width 18 height 18
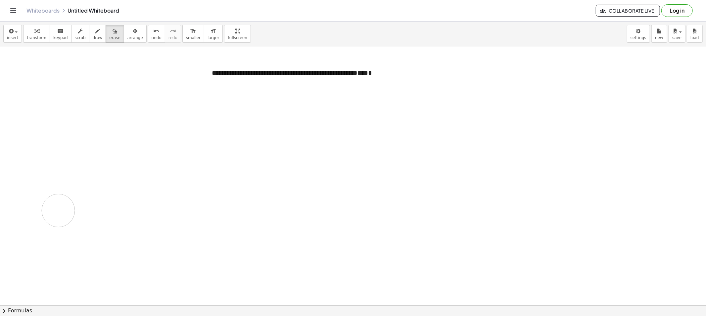
drag, startPoint x: 127, startPoint y: 103, endPoint x: 58, endPoint y: 210, distance: 128.1
drag, startPoint x: 94, startPoint y: 35, endPoint x: 117, endPoint y: 33, distance: 23.9
click at [94, 35] on span "draw" at bounding box center [98, 37] width 10 height 5
click at [80, 34] on button "scrub" at bounding box center [80, 34] width 18 height 18
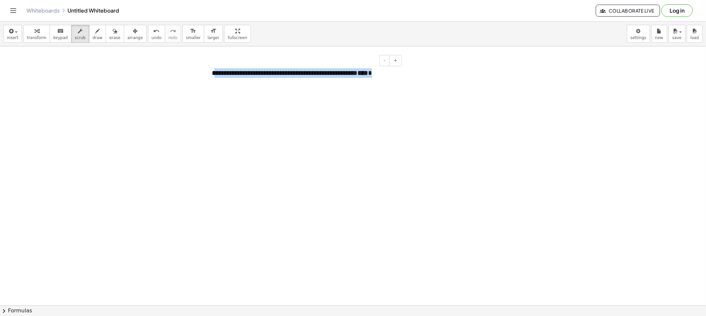
drag, startPoint x: 394, startPoint y: 72, endPoint x: 216, endPoint y: 71, distance: 177.7
click at [216, 71] on div "**********" at bounding box center [304, 73] width 198 height 23
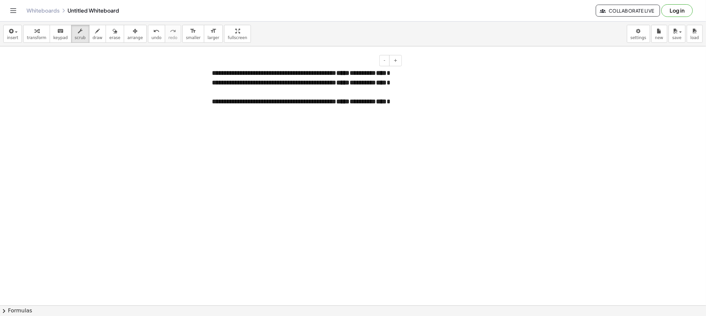
drag, startPoint x: 348, startPoint y: 71, endPoint x: 356, endPoint y: 72, distance: 8.7
click at [348, 70] on div "**********" at bounding box center [304, 97] width 198 height 70
click at [349, 72] on strong "*****" at bounding box center [342, 72] width 13 height 7
drag, startPoint x: 232, startPoint y: 83, endPoint x: 240, endPoint y: 72, distance: 13.9
click at [240, 72] on div "**********" at bounding box center [304, 97] width 198 height 70
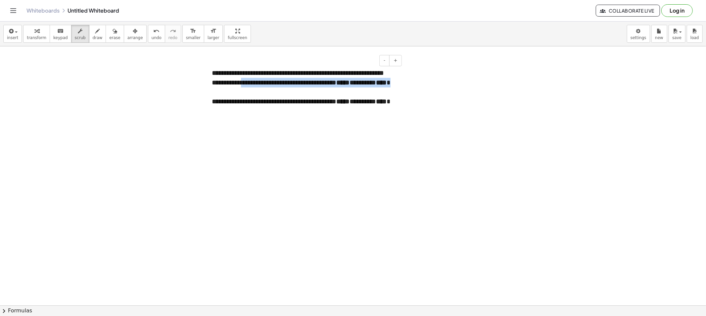
drag, startPoint x: 231, startPoint y: 101, endPoint x: 242, endPoint y: 90, distance: 15.9
click at [242, 90] on div "**********" at bounding box center [304, 87] width 185 height 19
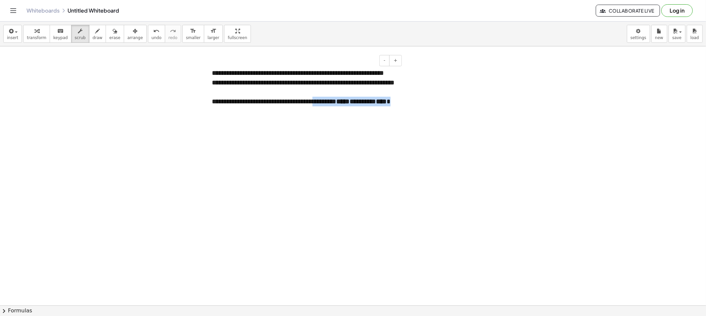
drag, startPoint x: 236, startPoint y: 123, endPoint x: 333, endPoint y: 113, distance: 97.9
click at [330, 113] on div "**********" at bounding box center [304, 106] width 185 height 19
click at [349, 105] on strong "*****" at bounding box center [342, 101] width 13 height 7
click at [386, 105] on strong "****" at bounding box center [381, 101] width 11 height 7
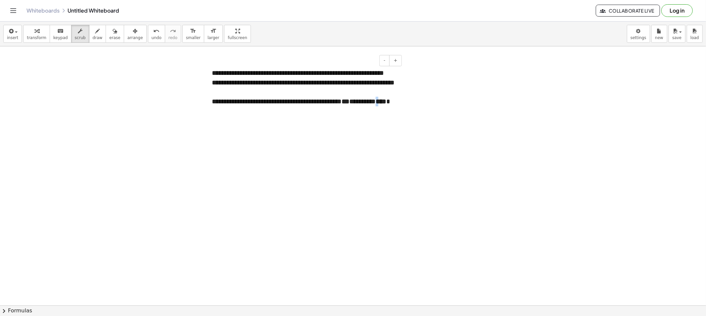
click at [386, 105] on strong "****" at bounding box center [381, 101] width 11 height 7
click at [112, 37] on button "erase" at bounding box center [115, 34] width 18 height 18
click at [127, 38] on span "arrange" at bounding box center [135, 37] width 16 height 5
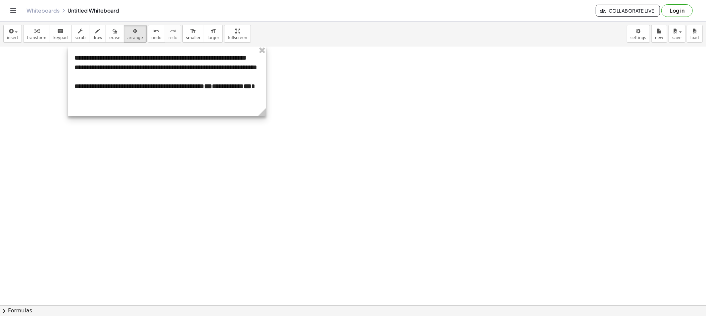
drag, startPoint x: 275, startPoint y: 107, endPoint x: 140, endPoint y: 81, distance: 137.8
click at [140, 81] on div at bounding box center [167, 81] width 198 height 70
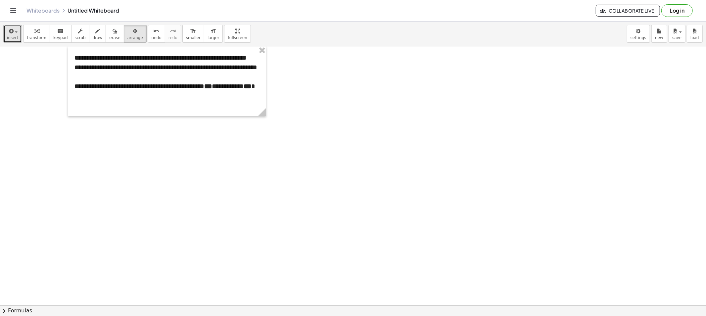
click at [12, 40] on span "insert" at bounding box center [12, 37] width 11 height 5
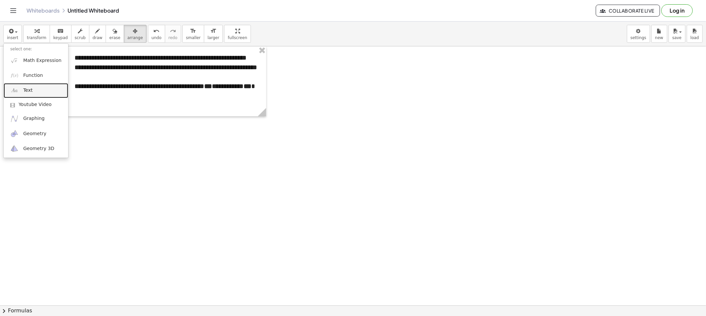
click at [34, 88] on link "Text" at bounding box center [36, 90] width 65 height 15
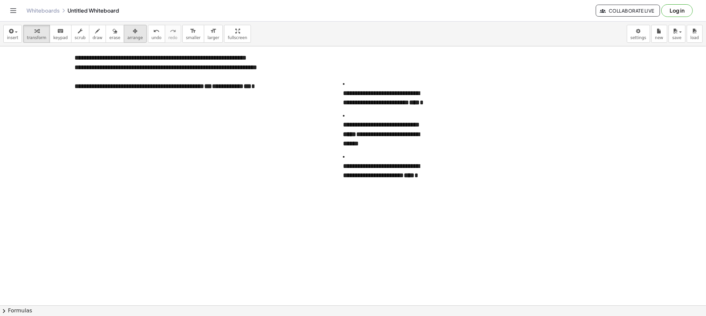
click at [127, 37] on span "arrange" at bounding box center [135, 37] width 16 height 5
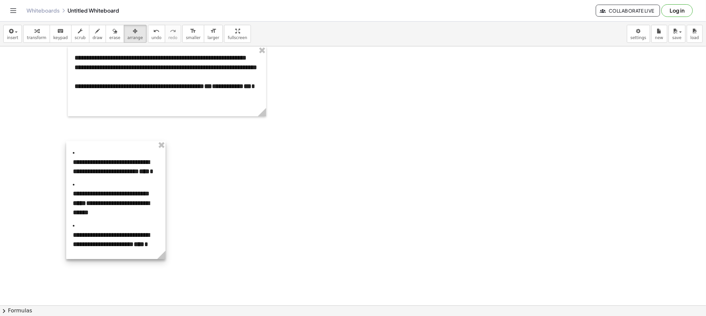
drag, startPoint x: 367, startPoint y: 183, endPoint x: 130, endPoint y: 234, distance: 243.0
click at [130, 234] on div at bounding box center [115, 200] width 99 height 118
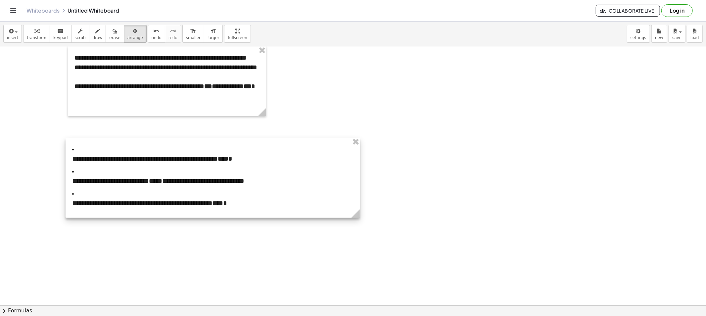
drag, startPoint x: 161, startPoint y: 253, endPoint x: 356, endPoint y: 245, distance: 195.0
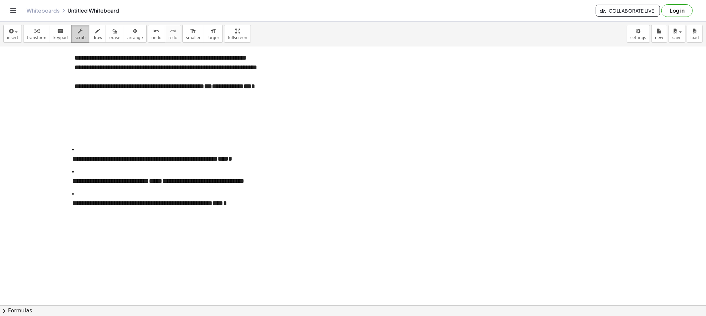
click at [78, 38] on span "scrub" at bounding box center [80, 37] width 11 height 5
click at [228, 158] on strong "****" at bounding box center [223, 158] width 11 height 7
click at [162, 180] on strong "*****" at bounding box center [155, 180] width 13 height 7
click at [223, 203] on strong "****" at bounding box center [217, 203] width 11 height 7
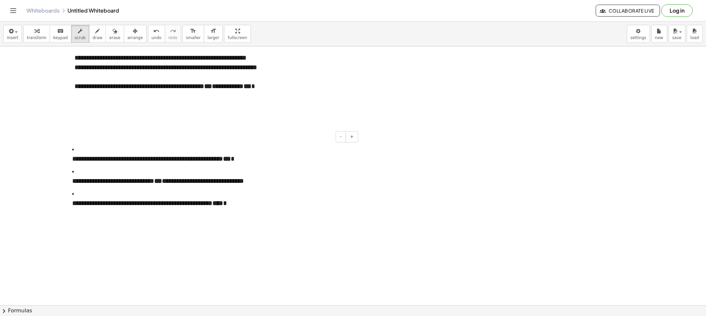
click at [223, 203] on strong "****" at bounding box center [217, 203] width 11 height 7
click at [11, 34] on button "insert" at bounding box center [12, 34] width 19 height 18
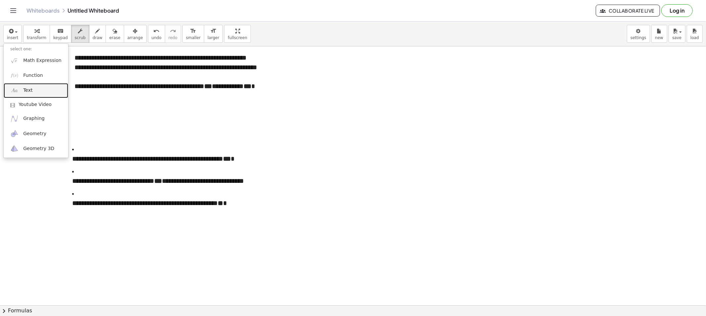
click at [37, 88] on link "Text" at bounding box center [36, 90] width 65 height 15
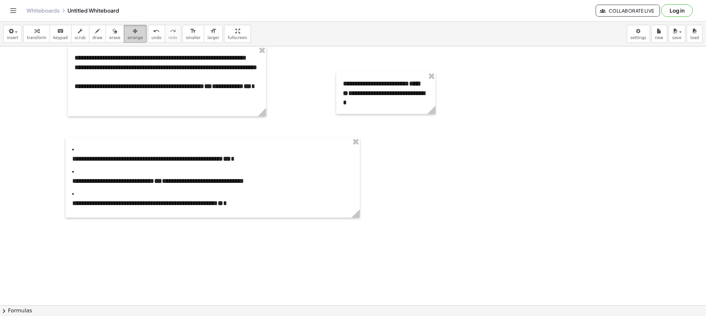
click at [127, 35] on span "arrange" at bounding box center [135, 37] width 16 height 5
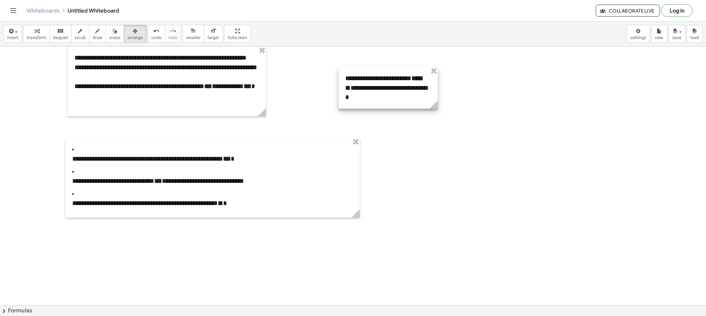
drag, startPoint x: 356, startPoint y: 100, endPoint x: 363, endPoint y: 81, distance: 19.9
click at [361, 83] on div at bounding box center [387, 88] width 99 height 42
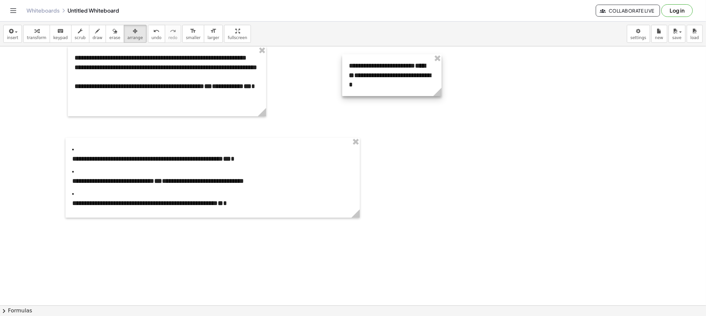
drag, startPoint x: 363, startPoint y: 81, endPoint x: 363, endPoint y: 78, distance: 3.7
click at [363, 78] on div at bounding box center [391, 75] width 99 height 42
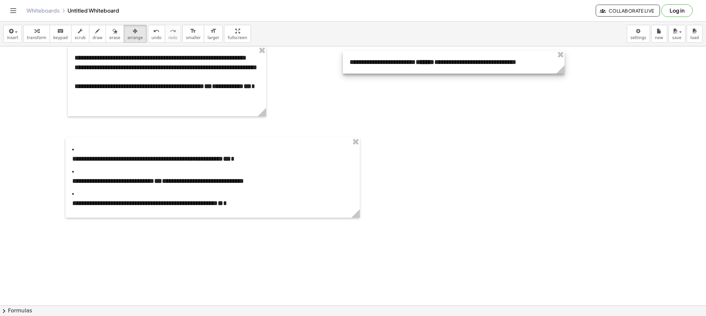
drag, startPoint x: 450, startPoint y: 93, endPoint x: 560, endPoint y: 93, distance: 109.9
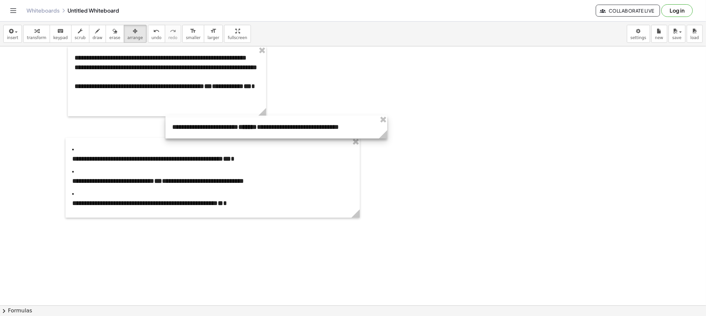
drag, startPoint x: 251, startPoint y: 138, endPoint x: 265, endPoint y: 134, distance: 14.9
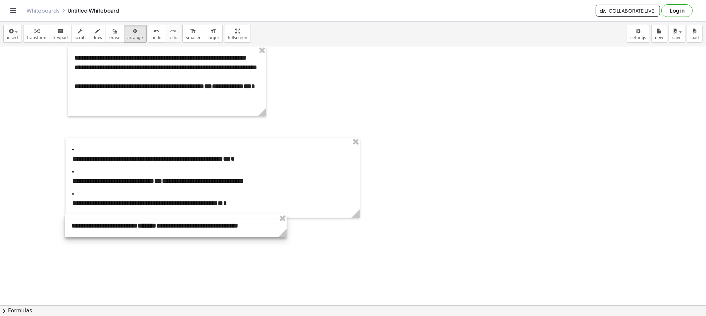
drag, startPoint x: 237, startPoint y: 138, endPoint x: 160, endPoint y: 232, distance: 121.6
click at [160, 232] on div at bounding box center [176, 225] width 222 height 23
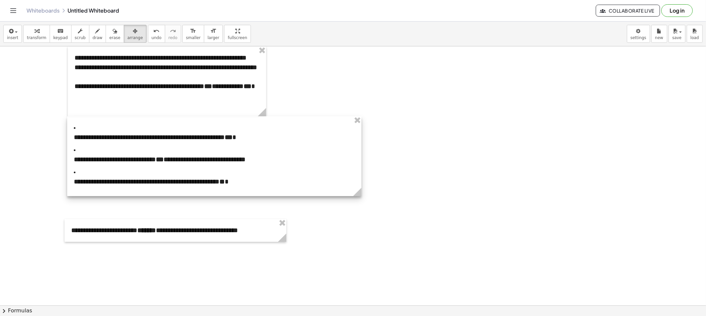
drag, startPoint x: 133, startPoint y: 197, endPoint x: 135, endPoint y: 175, distance: 21.2
click at [135, 175] on div at bounding box center [214, 156] width 294 height 80
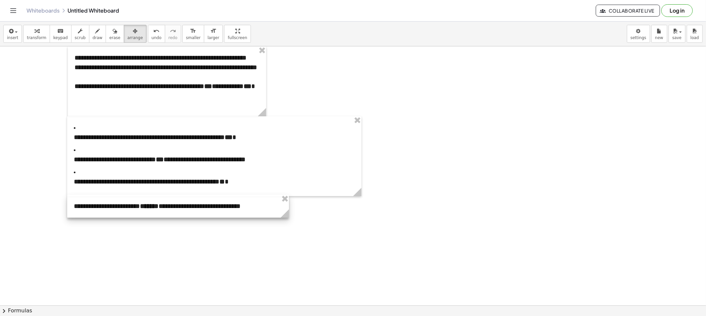
drag, startPoint x: 142, startPoint y: 228, endPoint x: 144, endPoint y: 204, distance: 24.3
click at [144, 204] on div at bounding box center [178, 206] width 222 height 23
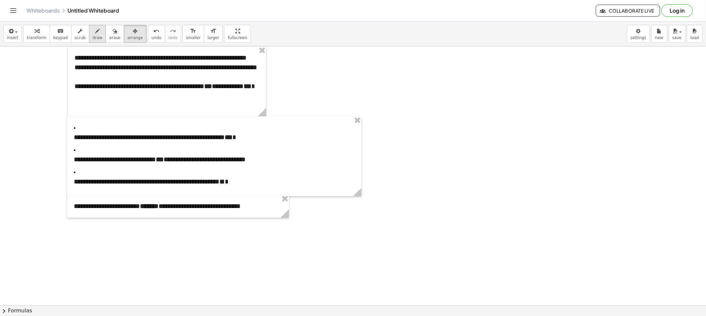
click at [97, 37] on button "draw" at bounding box center [97, 34] width 17 height 18
drag, startPoint x: 580, startPoint y: 261, endPoint x: 570, endPoint y: 269, distance: 12.5
drag, startPoint x: 91, startPoint y: 32, endPoint x: 84, endPoint y: 67, distance: 36.1
click at [95, 33] on icon "button" at bounding box center [97, 31] width 5 height 8
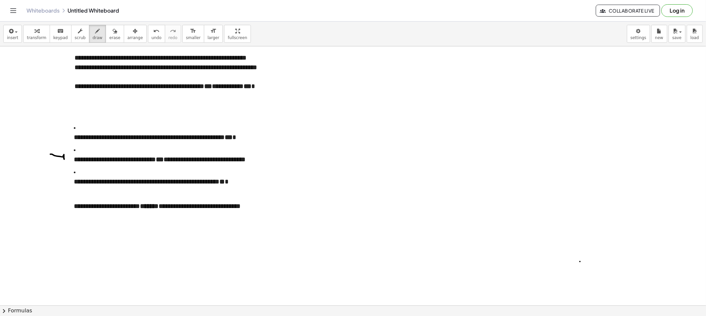
drag, startPoint x: 50, startPoint y: 154, endPoint x: 61, endPoint y: 160, distance: 11.7
drag, startPoint x: 269, startPoint y: 147, endPoint x: 276, endPoint y: 147, distance: 7.6
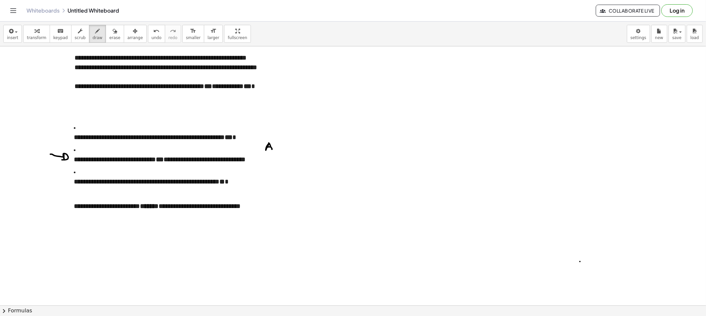
drag, startPoint x: 267, startPoint y: 159, endPoint x: 267, endPoint y: 165, distance: 6.6
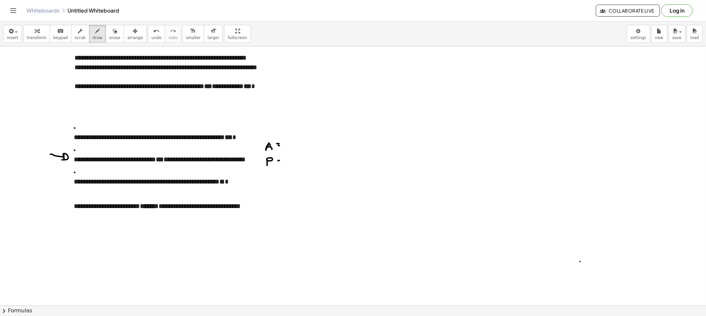
click at [112, 34] on icon "button" at bounding box center [114, 31] width 5 height 8
drag, startPoint x: 270, startPoint y: 150, endPoint x: 266, endPoint y: 170, distance: 20.6
drag, startPoint x: 74, startPoint y: 131, endPoint x: 51, endPoint y: 170, distance: 45.2
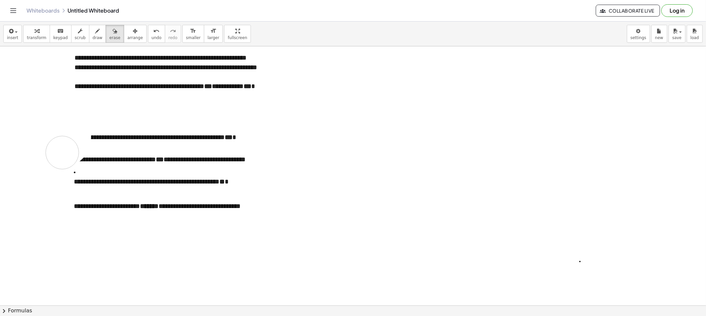
click at [93, 30] on div "button" at bounding box center [98, 31] width 10 height 8
drag, startPoint x: 54, startPoint y: 164, endPoint x: 67, endPoint y: 172, distance: 15.2
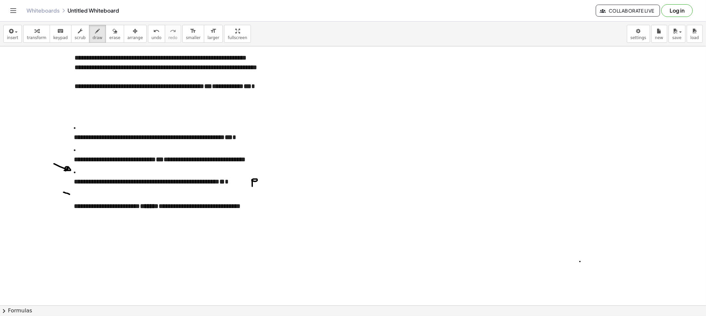
drag, startPoint x: 253, startPoint y: 179, endPoint x: 252, endPoint y: 186, distance: 7.3
drag, startPoint x: 265, startPoint y: 182, endPoint x: 269, endPoint y: 183, distance: 3.8
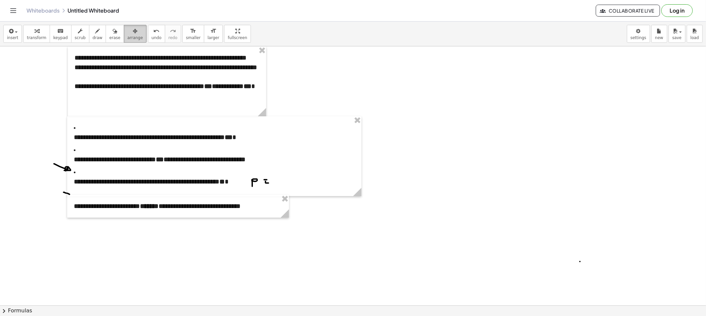
click at [133, 35] on button "arrange" at bounding box center [135, 34] width 23 height 18
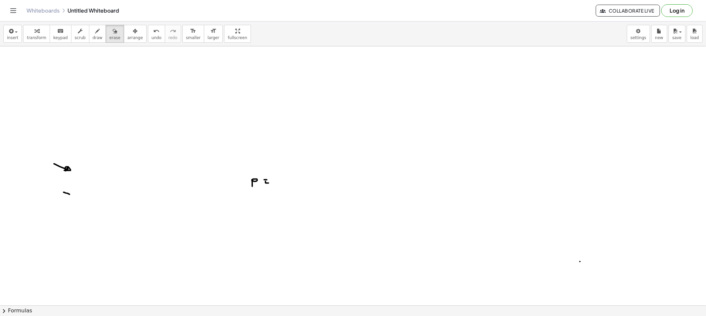
drag, startPoint x: 102, startPoint y: 40, endPoint x: 97, endPoint y: 127, distance: 86.5
click at [106, 41] on button "erase" at bounding box center [115, 34] width 18 height 18
drag, startPoint x: 60, startPoint y: 168, endPoint x: 285, endPoint y: 183, distance: 225.9
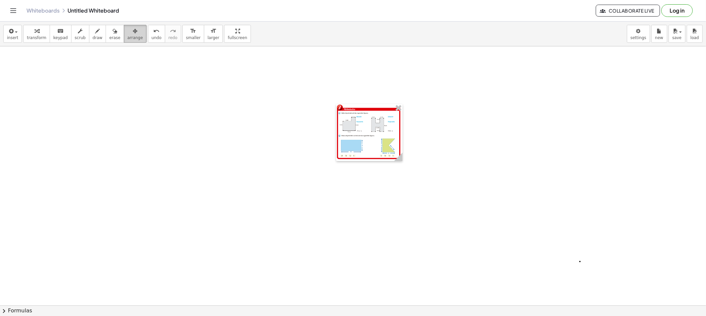
click at [127, 36] on span "arrange" at bounding box center [135, 37] width 16 height 5
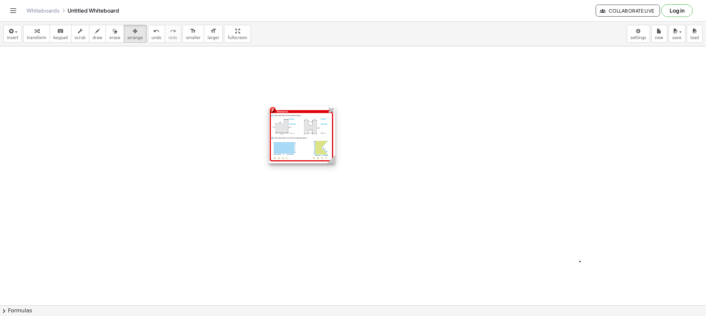
drag, startPoint x: 378, startPoint y: 138, endPoint x: 160, endPoint y: 112, distance: 219.6
click at [269, 115] on div at bounding box center [302, 134] width 66 height 57
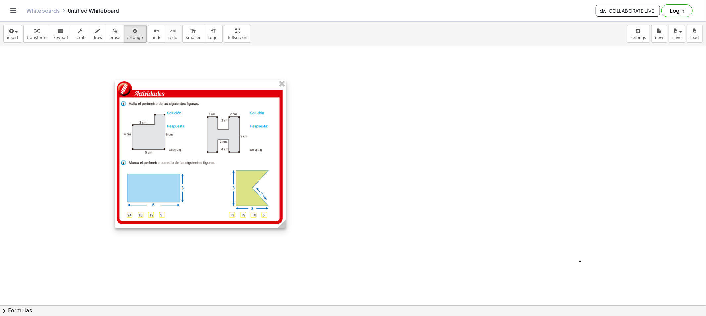
drag, startPoint x: 232, startPoint y: 175, endPoint x: 439, endPoint y: 249, distance: 220.0
click at [286, 227] on div at bounding box center [200, 153] width 171 height 147
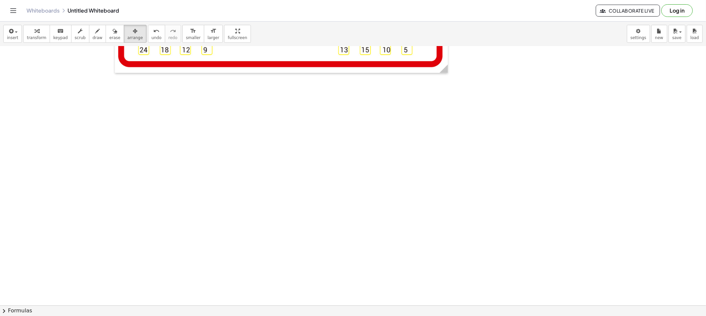
scroll to position [220, 0]
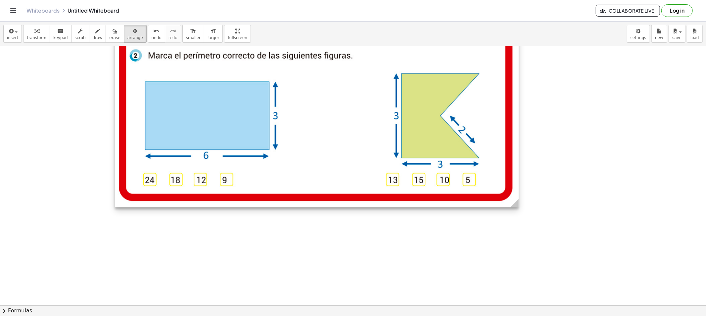
drag, startPoint x: 446, startPoint y: 143, endPoint x: 561, endPoint y: 237, distance: 148.4
click at [518, 207] on icon at bounding box center [514, 203] width 8 height 8
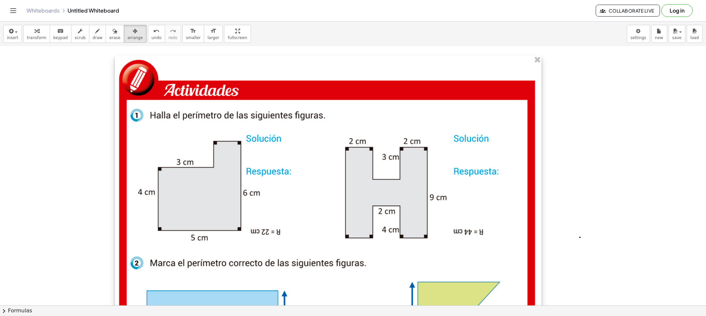
scroll to position [37, 0]
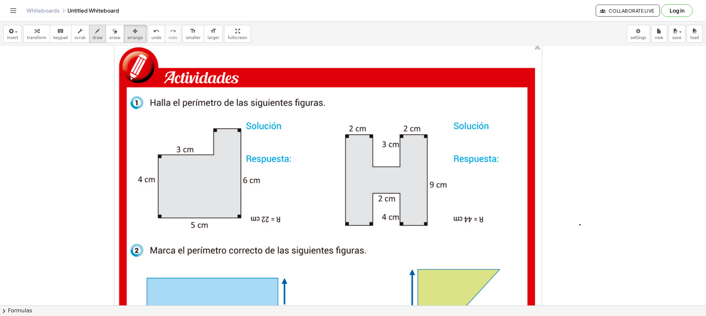
click at [93, 38] on span "draw" at bounding box center [98, 37] width 10 height 5
drag, startPoint x: 270, startPoint y: 219, endPoint x: 278, endPoint y: 219, distance: 8.3
click at [277, 219] on div at bounding box center [353, 309] width 706 height 599
drag, startPoint x: 282, startPoint y: 219, endPoint x: 264, endPoint y: 219, distance: 17.9
click at [264, 220] on div at bounding box center [353, 309] width 706 height 599
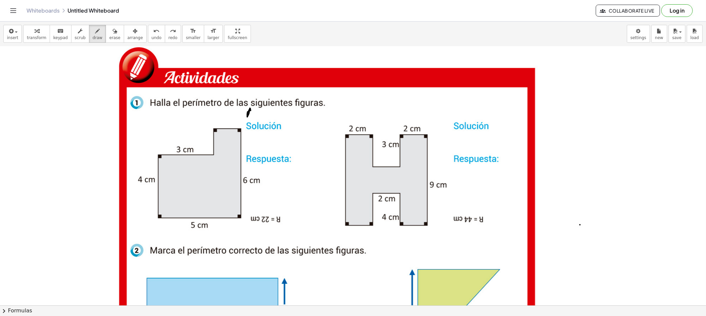
drag, startPoint x: 248, startPoint y: 115, endPoint x: 252, endPoint y: 116, distance: 4.4
click at [252, 116] on div at bounding box center [353, 309] width 706 height 599
drag, startPoint x: 247, startPoint y: 113, endPoint x: 252, endPoint y: 116, distance: 5.1
click at [251, 113] on div at bounding box center [353, 309] width 706 height 599
drag, startPoint x: 111, startPoint y: 38, endPoint x: 127, endPoint y: 50, distance: 19.9
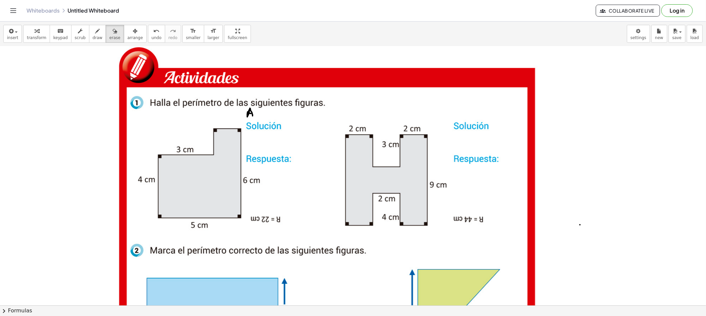
click at [112, 38] on button "erase" at bounding box center [115, 34] width 18 height 18
click at [257, 106] on div at bounding box center [353, 309] width 706 height 599
drag, startPoint x: 242, startPoint y: 110, endPoint x: 347, endPoint y: 100, distance: 106.3
click at [337, 100] on div at bounding box center [353, 309] width 706 height 599
click at [93, 37] on span "draw" at bounding box center [98, 37] width 10 height 5
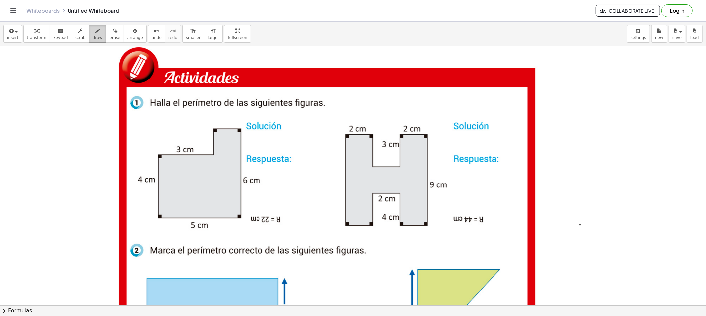
click at [97, 31] on button "draw" at bounding box center [97, 34] width 17 height 18
click at [93, 39] on span "draw" at bounding box center [98, 37] width 10 height 5
click at [217, 155] on div at bounding box center [353, 309] width 706 height 599
drag, startPoint x: 219, startPoint y: 155, endPoint x: 223, endPoint y: 155, distance: 4.3
click at [220, 155] on div at bounding box center [353, 309] width 706 height 599
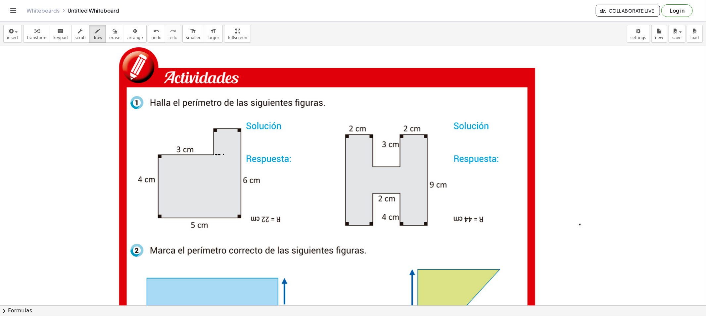
click at [224, 154] on div at bounding box center [353, 309] width 706 height 599
click at [228, 154] on div at bounding box center [353, 309] width 706 height 599
click at [234, 154] on div at bounding box center [353, 309] width 706 height 599
click at [236, 154] on div at bounding box center [353, 309] width 706 height 599
click at [239, 154] on div at bounding box center [353, 309] width 706 height 599
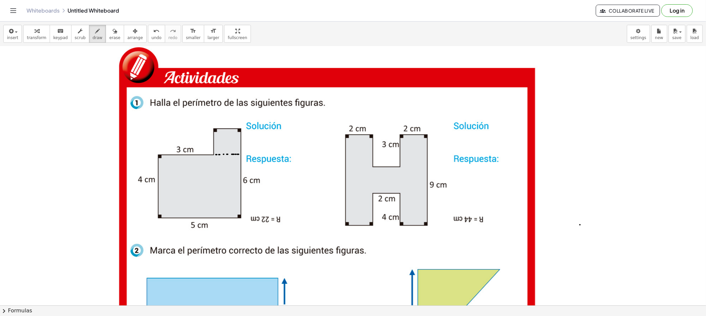
click at [240, 154] on div at bounding box center [353, 309] width 706 height 599
drag, startPoint x: 213, startPoint y: 154, endPoint x: 240, endPoint y: 155, distance: 26.8
click at [240, 155] on div at bounding box center [353, 309] width 706 height 599
click at [219, 154] on div at bounding box center [353, 309] width 706 height 599
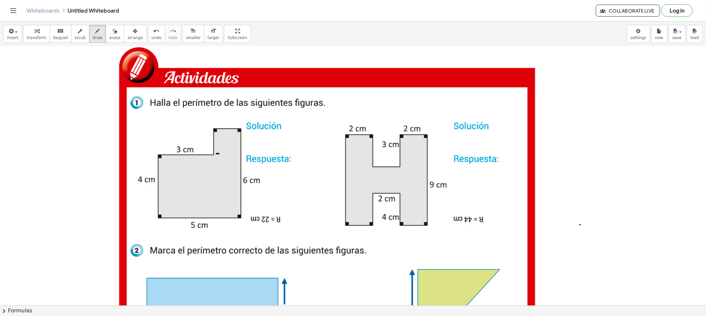
drag, startPoint x: 223, startPoint y: 153, endPoint x: 227, endPoint y: 153, distance: 3.6
click at [226, 153] on div at bounding box center [353, 309] width 706 height 599
drag, startPoint x: 231, startPoint y: 154, endPoint x: 235, endPoint y: 154, distance: 4.6
click at [235, 154] on div at bounding box center [353, 309] width 706 height 599
drag, startPoint x: 239, startPoint y: 153, endPoint x: 247, endPoint y: 157, distance: 9.0
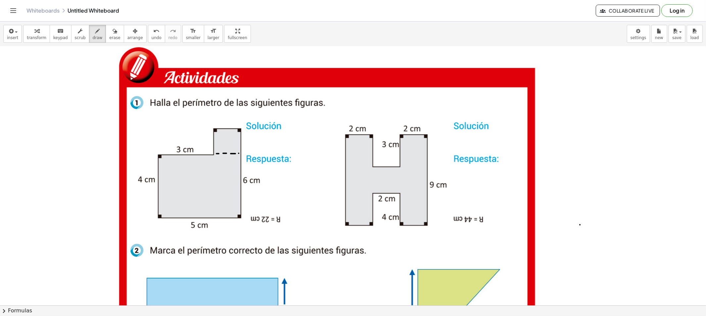
click at [241, 153] on div at bounding box center [353, 309] width 706 height 599
drag, startPoint x: 211, startPoint y: 153, endPoint x: 214, endPoint y: 144, distance: 10.0
click at [214, 143] on div at bounding box center [353, 309] width 706 height 599
drag, startPoint x: 214, startPoint y: 154, endPoint x: 241, endPoint y: 156, distance: 26.9
click at [241, 156] on div at bounding box center [353, 309] width 706 height 599
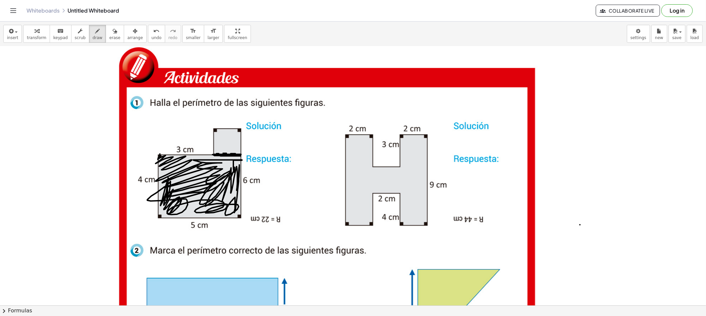
drag, startPoint x: 160, startPoint y: 154, endPoint x: 222, endPoint y: 173, distance: 65.5
click at [223, 173] on div at bounding box center [353, 309] width 706 height 599
drag, startPoint x: 217, startPoint y: 130, endPoint x: 227, endPoint y: 148, distance: 19.8
click at [227, 149] on div at bounding box center [353, 309] width 706 height 599
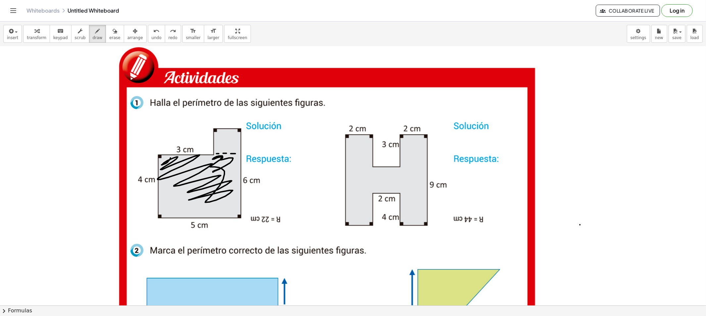
drag, startPoint x: 163, startPoint y: 164, endPoint x: 212, endPoint y: 184, distance: 53.5
click at [236, 164] on div at bounding box center [353, 309] width 706 height 599
drag, startPoint x: 212, startPoint y: 184, endPoint x: 210, endPoint y: 188, distance: 4.2
click at [183, 195] on div at bounding box center [353, 309] width 706 height 599
drag, startPoint x: 250, startPoint y: 137, endPoint x: 259, endPoint y: 145, distance: 11.5
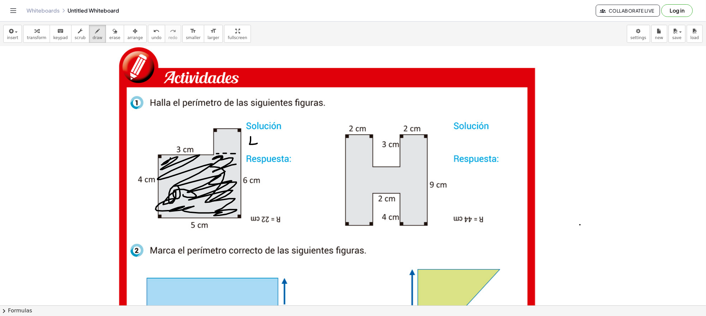
click at [250, 145] on div at bounding box center [353, 309] width 706 height 599
click at [263, 140] on div at bounding box center [353, 309] width 706 height 599
drag, startPoint x: 274, startPoint y: 146, endPoint x: 281, endPoint y: 144, distance: 7.4
click at [281, 144] on div at bounding box center [353, 309] width 706 height 599
drag, startPoint x: 101, startPoint y: 25, endPoint x: 110, endPoint y: 38, distance: 15.2
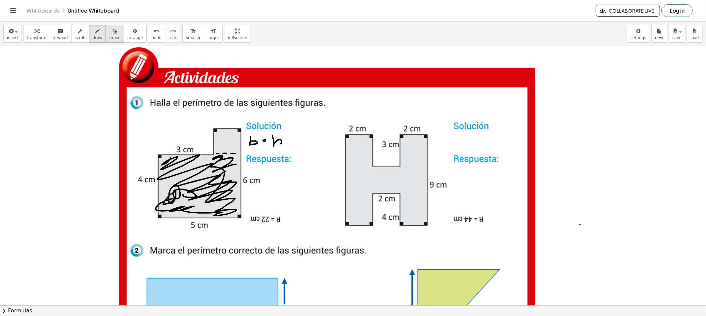
click at [106, 30] on button "erase" at bounding box center [115, 34] width 18 height 18
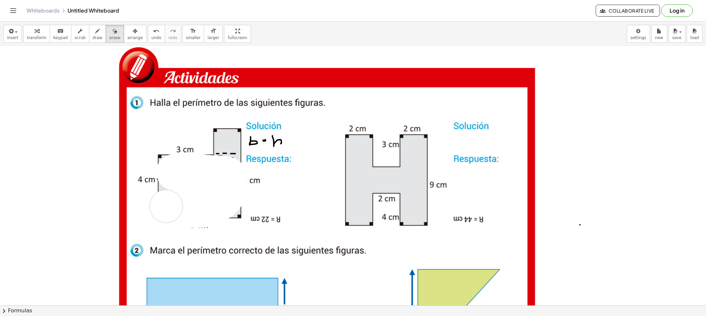
drag, startPoint x: 194, startPoint y: 190, endPoint x: 167, endPoint y: 204, distance: 30.9
click at [166, 205] on div at bounding box center [353, 309] width 706 height 599
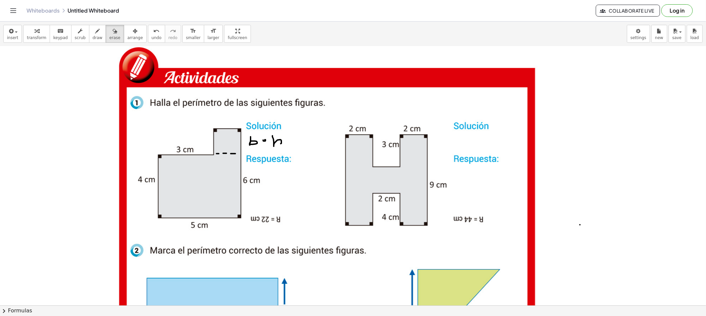
drag, startPoint x: 185, startPoint y: 205, endPoint x: 170, endPoint y: 207, distance: 14.4
click at [170, 207] on div at bounding box center [353, 309] width 706 height 599
click at [93, 38] on span "draw" at bounding box center [98, 37] width 10 height 5
drag, startPoint x: 146, startPoint y: 153, endPoint x: 148, endPoint y: 166, distance: 13.0
click at [148, 166] on div at bounding box center [353, 309] width 706 height 599
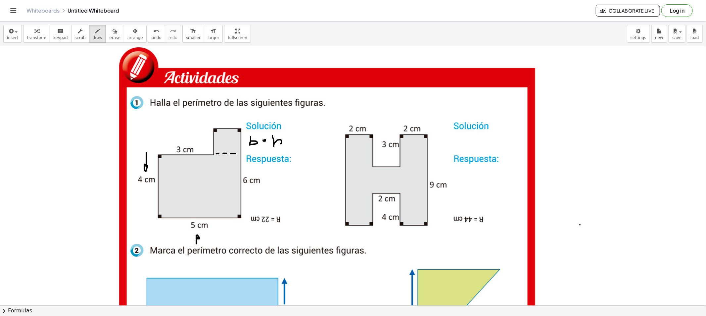
drag, startPoint x: 197, startPoint y: 237, endPoint x: 200, endPoint y: 239, distance: 3.6
click at [200, 239] on div at bounding box center [353, 309] width 706 height 599
drag, startPoint x: 157, startPoint y: 173, endPoint x: 147, endPoint y: 189, distance: 18.4
click at [157, 175] on div at bounding box center [353, 309] width 706 height 599
drag, startPoint x: 207, startPoint y: 216, endPoint x: 195, endPoint y: 216, distance: 12.2
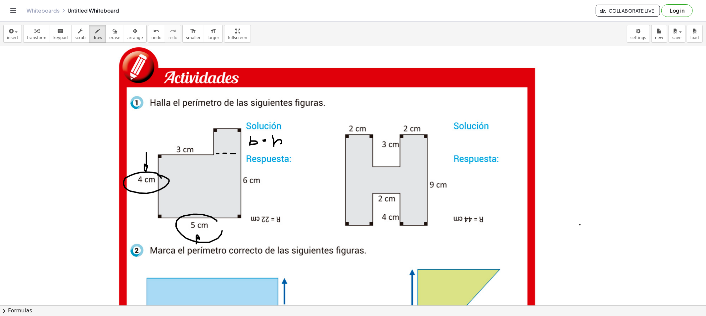
click at [203, 214] on div at bounding box center [353, 309] width 706 height 599
drag, startPoint x: 248, startPoint y: 166, endPoint x: 252, endPoint y: 174, distance: 9.0
click at [251, 174] on div at bounding box center [353, 309] width 706 height 599
drag, startPoint x: 247, startPoint y: 216, endPoint x: 253, endPoint y: 216, distance: 5.6
click at [253, 216] on div at bounding box center [353, 309] width 706 height 599
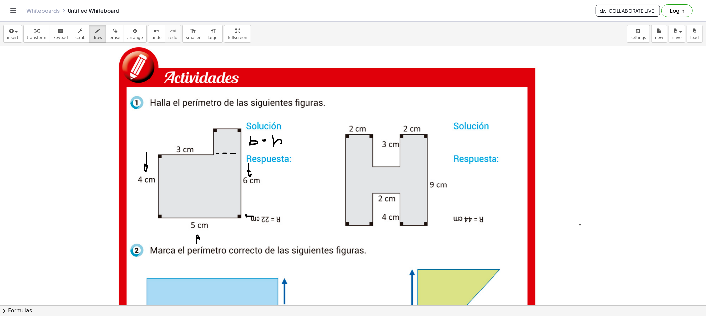
click at [246, 218] on div at bounding box center [353, 309] width 706 height 599
click at [246, 128] on div at bounding box center [353, 309] width 706 height 599
drag, startPoint x: 214, startPoint y: 153, endPoint x: 211, endPoint y: 154, distance: 3.5
click at [211, 154] on div at bounding box center [353, 309] width 706 height 599
drag, startPoint x: 146, startPoint y: 221, endPoint x: 150, endPoint y: 220, distance: 4.0
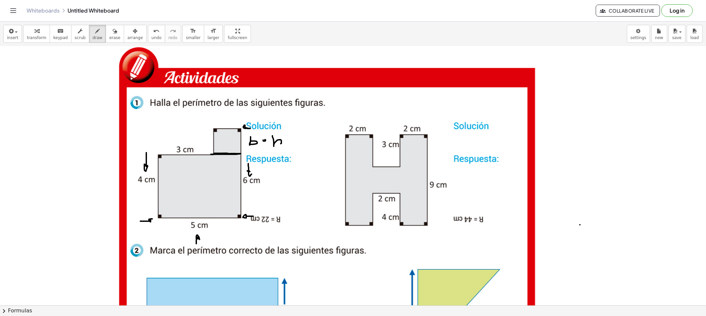
click at [150, 220] on div at bounding box center [353, 309] width 706 height 599
drag, startPoint x: 148, startPoint y: 147, endPoint x: 151, endPoint y: 153, distance: 6.7
click at [151, 153] on div at bounding box center [353, 309] width 706 height 599
drag, startPoint x: 159, startPoint y: 154, endPoint x: 152, endPoint y: 153, distance: 6.7
click at [152, 153] on div at bounding box center [353, 309] width 706 height 599
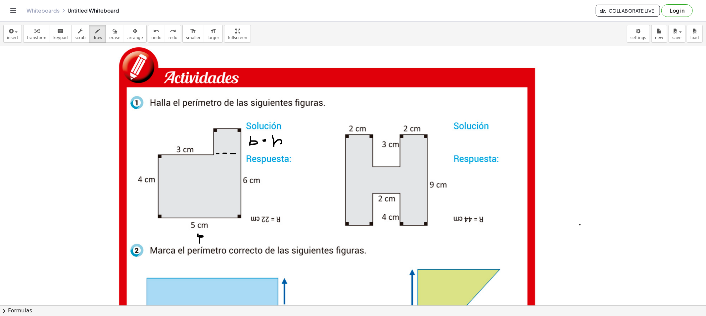
drag, startPoint x: 200, startPoint y: 243, endPoint x: 204, endPoint y: 235, distance: 9.1
click at [202, 237] on div at bounding box center [353, 309] width 706 height 599
drag, startPoint x: 182, startPoint y: 136, endPoint x: 184, endPoint y: 133, distance: 3.4
click at [184, 133] on div at bounding box center [353, 309] width 706 height 599
drag, startPoint x: 159, startPoint y: 149, endPoint x: 162, endPoint y: 147, distance: 3.6
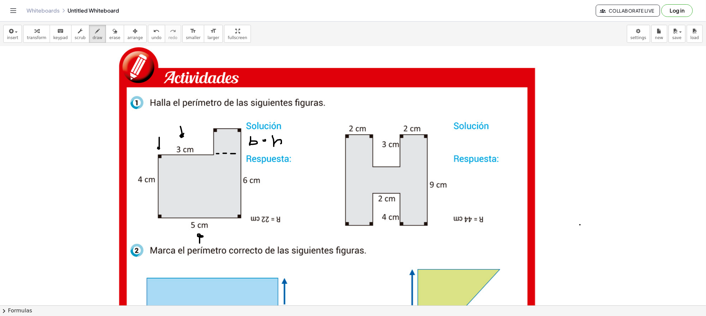
click at [161, 147] on div at bounding box center [353, 309] width 706 height 599
drag, startPoint x: 206, startPoint y: 141, endPoint x: 209, endPoint y: 151, distance: 10.3
click at [209, 152] on div at bounding box center [353, 309] width 706 height 599
click at [159, 226] on div at bounding box center [353, 309] width 706 height 599
drag, startPoint x: 241, startPoint y: 229, endPoint x: 244, endPoint y: 222, distance: 8.0
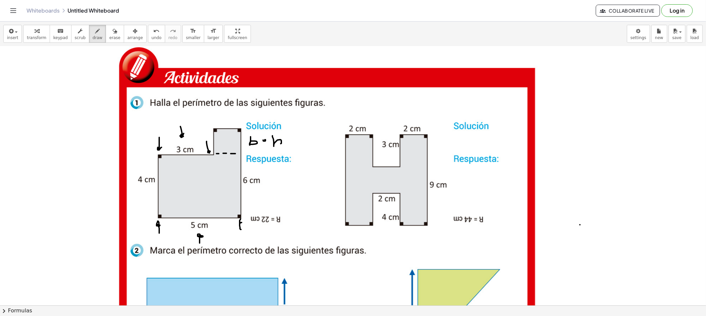
click at [244, 222] on div at bounding box center [353, 309] width 706 height 599
drag, startPoint x: 213, startPoint y: 155, endPoint x: 251, endPoint y: 175, distance: 43.1
click at [239, 155] on div at bounding box center [353, 309] width 706 height 599
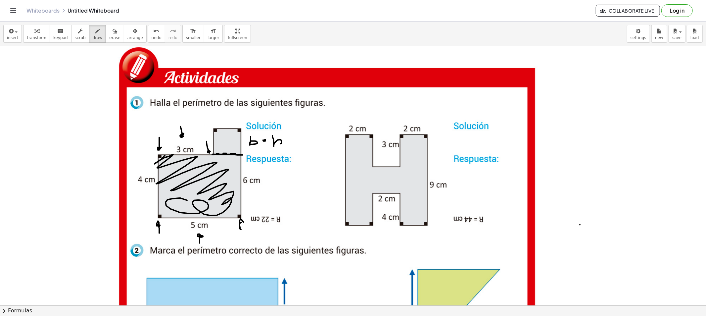
drag, startPoint x: 157, startPoint y: 162, endPoint x: 180, endPoint y: 202, distance: 46.6
click at [181, 204] on div at bounding box center [353, 309] width 706 height 599
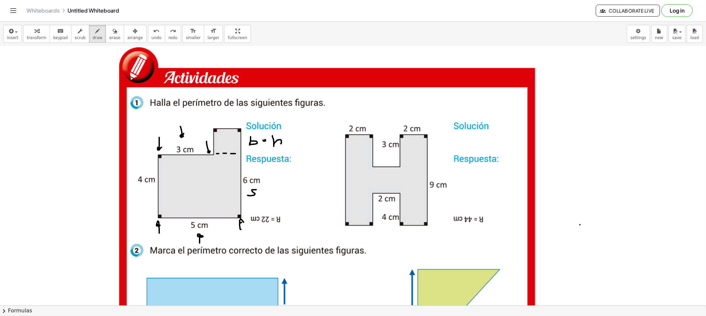
drag, startPoint x: 252, startPoint y: 190, endPoint x: 251, endPoint y: 194, distance: 4.7
click at [247, 195] on div at bounding box center [353, 309] width 706 height 599
drag, startPoint x: 260, startPoint y: 193, endPoint x: 268, endPoint y: 193, distance: 8.3
click at [258, 191] on div at bounding box center [353, 309] width 706 height 599
drag, startPoint x: 268, startPoint y: 187, endPoint x: 275, endPoint y: 195, distance: 10.6
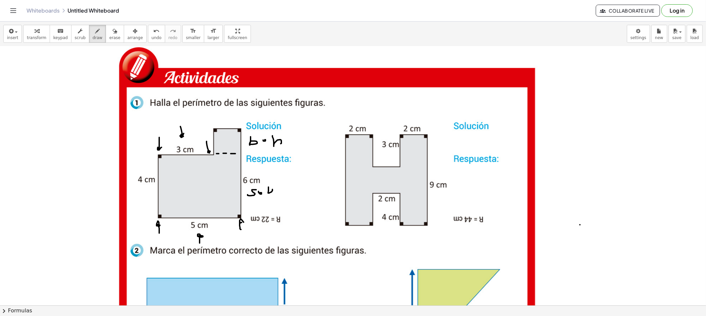
click at [272, 197] on div at bounding box center [353, 309] width 706 height 599
click at [281, 191] on div at bounding box center [353, 309] width 706 height 599
drag, startPoint x: 279, startPoint y: 193, endPoint x: 292, endPoint y: 194, distance: 13.3
click at [281, 193] on div at bounding box center [353, 309] width 706 height 599
drag, startPoint x: 292, startPoint y: 188, endPoint x: 304, endPoint y: 191, distance: 12.3
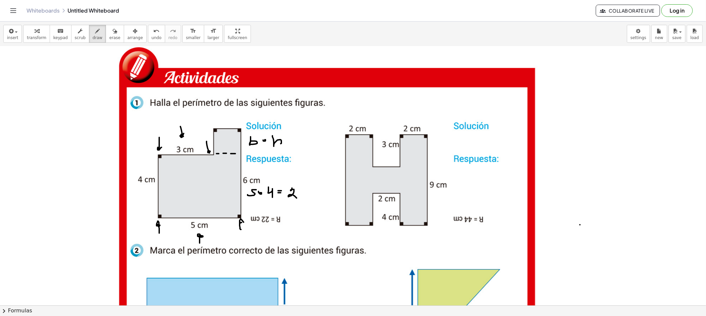
click at [297, 199] on div at bounding box center [353, 309] width 706 height 599
click at [302, 189] on div at bounding box center [353, 309] width 706 height 599
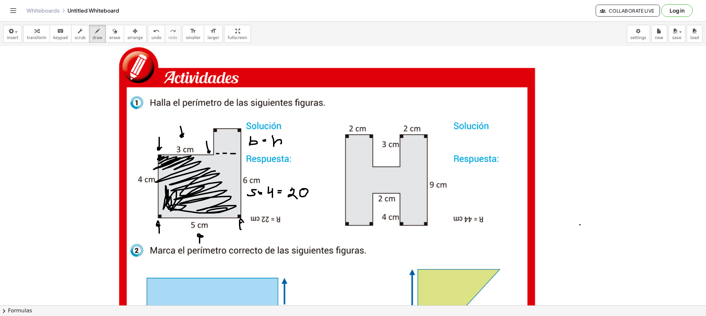
drag, startPoint x: 160, startPoint y: 156, endPoint x: 215, endPoint y: 178, distance: 59.0
click at [215, 177] on div at bounding box center [353, 309] width 706 height 599
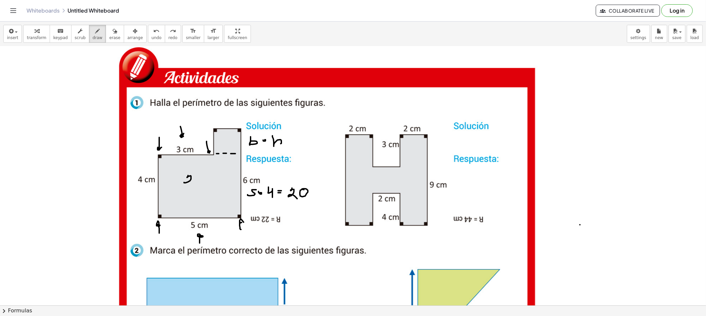
drag, startPoint x: 187, startPoint y: 177, endPoint x: 201, endPoint y: 177, distance: 13.9
click at [195, 184] on div at bounding box center [353, 309] width 706 height 599
drag, startPoint x: 201, startPoint y: 177, endPoint x: 203, endPoint y: 180, distance: 3.9
click at [197, 177] on div at bounding box center [353, 309] width 706 height 599
drag, startPoint x: 210, startPoint y: 181, endPoint x: 217, endPoint y: 180, distance: 7.7
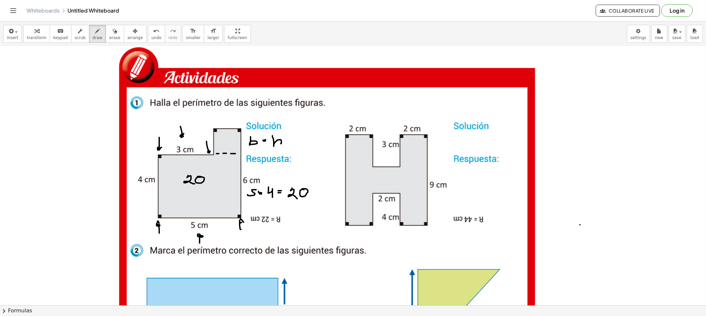
click at [212, 181] on div at bounding box center [353, 309] width 706 height 599
drag, startPoint x: 216, startPoint y: 178, endPoint x: 223, endPoint y: 177, distance: 7.0
click at [221, 179] on div at bounding box center [353, 309] width 706 height 599
drag, startPoint x: 223, startPoint y: 177, endPoint x: 224, endPoint y: 181, distance: 4.0
click at [224, 181] on div at bounding box center [353, 309] width 706 height 599
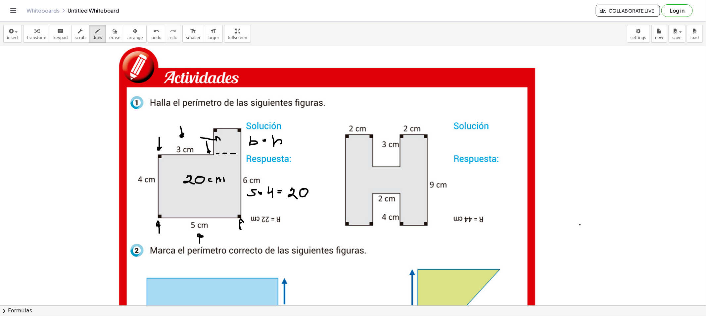
drag, startPoint x: 201, startPoint y: 137, endPoint x: 231, endPoint y: 158, distance: 36.2
click at [216, 141] on div at bounding box center [353, 309] width 706 height 599
drag, startPoint x: 220, startPoint y: 180, endPoint x: 223, endPoint y: 182, distance: 4.0
click at [223, 182] on div at bounding box center [353, 309] width 706 height 599
click at [106, 35] on button "erase" at bounding box center [115, 34] width 18 height 18
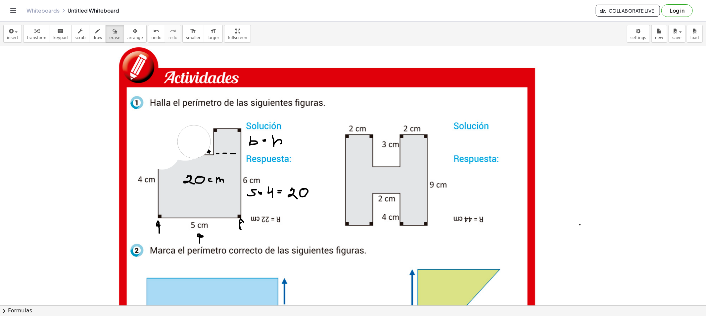
drag, startPoint x: 157, startPoint y: 144, endPoint x: 195, endPoint y: 143, distance: 38.1
click at [195, 143] on div at bounding box center [353, 309] width 706 height 599
drag, startPoint x: 225, startPoint y: 131, endPoint x: 220, endPoint y: 133, distance: 5.8
click at [218, 134] on div at bounding box center [353, 309] width 706 height 599
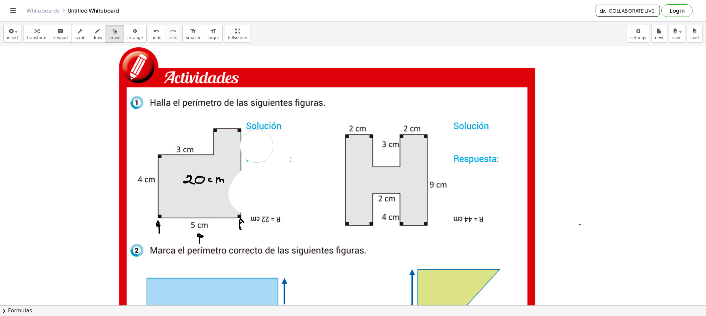
drag, startPoint x: 296, startPoint y: 188, endPoint x: 256, endPoint y: 137, distance: 65.1
click at [275, 137] on div at bounding box center [353, 309] width 706 height 599
drag, startPoint x: 95, startPoint y: 34, endPoint x: 142, endPoint y: 73, distance: 61.6
click at [94, 32] on button "draw" at bounding box center [97, 34] width 17 height 18
click at [217, 154] on div at bounding box center [353, 309] width 706 height 599
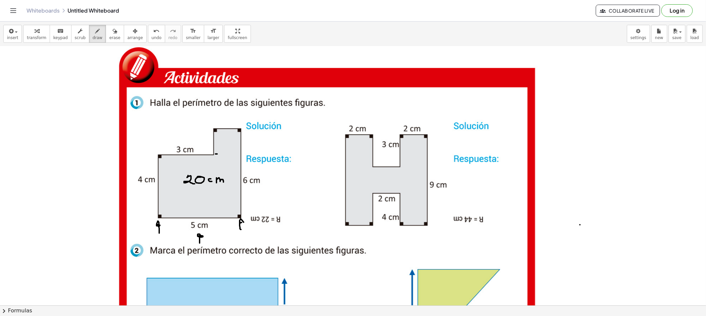
drag, startPoint x: 219, startPoint y: 154, endPoint x: 223, endPoint y: 155, distance: 3.4
click at [221, 154] on div at bounding box center [353, 309] width 706 height 599
click at [225, 153] on div at bounding box center [353, 309] width 706 height 599
click at [232, 154] on div at bounding box center [353, 309] width 706 height 599
click at [235, 154] on div at bounding box center [353, 309] width 706 height 599
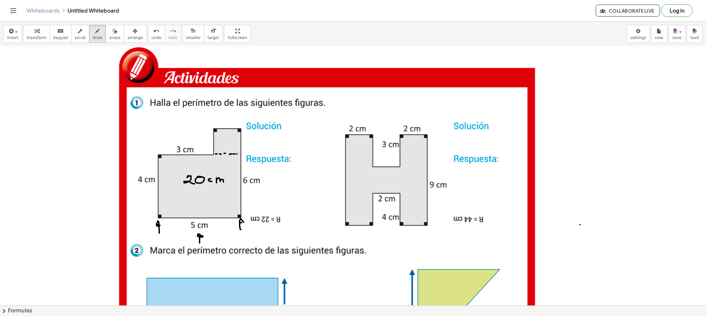
click at [239, 155] on div at bounding box center [353, 309] width 706 height 599
drag, startPoint x: 224, startPoint y: 110, endPoint x: 229, endPoint y: 118, distance: 9.5
click at [229, 118] on div at bounding box center [353, 309] width 706 height 599
click at [200, 140] on div at bounding box center [353, 309] width 706 height 599
drag, startPoint x: 149, startPoint y: 155, endPoint x: 189, endPoint y: 151, distance: 39.6
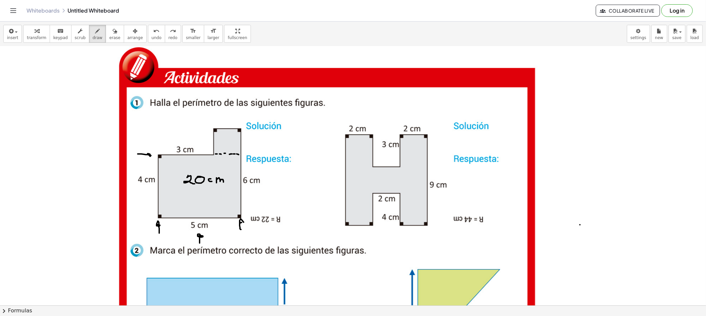
click at [148, 157] on div at bounding box center [353, 309] width 706 height 599
click at [246, 127] on div at bounding box center [353, 309] width 706 height 599
click at [209, 144] on div at bounding box center [353, 309] width 706 height 599
drag, startPoint x: 227, startPoint y: 227, endPoint x: 232, endPoint y: 229, distance: 4.9
click at [231, 227] on div at bounding box center [353, 309] width 706 height 599
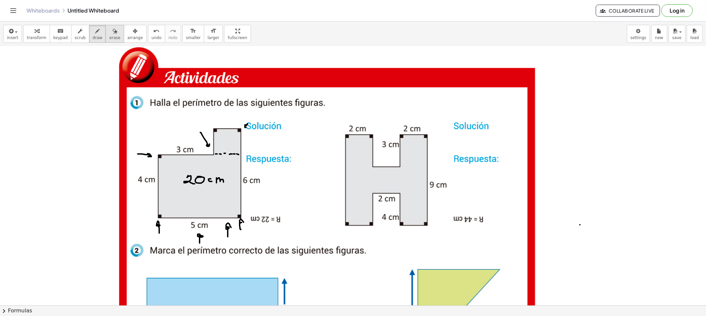
click at [106, 38] on button "erase" at bounding box center [115, 34] width 18 height 18
drag, startPoint x: 191, startPoint y: 119, endPoint x: 207, endPoint y: 135, distance: 22.5
click at [207, 135] on div at bounding box center [353, 309] width 706 height 599
drag, startPoint x: 136, startPoint y: 139, endPoint x: 141, endPoint y: 150, distance: 11.8
click at [141, 150] on div at bounding box center [353, 309] width 706 height 599
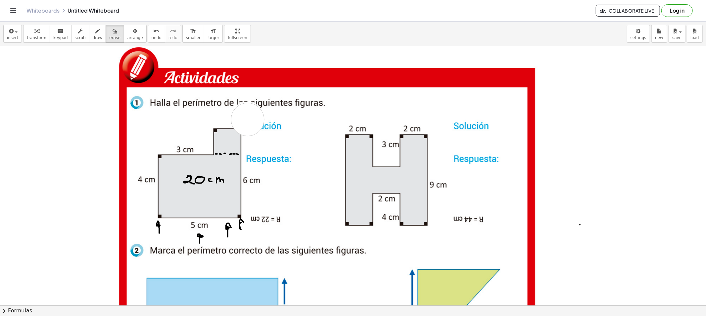
drag, startPoint x: 247, startPoint y: 118, endPoint x: 255, endPoint y: 130, distance: 14.0
click at [249, 123] on div at bounding box center [353, 309] width 706 height 599
drag, startPoint x: 242, startPoint y: 237, endPoint x: 156, endPoint y: 237, distance: 86.0
click at [156, 237] on div at bounding box center [353, 309] width 706 height 599
click at [157, 232] on div at bounding box center [353, 309] width 706 height 599
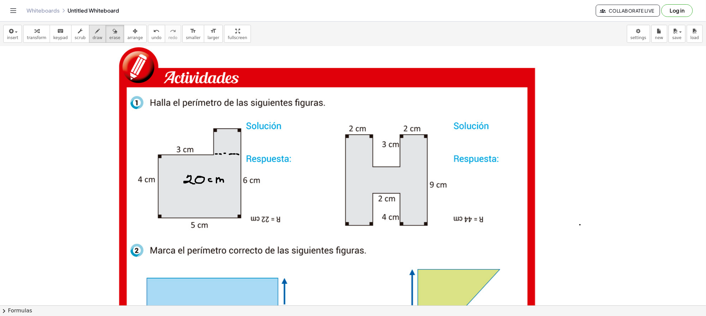
click at [94, 35] on span "draw" at bounding box center [98, 37] width 10 height 5
drag, startPoint x: 247, startPoint y: 140, endPoint x: 249, endPoint y: 147, distance: 7.7
click at [249, 147] on div at bounding box center [353, 309] width 706 height 599
drag, startPoint x: 225, startPoint y: 158, endPoint x: 239, endPoint y: 165, distance: 15.2
click at [229, 163] on div at bounding box center [353, 309] width 706 height 599
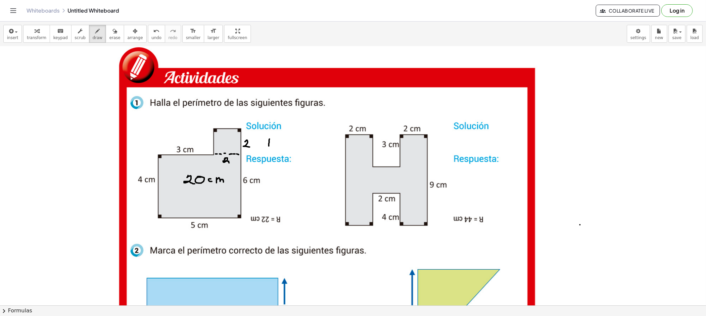
click at [269, 145] on div at bounding box center [353, 309] width 706 height 599
click at [277, 142] on div at bounding box center [353, 309] width 706 height 599
drag, startPoint x: 286, startPoint y: 140, endPoint x: 290, endPoint y: 146, distance: 6.8
click at [290, 146] on div at bounding box center [353, 309] width 706 height 599
click at [298, 140] on div at bounding box center [353, 309] width 706 height 599
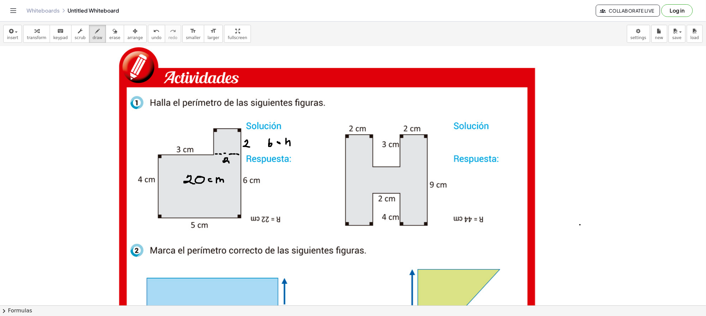
click at [299, 143] on div at bounding box center [353, 309] width 706 height 599
drag, startPoint x: 305, startPoint y: 140, endPoint x: 310, endPoint y: 149, distance: 10.2
click at [310, 149] on div at bounding box center [353, 309] width 706 height 599
click at [109, 33] on div "button" at bounding box center [114, 31] width 11 height 8
drag, startPoint x: 297, startPoint y: 143, endPoint x: 257, endPoint y: 145, distance: 40.1
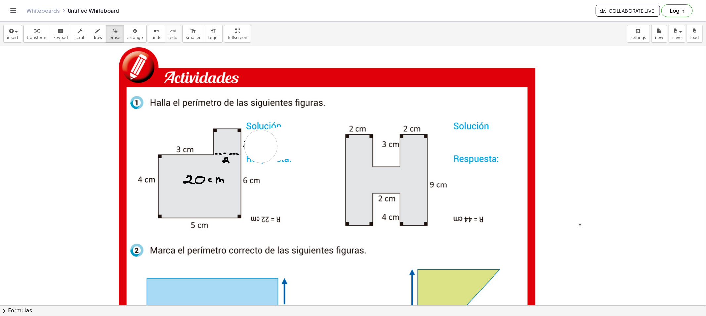
click at [257, 145] on div at bounding box center [353, 309] width 706 height 599
click at [229, 157] on div at bounding box center [353, 309] width 706 height 599
click at [93, 34] on div "button" at bounding box center [98, 31] width 10 height 8
drag, startPoint x: 221, startPoint y: 166, endPoint x: 218, endPoint y: 163, distance: 4.2
click at [218, 163] on div at bounding box center [353, 309] width 706 height 599
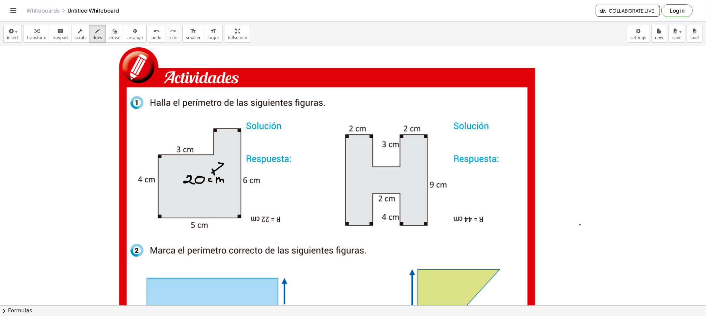
click at [213, 172] on div at bounding box center [353, 309] width 706 height 599
drag, startPoint x: 225, startPoint y: 139, endPoint x: 228, endPoint y: 145, distance: 6.4
click at [228, 145] on div at bounding box center [353, 309] width 706 height 599
click at [244, 154] on div at bounding box center [353, 309] width 706 height 599
click at [257, 196] on div at bounding box center [353, 309] width 706 height 599
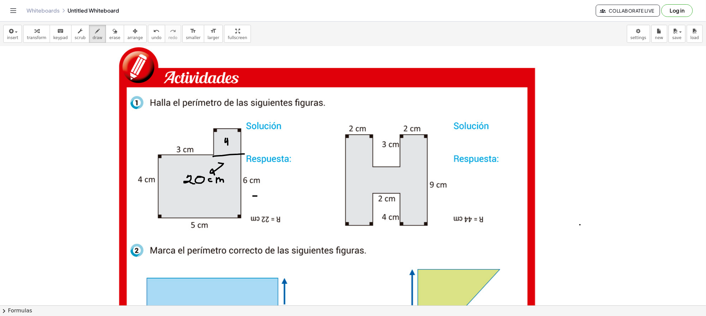
click at [256, 199] on div at bounding box center [353, 309] width 706 height 599
drag, startPoint x: 266, startPoint y: 193, endPoint x: 274, endPoint y: 199, distance: 9.9
click at [272, 199] on div at bounding box center [353, 309] width 706 height 599
drag, startPoint x: 276, startPoint y: 193, endPoint x: 279, endPoint y: 201, distance: 8.5
click at [279, 201] on div at bounding box center [353, 309] width 706 height 599
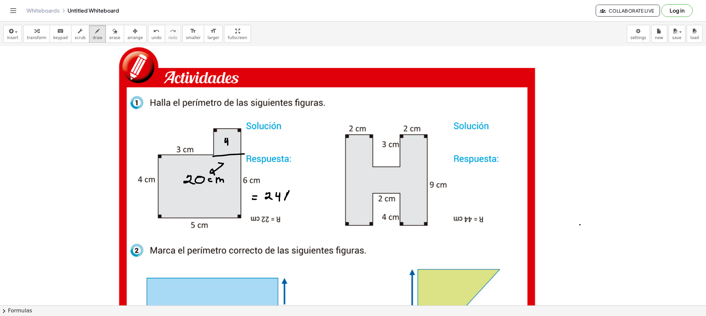
drag, startPoint x: 287, startPoint y: 193, endPoint x: 287, endPoint y: 199, distance: 6.3
click at [290, 200] on div at bounding box center [353, 309] width 706 height 599
drag, startPoint x: 285, startPoint y: 197, endPoint x: 291, endPoint y: 198, distance: 5.3
click at [289, 197] on div at bounding box center [353, 309] width 706 height 599
drag, startPoint x: 286, startPoint y: 196, endPoint x: 289, endPoint y: 199, distance: 4.5
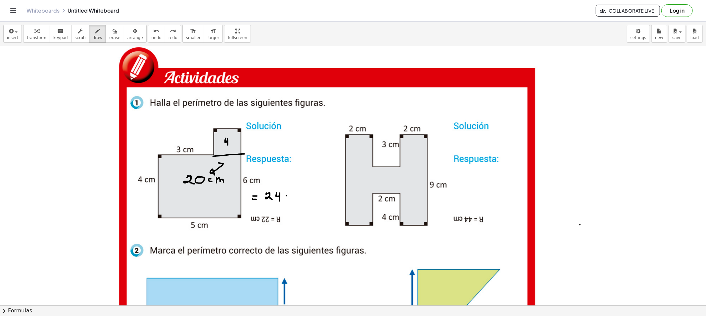
click at [289, 199] on div at bounding box center [353, 309] width 706 height 599
drag, startPoint x: 290, startPoint y: 197, endPoint x: 295, endPoint y: 199, distance: 5.9
click at [295, 199] on div at bounding box center [353, 309] width 706 height 599
drag, startPoint x: 297, startPoint y: 191, endPoint x: 304, endPoint y: 198, distance: 10.5
click at [302, 195] on div at bounding box center [353, 309] width 706 height 599
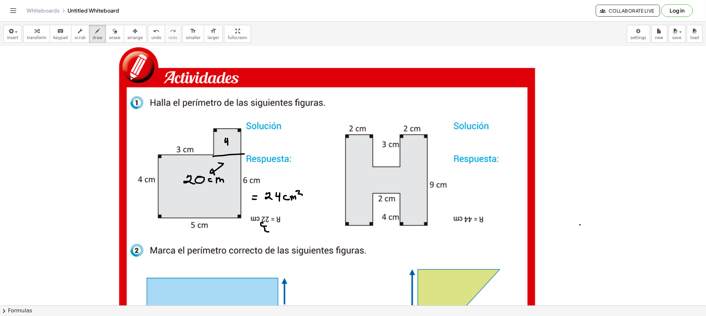
drag, startPoint x: 268, startPoint y: 232, endPoint x: 265, endPoint y: 227, distance: 5.7
click at [265, 227] on div at bounding box center [353, 309] width 706 height 599
drag, startPoint x: 206, startPoint y: 114, endPoint x: 209, endPoint y: 111, distance: 4.7
click at [208, 109] on div at bounding box center [353, 309] width 706 height 599
click at [106, 25] on button "erase" at bounding box center [115, 34] width 18 height 18
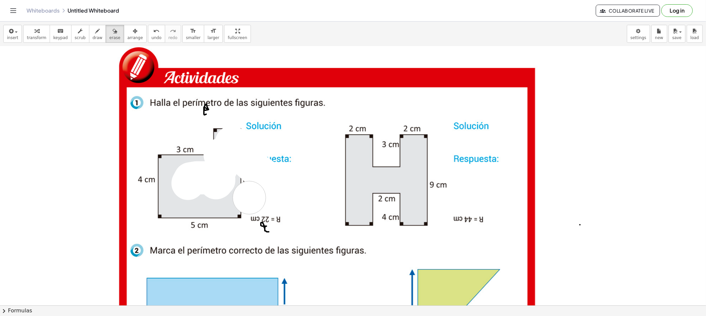
drag, startPoint x: 188, startPoint y: 183, endPoint x: 249, endPoint y: 198, distance: 62.9
click at [249, 198] on div at bounding box center [353, 309] width 706 height 599
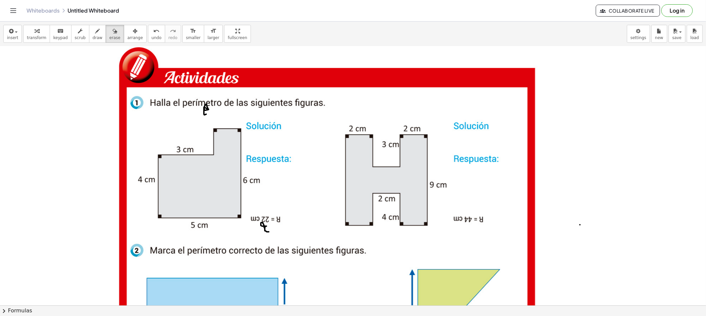
drag, startPoint x: 206, startPoint y: 109, endPoint x: 204, endPoint y: 107, distance: 3.5
click at [207, 109] on div at bounding box center [353, 309] width 706 height 599
click at [92, 33] on button "draw" at bounding box center [97, 34] width 17 height 18
drag, startPoint x: 216, startPoint y: 154, endPoint x: 223, endPoint y: 154, distance: 7.0
click at [220, 154] on div at bounding box center [353, 309] width 706 height 599
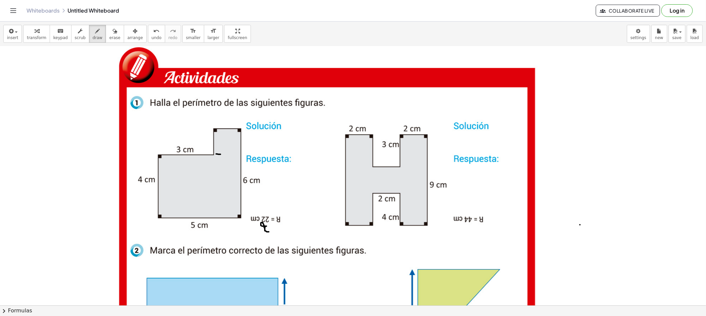
drag, startPoint x: 224, startPoint y: 154, endPoint x: 231, endPoint y: 155, distance: 6.6
click at [230, 154] on div at bounding box center [353, 309] width 706 height 599
click at [235, 155] on div at bounding box center [353, 309] width 706 height 599
click at [239, 155] on div at bounding box center [353, 309] width 706 height 599
drag, startPoint x: 254, startPoint y: 134, endPoint x: 285, endPoint y: 190, distance: 64.0
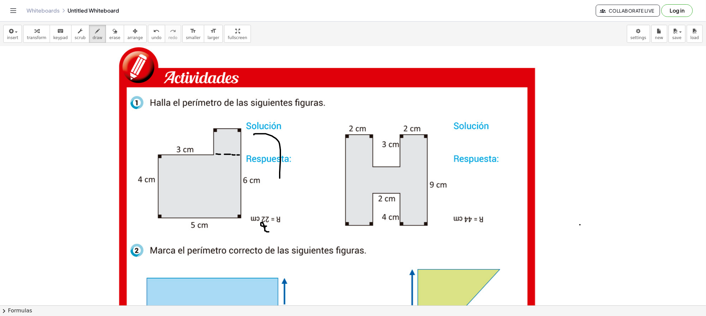
click at [285, 190] on div at bounding box center [353, 309] width 706 height 599
drag, startPoint x: 258, startPoint y: 213, endPoint x: 284, endPoint y: 190, distance: 34.4
click at [284, 190] on div at bounding box center [353, 309] width 706 height 599
click at [295, 182] on div at bounding box center [353, 309] width 706 height 599
drag, startPoint x: 291, startPoint y: 179, endPoint x: 296, endPoint y: 179, distance: 5.3
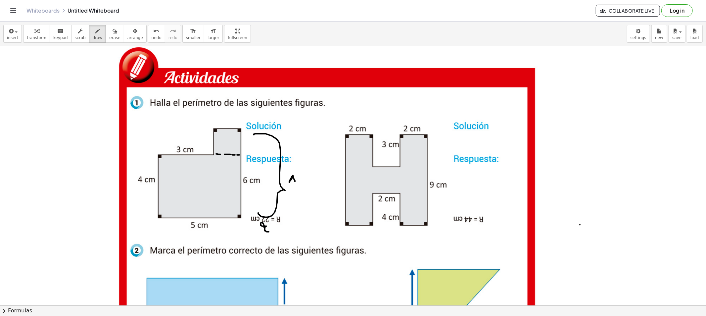
click at [294, 179] on div at bounding box center [353, 309] width 706 height 599
click at [306, 176] on div at bounding box center [353, 309] width 706 height 599
click at [305, 178] on div at bounding box center [353, 309] width 706 height 599
drag, startPoint x: 313, startPoint y: 174, endPoint x: 320, endPoint y: 181, distance: 9.4
click at [320, 181] on div at bounding box center [353, 309] width 706 height 599
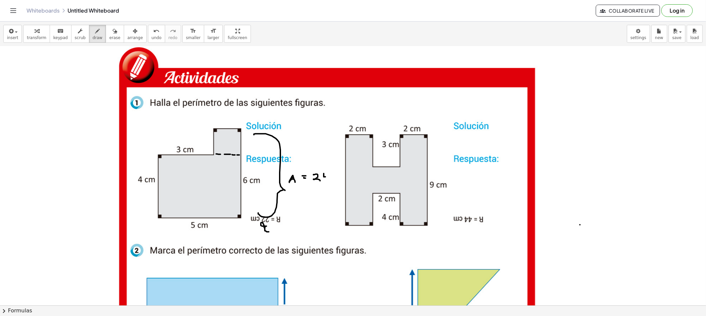
drag, startPoint x: 324, startPoint y: 173, endPoint x: 328, endPoint y: 182, distance: 9.9
click at [328, 182] on div at bounding box center [353, 309] width 706 height 599
click at [93, 36] on span "draw" at bounding box center [98, 37] width 10 height 5
drag, startPoint x: 226, startPoint y: 158, endPoint x: 230, endPoint y: 165, distance: 8.3
click at [230, 165] on div at bounding box center [353, 309] width 706 height 599
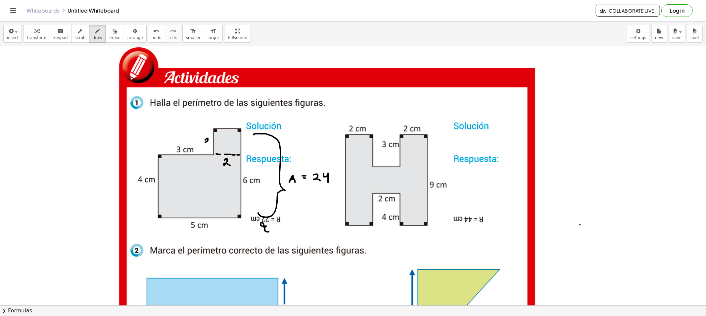
drag, startPoint x: 207, startPoint y: 138, endPoint x: 210, endPoint y: 144, distance: 6.5
click at [210, 144] on div at bounding box center [353, 309] width 706 height 599
drag, startPoint x: 222, startPoint y: 118, endPoint x: 226, endPoint y: 126, distance: 9.0
click at [225, 126] on div at bounding box center [353, 309] width 706 height 599
drag, startPoint x: 108, startPoint y: 35, endPoint x: 132, endPoint y: 60, distance: 34.7
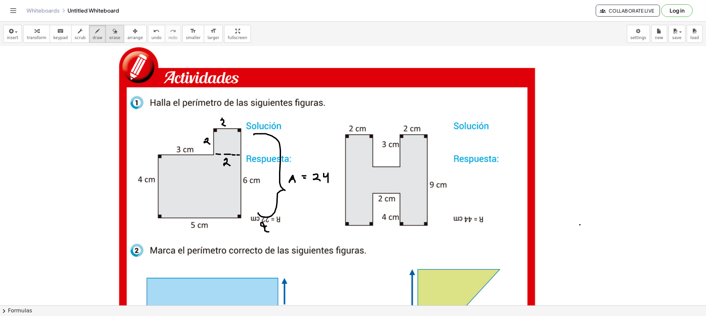
click at [109, 35] on span "erase" at bounding box center [114, 37] width 11 height 5
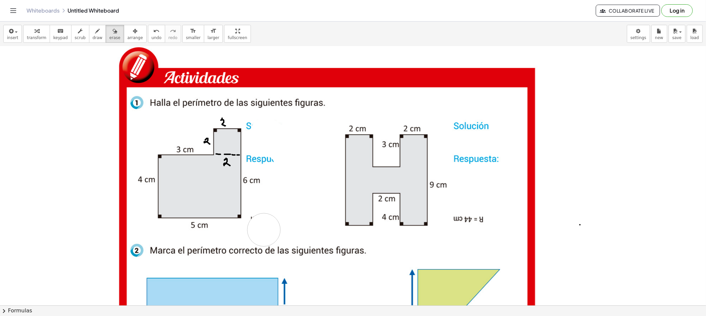
drag, startPoint x: 271, startPoint y: 138, endPoint x: 264, endPoint y: 230, distance: 92.2
click at [264, 230] on div at bounding box center [353, 309] width 706 height 599
click at [93, 37] on span "draw" at bounding box center [98, 37] width 10 height 5
drag, startPoint x: 216, startPoint y: 120, endPoint x: 213, endPoint y: 130, distance: 10.6
click at [204, 131] on div at bounding box center [353, 309] width 706 height 599
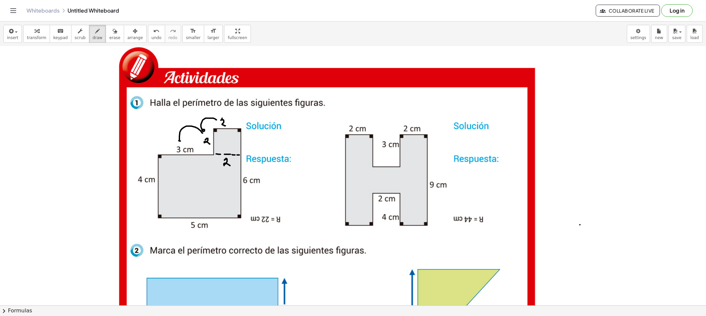
drag, startPoint x: 202, startPoint y: 133, endPoint x: 181, endPoint y: 141, distance: 22.3
click at [181, 141] on div at bounding box center [353, 309] width 706 height 599
drag, startPoint x: 174, startPoint y: 144, endPoint x: 157, endPoint y: 164, distance: 26.6
click at [155, 166] on div at bounding box center [353, 309] width 706 height 599
drag, startPoint x: 146, startPoint y: 190, endPoint x: 175, endPoint y: 233, distance: 52.0
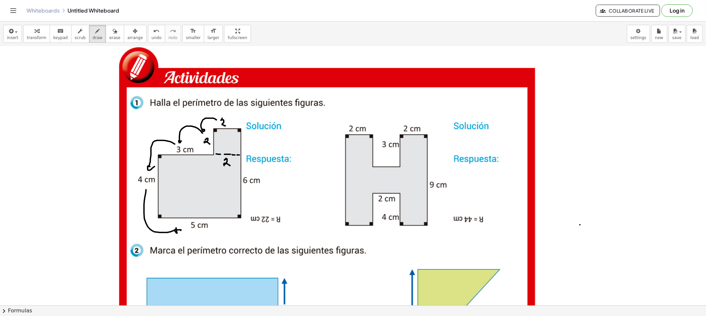
click at [172, 232] on div at bounding box center [353, 309] width 706 height 599
drag, startPoint x: 203, startPoint y: 231, endPoint x: 249, endPoint y: 199, distance: 56.2
click at [249, 199] on div at bounding box center [353, 309] width 706 height 599
click at [272, 180] on div at bounding box center [353, 309] width 706 height 599
drag, startPoint x: 270, startPoint y: 182, endPoint x: 274, endPoint y: 182, distance: 4.0
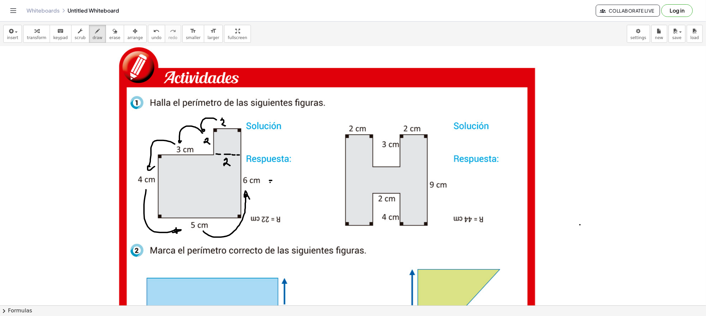
click at [272, 182] on div at bounding box center [353, 309] width 706 height 599
drag, startPoint x: 173, startPoint y: 146, endPoint x: 151, endPoint y: 173, distance: 35.0
click at [151, 173] on div at bounding box center [353, 309] width 706 height 599
drag, startPoint x: 149, startPoint y: 187, endPoint x: 185, endPoint y: 226, distance: 53.4
click at [181, 226] on div at bounding box center [353, 309] width 706 height 599
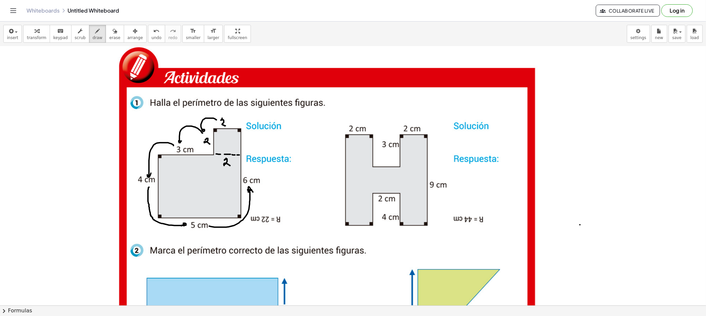
drag, startPoint x: 209, startPoint y: 226, endPoint x: 253, endPoint y: 193, distance: 55.5
click at [253, 193] on div at bounding box center [353, 309] width 706 height 599
drag, startPoint x: 266, startPoint y: 180, endPoint x: 270, endPoint y: 181, distance: 4.0
click at [271, 180] on div at bounding box center [353, 309] width 706 height 599
drag, startPoint x: 269, startPoint y: 182, endPoint x: 275, endPoint y: 183, distance: 6.3
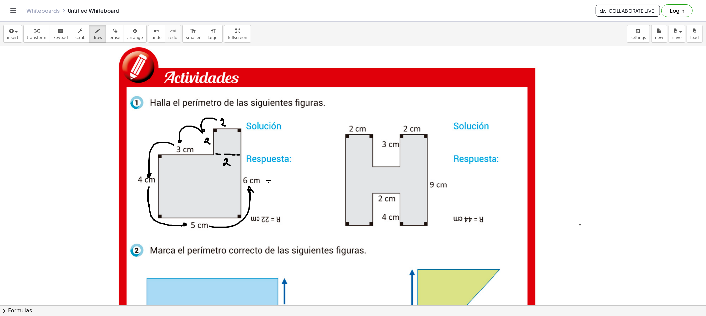
click at [272, 183] on div at bounding box center [353, 309] width 706 height 599
drag, startPoint x: 280, startPoint y: 179, endPoint x: 283, endPoint y: 184, distance: 5.3
click at [283, 184] on div at bounding box center [353, 309] width 706 height 599
drag, startPoint x: 286, startPoint y: 180, endPoint x: 290, endPoint y: 184, distance: 5.9
click at [290, 184] on div at bounding box center [353, 309] width 706 height 599
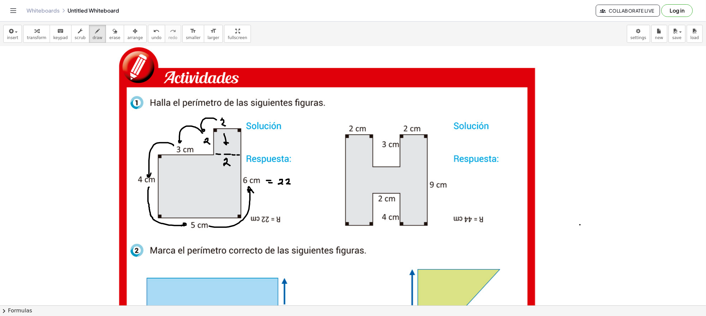
drag, startPoint x: 226, startPoint y: 145, endPoint x: 230, endPoint y: 142, distance: 4.5
click at [230, 142] on div at bounding box center [353, 309] width 706 height 599
drag, startPoint x: 236, startPoint y: 146, endPoint x: 224, endPoint y: 159, distance: 17.8
click at [227, 147] on div at bounding box center [353, 309] width 706 height 599
drag, startPoint x: 192, startPoint y: 157, endPoint x: 193, endPoint y: 166, distance: 9.3
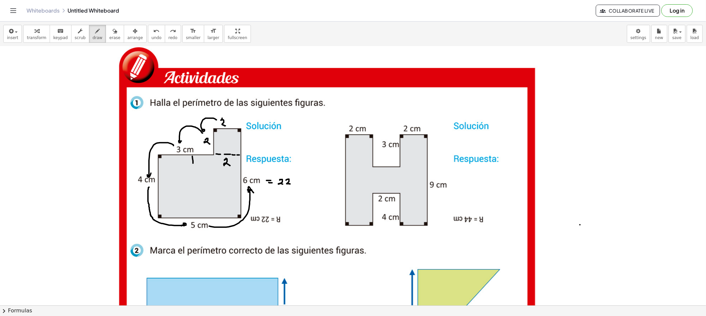
click at [193, 164] on div at bounding box center [353, 309] width 706 height 599
click at [191, 173] on div at bounding box center [353, 309] width 706 height 599
drag, startPoint x: 191, startPoint y: 181, endPoint x: 191, endPoint y: 189, distance: 7.9
click at [191, 186] on div at bounding box center [353, 309] width 706 height 599
click at [191, 198] on div at bounding box center [353, 309] width 706 height 599
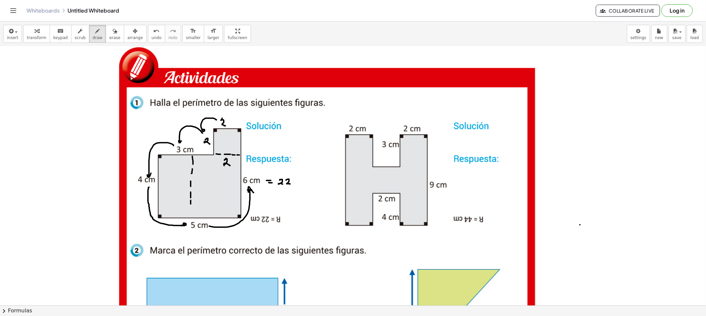
click at [191, 205] on div at bounding box center [353, 309] width 706 height 599
click at [191, 212] on div at bounding box center [353, 309] width 706 height 599
drag, startPoint x: 191, startPoint y: 212, endPoint x: 191, endPoint y: 216, distance: 3.6
click at [191, 214] on div at bounding box center [353, 309] width 706 height 599
drag, startPoint x: 162, startPoint y: 189, endPoint x: 180, endPoint y: 190, distance: 17.2
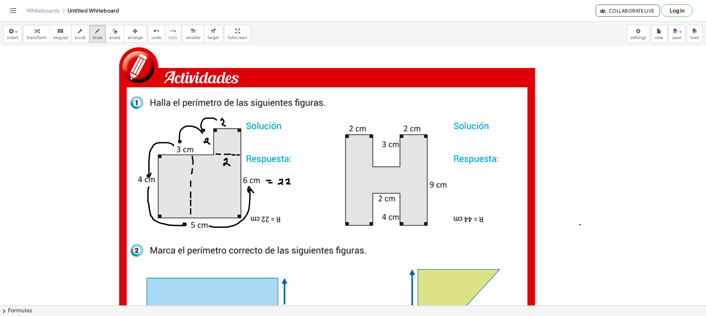
click at [167, 189] on div at bounding box center [353, 309] width 706 height 599
drag, startPoint x: 180, startPoint y: 190, endPoint x: 191, endPoint y: 190, distance: 11.6
click at [182, 190] on div at bounding box center [353, 309] width 706 height 599
drag, startPoint x: 191, startPoint y: 190, endPoint x: 202, endPoint y: 191, distance: 11.3
click at [194, 190] on div at bounding box center [353, 309] width 706 height 599
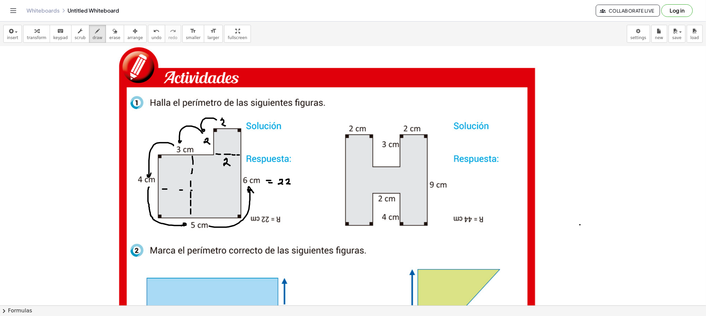
drag, startPoint x: 202, startPoint y: 191, endPoint x: 213, endPoint y: 191, distance: 10.9
click at [210, 191] on div at bounding box center [353, 309] width 706 height 599
drag, startPoint x: 231, startPoint y: 191, endPoint x: 239, endPoint y: 191, distance: 8.3
click at [233, 192] on div at bounding box center [353, 309] width 706 height 599
drag, startPoint x: 213, startPoint y: 160, endPoint x: 216, endPoint y: 171, distance: 11.6
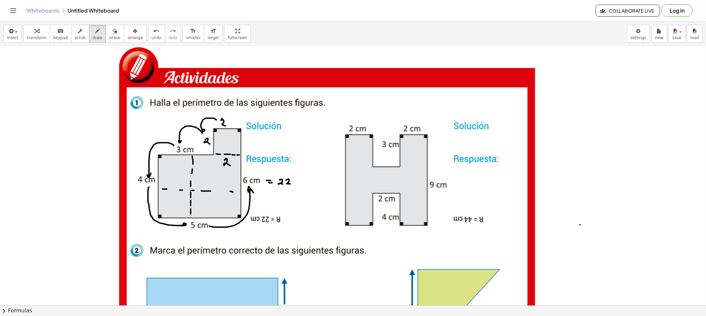
click at [214, 164] on div at bounding box center [353, 309] width 706 height 599
drag, startPoint x: 217, startPoint y: 177, endPoint x: 218, endPoint y: 186, distance: 9.4
click at [217, 179] on div at bounding box center [353, 309] width 706 height 599
drag, startPoint x: 218, startPoint y: 186, endPoint x: 219, endPoint y: 198, distance: 11.6
click at [219, 191] on div at bounding box center [353, 309] width 706 height 599
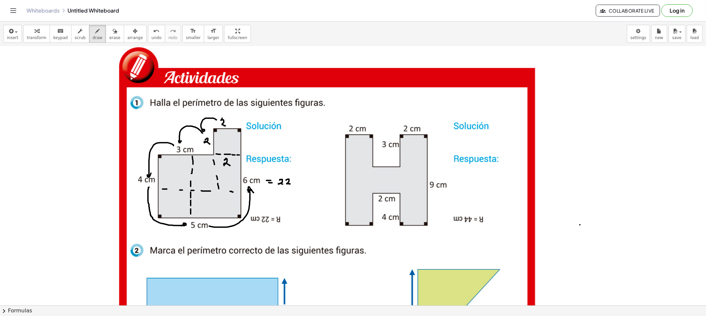
drag, startPoint x: 219, startPoint y: 198, endPoint x: 220, endPoint y: 204, distance: 6.7
click at [219, 199] on div at bounding box center [353, 309] width 706 height 599
click at [220, 205] on div at bounding box center [353, 309] width 706 height 599
click at [221, 211] on div at bounding box center [353, 309] width 706 height 599
click at [221, 213] on div at bounding box center [353, 309] width 706 height 599
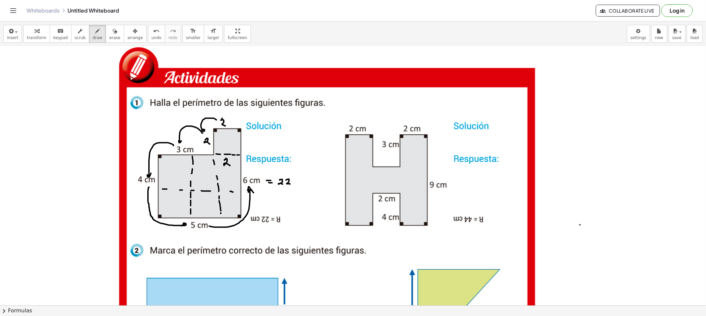
drag, startPoint x: 165, startPoint y: 172, endPoint x: 190, endPoint y: 173, distance: 24.5
click at [167, 172] on div at bounding box center [353, 309] width 706 height 599
drag, startPoint x: 190, startPoint y: 173, endPoint x: 210, endPoint y: 173, distance: 20.2
click at [194, 173] on div at bounding box center [353, 309] width 706 height 599
click at [210, 173] on div at bounding box center [353, 309] width 706 height 599
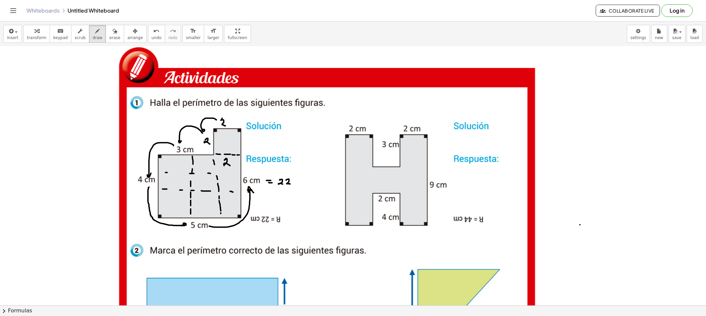
click at [214, 173] on div at bounding box center [353, 309] width 706 height 599
click at [226, 174] on div at bounding box center [353, 309] width 706 height 599
click at [231, 174] on div at bounding box center [353, 309] width 706 height 599
click at [179, 206] on div at bounding box center [353, 309] width 706 height 599
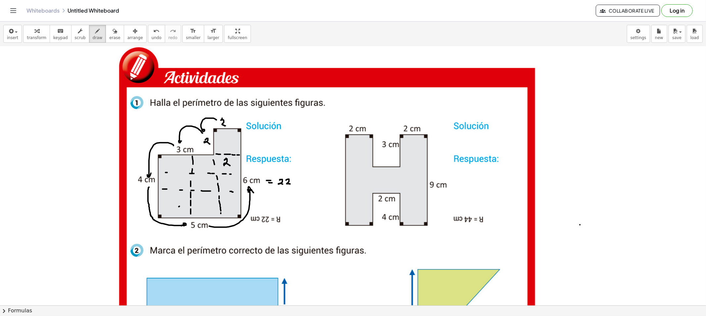
drag, startPoint x: 162, startPoint y: 214, endPoint x: 170, endPoint y: 210, distance: 9.2
click at [167, 212] on div at bounding box center [353, 309] width 706 height 599
drag, startPoint x: 177, startPoint y: 206, endPoint x: 203, endPoint y: 184, distance: 34.8
click at [198, 188] on div at bounding box center [353, 309] width 706 height 599
drag, startPoint x: 203, startPoint y: 184, endPoint x: 219, endPoint y: 173, distance: 19.1
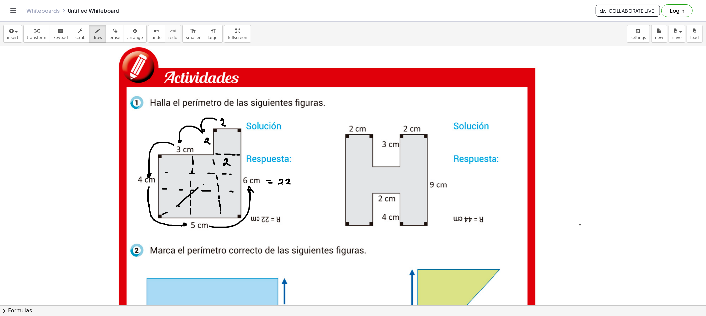
click at [210, 179] on div at bounding box center [353, 309] width 706 height 599
drag, startPoint x: 219, startPoint y: 173, endPoint x: 225, endPoint y: 167, distance: 8.7
click at [220, 171] on div at bounding box center [353, 309] width 706 height 599
drag, startPoint x: 228, startPoint y: 166, endPoint x: 233, endPoint y: 161, distance: 7.1
click at [228, 165] on div at bounding box center [353, 309] width 706 height 599
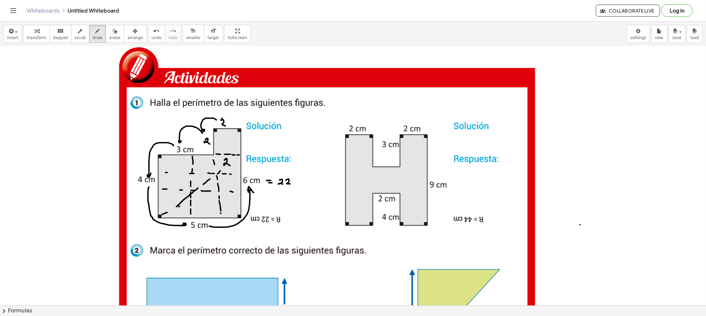
click at [233, 161] on div at bounding box center [353, 309] width 706 height 599
drag, startPoint x: 161, startPoint y: 160, endPoint x: 173, endPoint y: 164, distance: 12.1
click at [163, 160] on div at bounding box center [353, 309] width 706 height 599
click at [179, 169] on div at bounding box center [353, 309] width 706 height 599
click at [193, 181] on div at bounding box center [353, 309] width 706 height 599
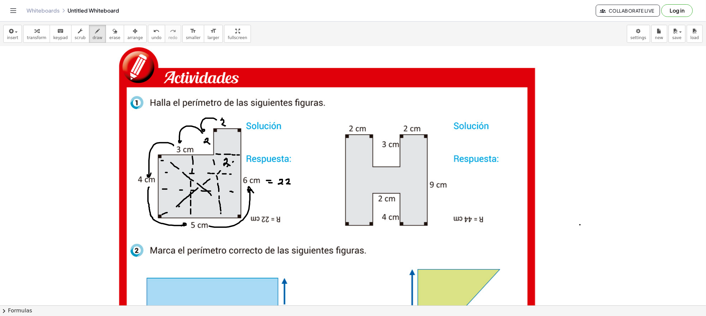
click at [214, 197] on div at bounding box center [353, 309] width 706 height 599
click at [221, 203] on div at bounding box center [353, 309] width 706 height 599
click at [228, 209] on div at bounding box center [353, 309] width 706 height 599
click at [235, 212] on div at bounding box center [353, 309] width 706 height 599
click at [202, 201] on div at bounding box center [353, 309] width 706 height 599
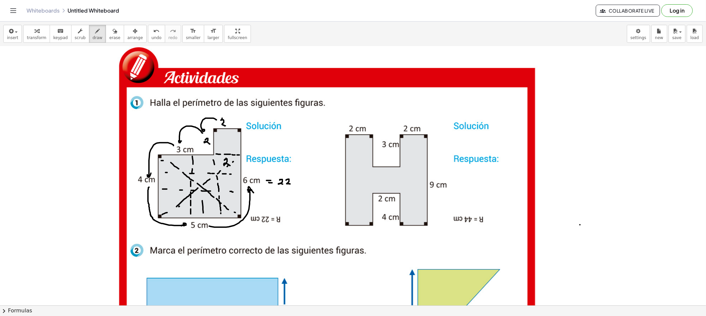
click at [202, 186] on div at bounding box center [353, 309] width 706 height 599
click at [203, 171] on div at bounding box center [353, 309] width 706 height 599
click at [203, 159] on div at bounding box center [353, 309] width 706 height 599
click at [203, 154] on div at bounding box center [353, 309] width 706 height 599
click at [349, 166] on div at bounding box center [353, 309] width 706 height 599
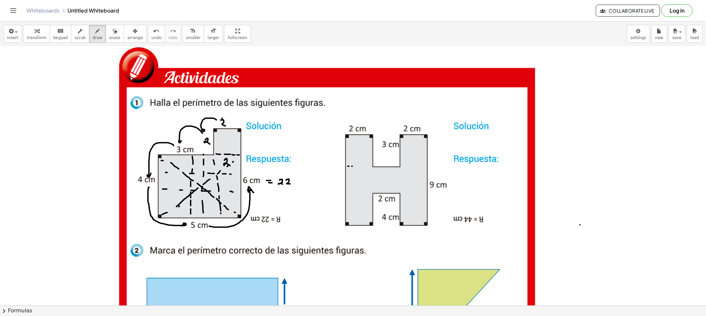
click at [352, 166] on div at bounding box center [353, 309] width 706 height 599
click at [355, 166] on div at bounding box center [353, 309] width 706 height 599
click at [361, 166] on div at bounding box center [353, 309] width 706 height 599
click at [363, 166] on div at bounding box center [353, 309] width 706 height 599
click at [367, 166] on div at bounding box center [353, 309] width 706 height 599
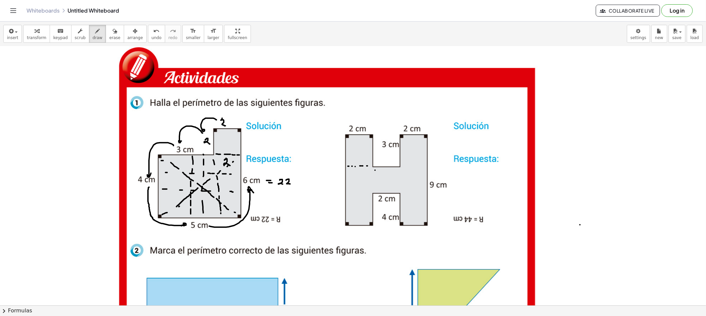
click at [375, 173] on div at bounding box center [353, 309] width 706 height 599
click at [375, 177] on div at bounding box center [353, 309] width 706 height 599
click at [375, 182] on div at bounding box center [353, 309] width 706 height 599
click at [375, 187] on div at bounding box center [353, 309] width 706 height 599
click at [399, 171] on div at bounding box center [353, 309] width 706 height 599
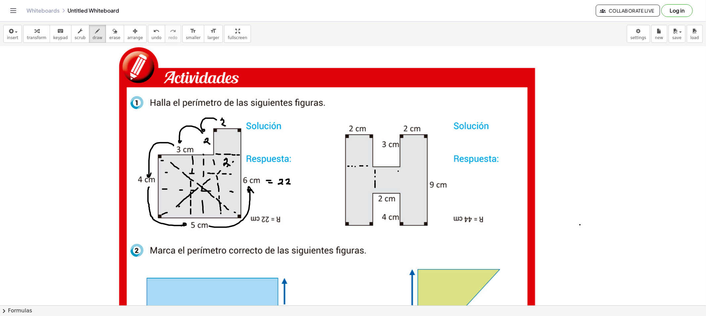
click at [399, 179] on div at bounding box center [353, 309] width 706 height 599
click at [399, 184] on div at bounding box center [353, 309] width 706 height 599
click at [400, 188] on div at bounding box center [353, 309] width 706 height 599
click at [404, 165] on div at bounding box center [353, 309] width 706 height 599
click at [415, 165] on div at bounding box center [353, 309] width 706 height 599
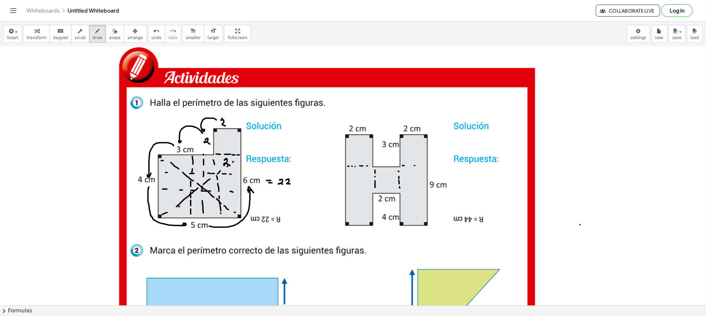
click at [421, 166] on div at bounding box center [353, 309] width 706 height 599
click at [422, 166] on div at bounding box center [353, 309] width 706 height 599
click at [404, 194] on div at bounding box center [353, 309] width 706 height 599
click at [410, 194] on div at bounding box center [353, 309] width 706 height 599
click at [415, 194] on div at bounding box center [353, 309] width 706 height 599
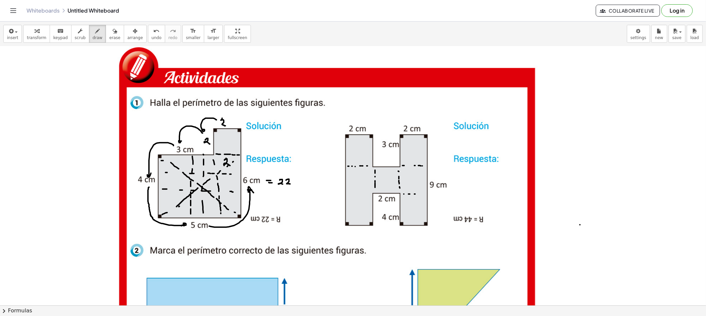
click at [420, 194] on div at bounding box center [353, 309] width 706 height 599
click at [349, 193] on div at bounding box center [353, 309] width 706 height 599
click at [354, 194] on div at bounding box center [353, 309] width 706 height 599
click at [360, 194] on div at bounding box center [353, 309] width 706 height 599
click at [367, 193] on div at bounding box center [353, 309] width 706 height 599
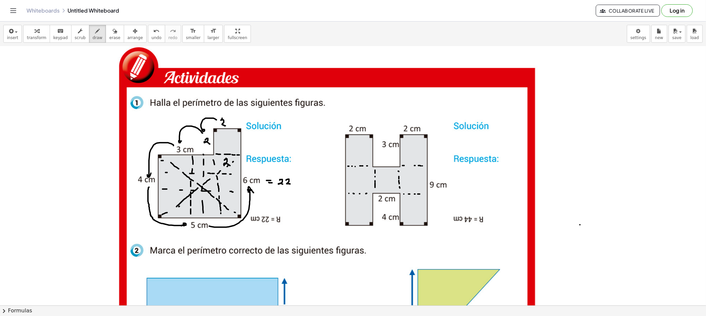
click at [368, 193] on div at bounding box center [353, 309] width 706 height 599
click at [111, 37] on button "erase" at bounding box center [115, 34] width 18 height 18
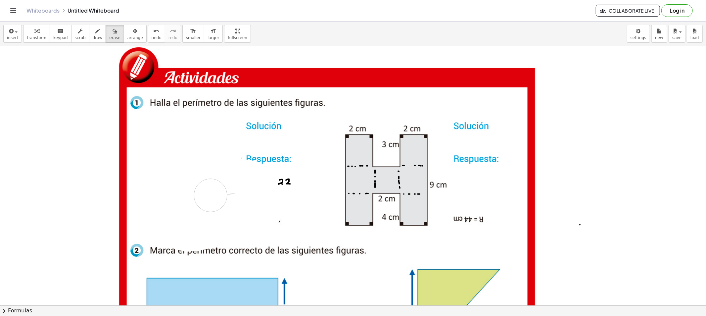
click at [224, 191] on div at bounding box center [353, 309] width 706 height 599
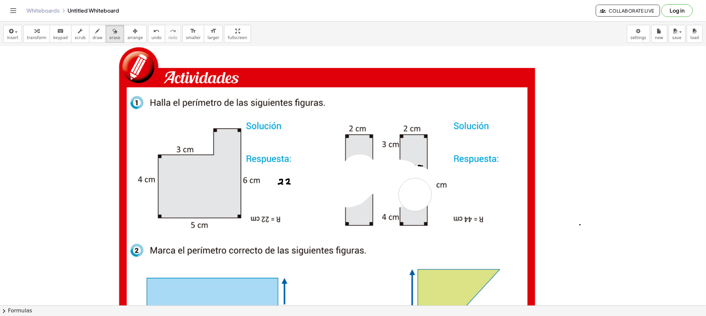
click at [415, 195] on div at bounding box center [353, 309] width 706 height 599
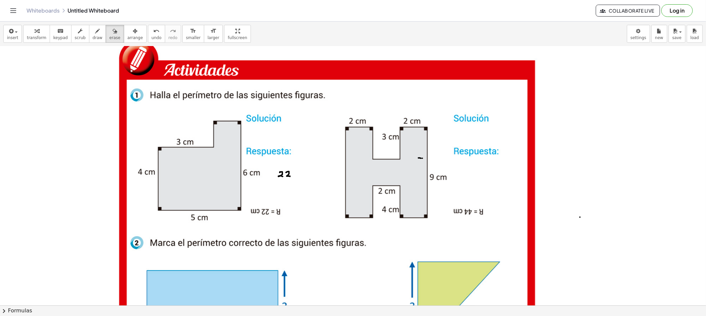
scroll to position [0, 0]
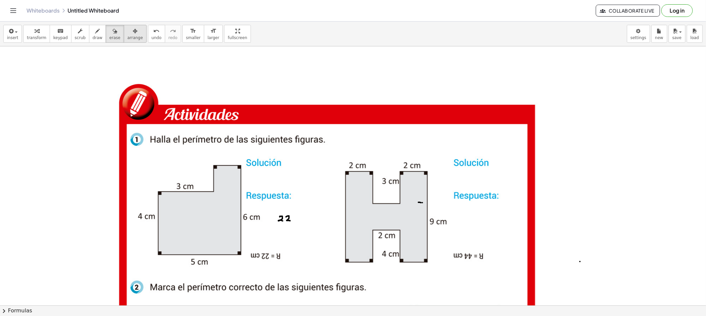
click at [127, 38] on span "arrange" at bounding box center [135, 37] width 16 height 5
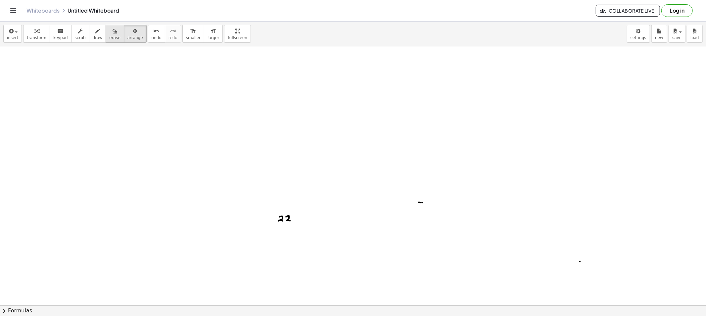
click at [109, 39] on span "erase" at bounding box center [114, 37] width 11 height 5
drag, startPoint x: 288, startPoint y: 219, endPoint x: 303, endPoint y: 67, distance: 151.9
